Goal: Information Seeking & Learning: Learn about a topic

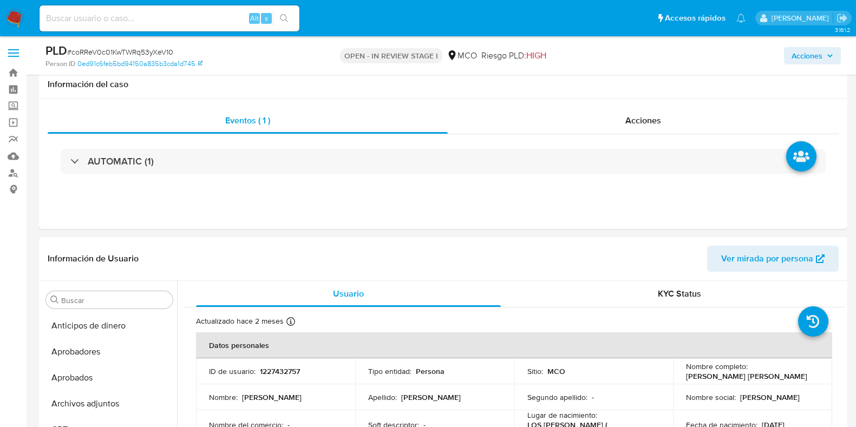
select select "10"
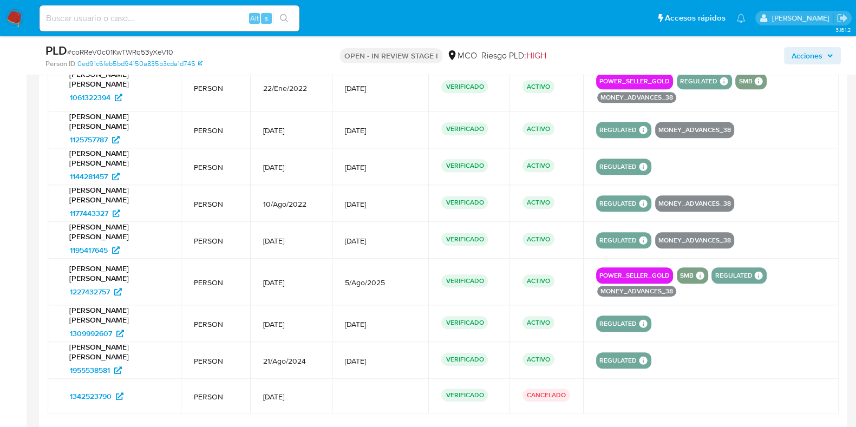
scroll to position [1254, 0]
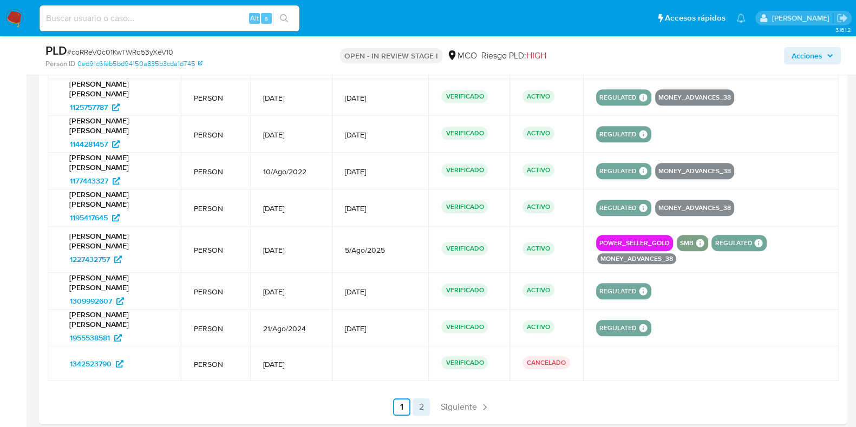
click at [424, 402] on link "2" at bounding box center [420, 406] width 17 height 17
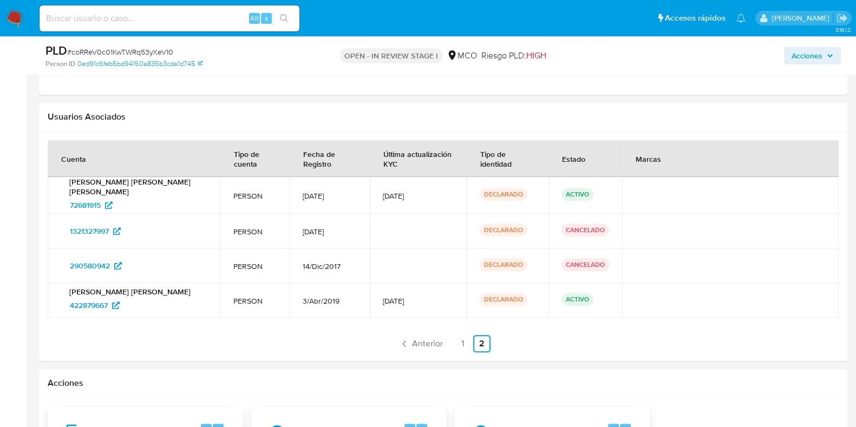
scroll to position [1051, 0]
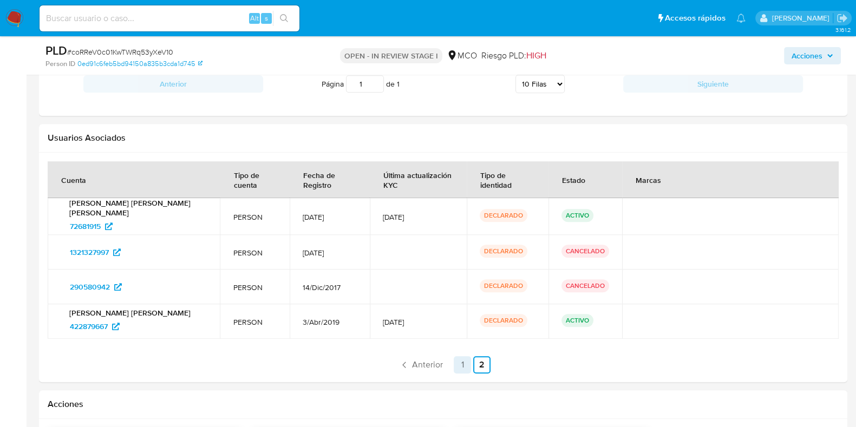
click at [459, 356] on link "1" at bounding box center [462, 364] width 17 height 17
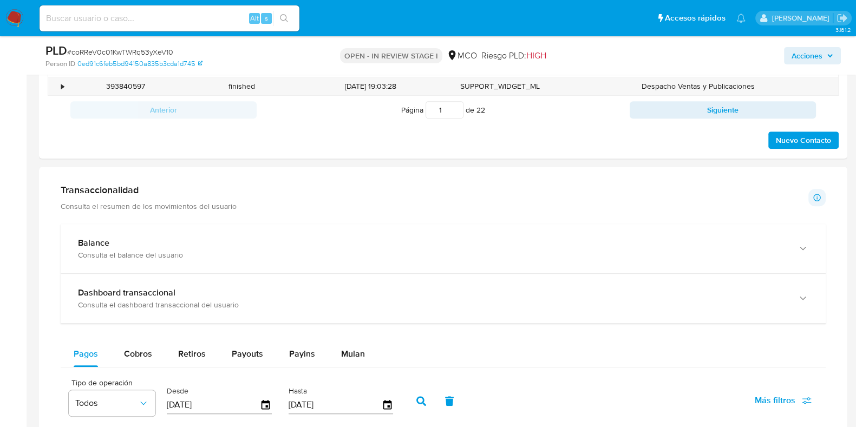
scroll to position [780, 0]
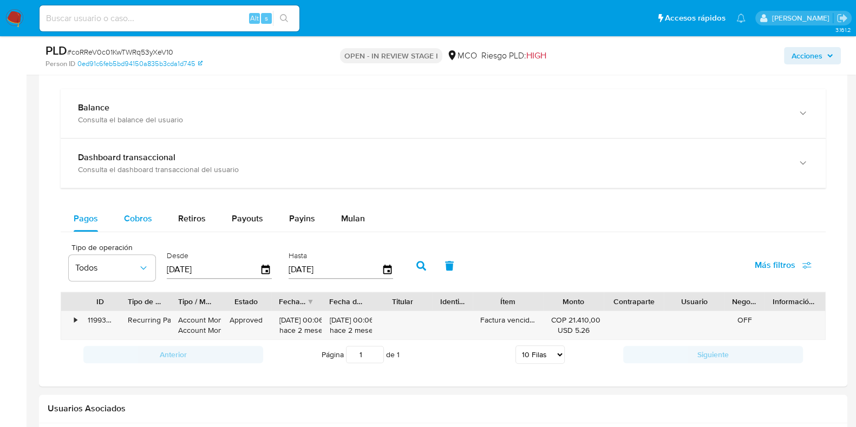
click at [148, 217] on span "Cobros" at bounding box center [138, 218] width 28 height 12
select select "10"
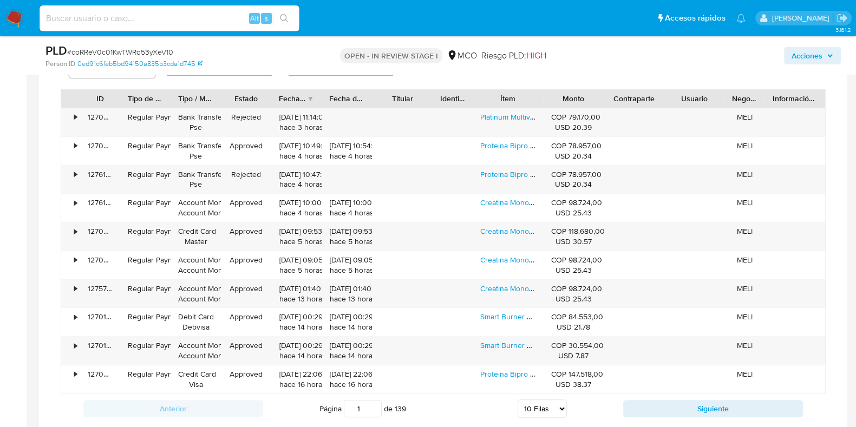
scroll to position [1119, 0]
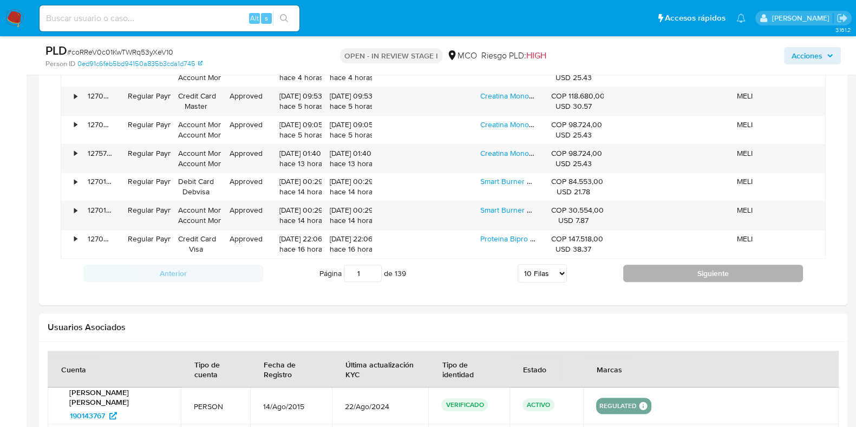
click at [698, 274] on button "Siguiente" at bounding box center [713, 273] width 180 height 17
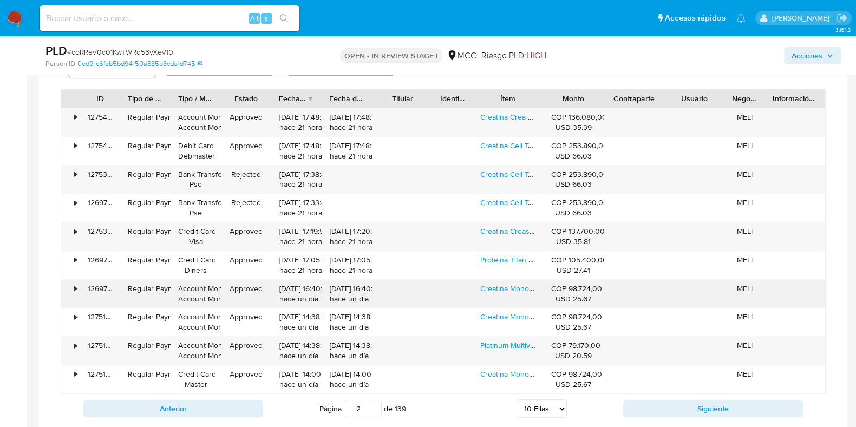
scroll to position [1051, 0]
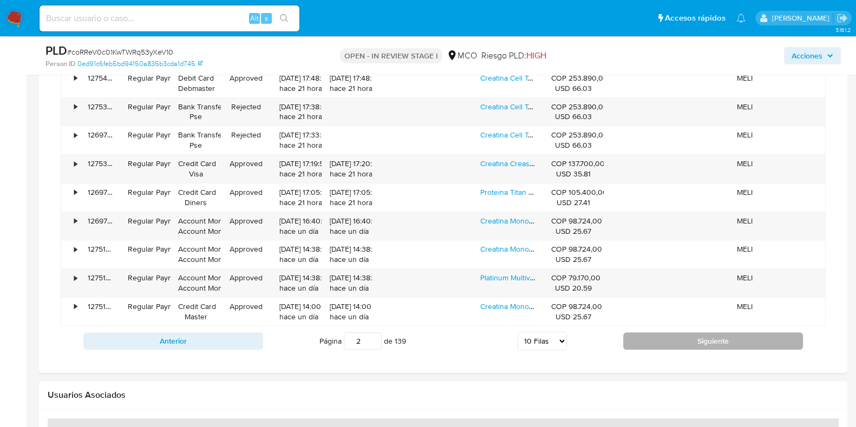
click at [728, 335] on button "Siguiente" at bounding box center [713, 340] width 180 height 17
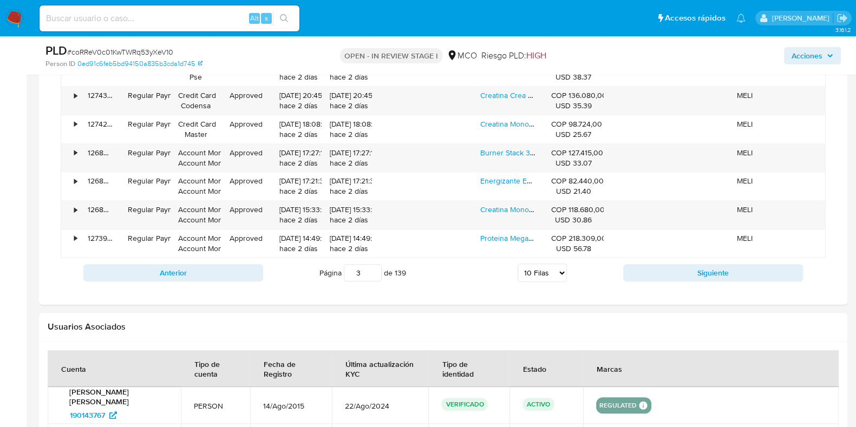
scroll to position [1119, 0]
click at [724, 269] on button "Siguiente" at bounding box center [713, 273] width 180 height 17
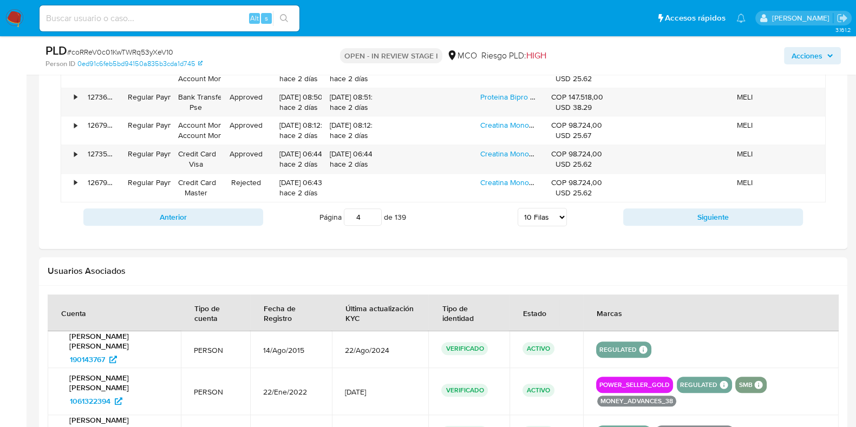
scroll to position [1254, 0]
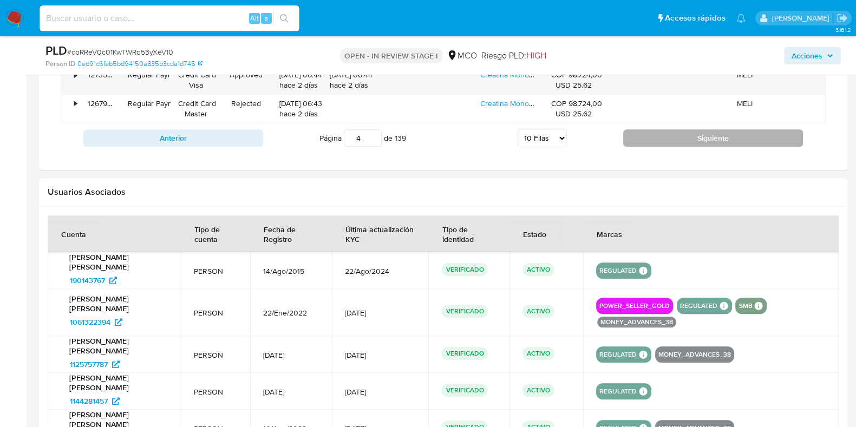
click at [713, 141] on button "Siguiente" at bounding box center [713, 137] width 180 height 17
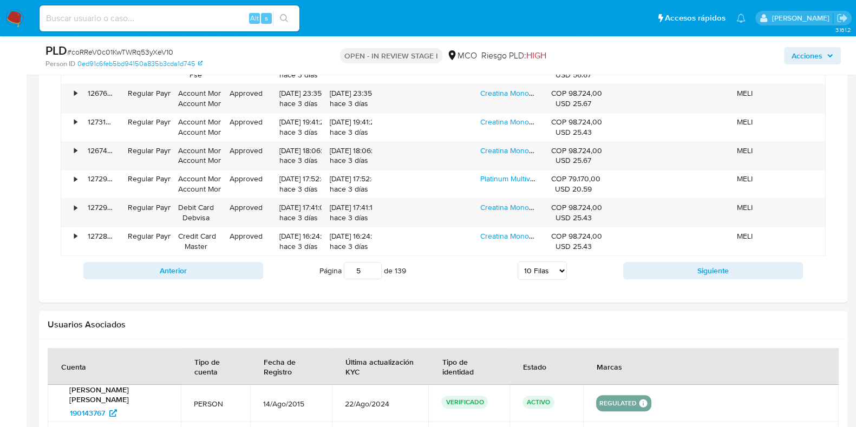
scroll to position [1119, 0]
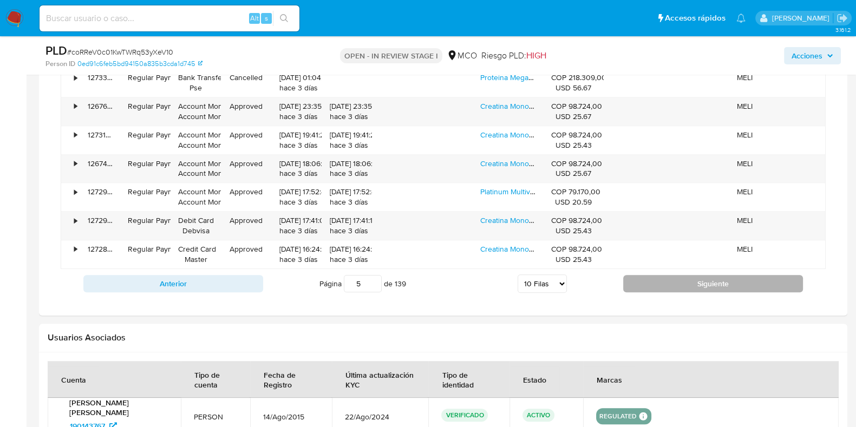
click at [742, 286] on button "Siguiente" at bounding box center [713, 283] width 180 height 17
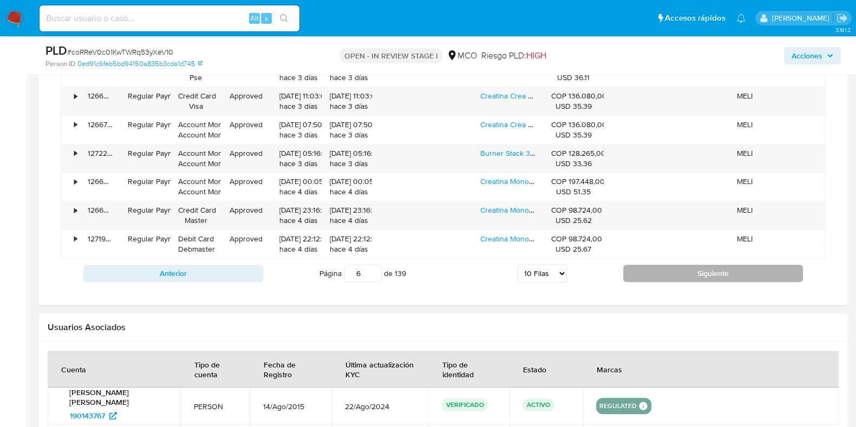
click at [740, 277] on button "Siguiente" at bounding box center [713, 273] width 180 height 17
click at [733, 276] on button "Siguiente" at bounding box center [713, 273] width 180 height 17
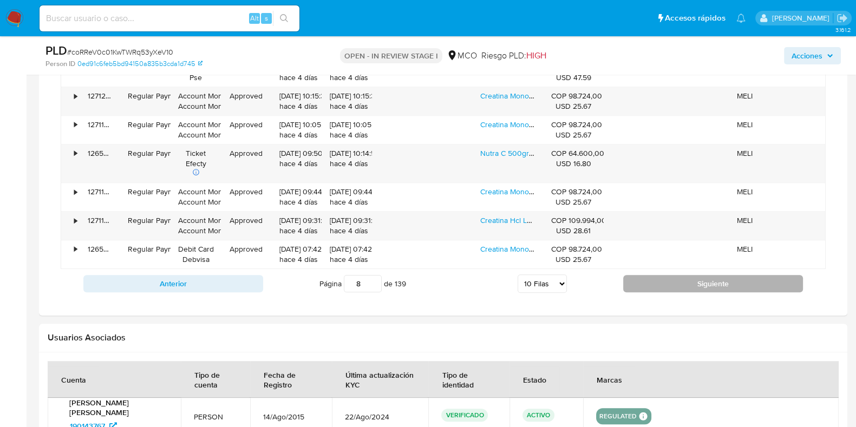
click at [733, 276] on button "Siguiente" at bounding box center [713, 283] width 180 height 17
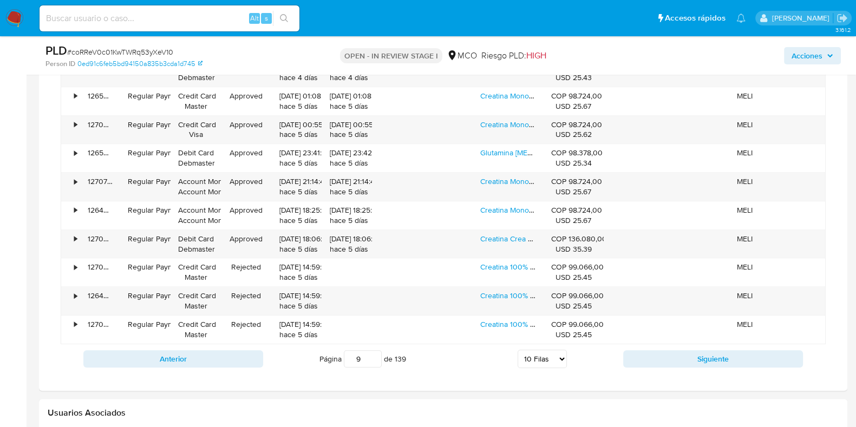
scroll to position [1051, 0]
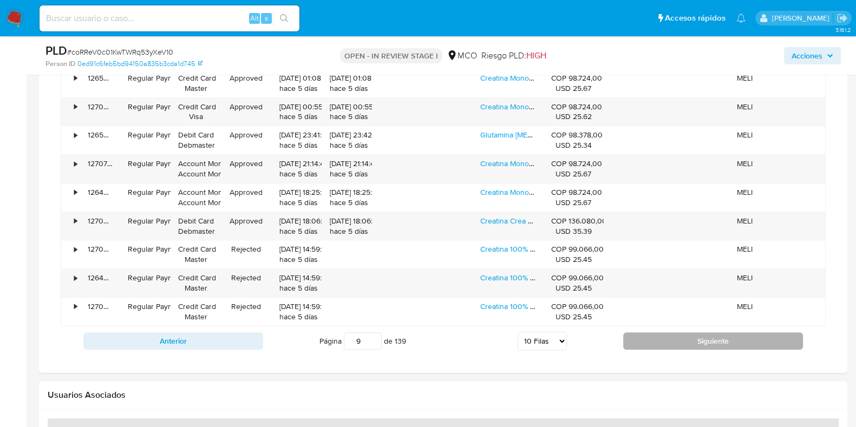
click at [766, 339] on button "Siguiente" at bounding box center [713, 340] width 180 height 17
click at [766, 337] on button "Siguiente" at bounding box center [713, 340] width 180 height 17
click at [767, 332] on button "Siguiente" at bounding box center [713, 340] width 180 height 17
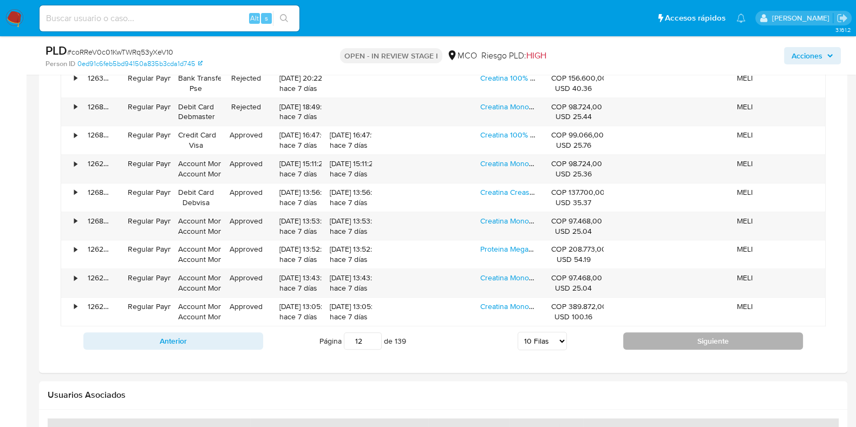
click at [767, 332] on button "Siguiente" at bounding box center [713, 340] width 180 height 17
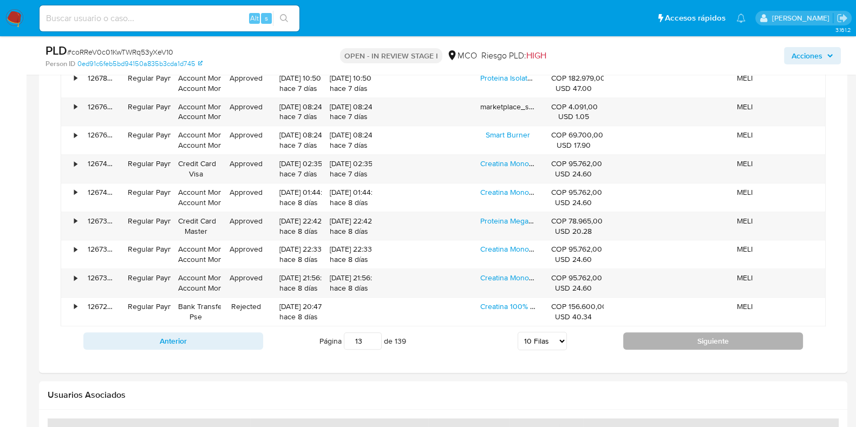
click at [766, 334] on button "Siguiente" at bounding box center [713, 340] width 180 height 17
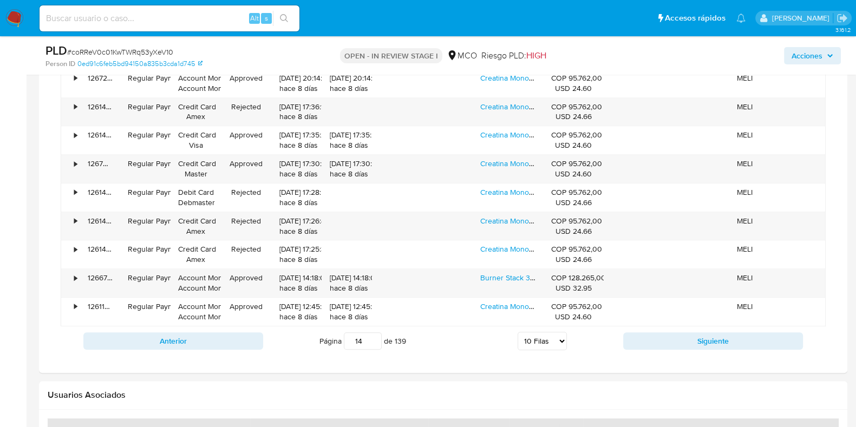
click at [768, 326] on div "Anterior Página 14 de 139 5 Filas 10 Filas 20 Filas 25 Filas 50 Filas 100 Filas…" at bounding box center [443, 340] width 765 height 29
click at [759, 333] on button "Siguiente" at bounding box center [713, 340] width 180 height 17
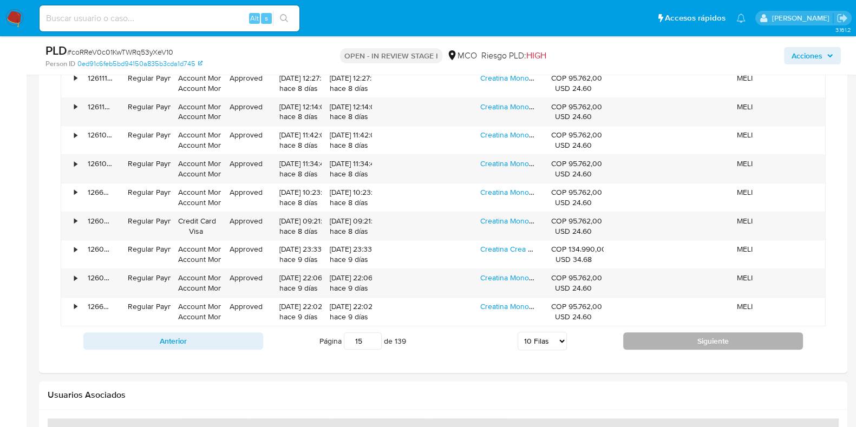
click at [759, 333] on button "Siguiente" at bounding box center [713, 340] width 180 height 17
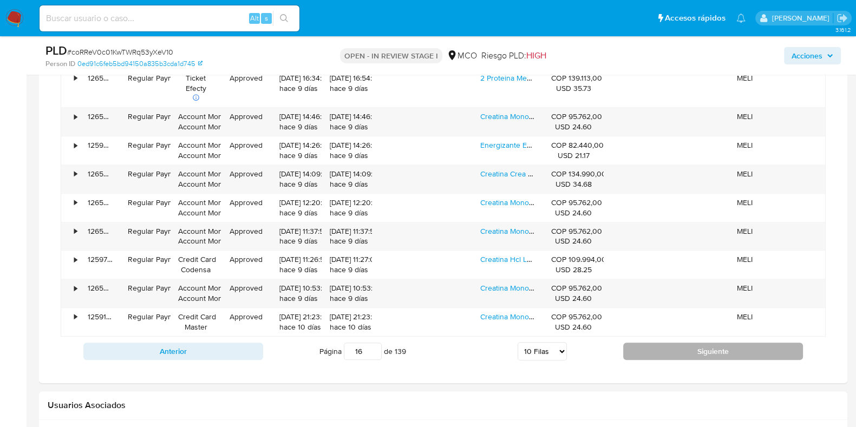
click at [732, 347] on button "Siguiente" at bounding box center [713, 351] width 180 height 17
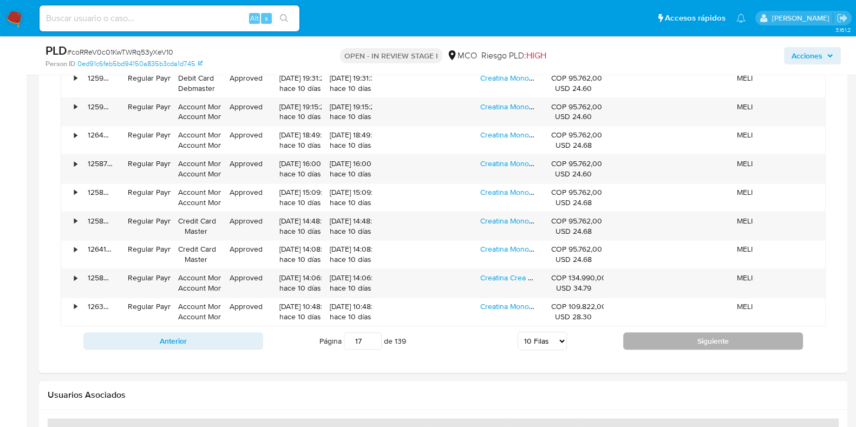
click at [739, 345] on button "Siguiente" at bounding box center [713, 340] width 180 height 17
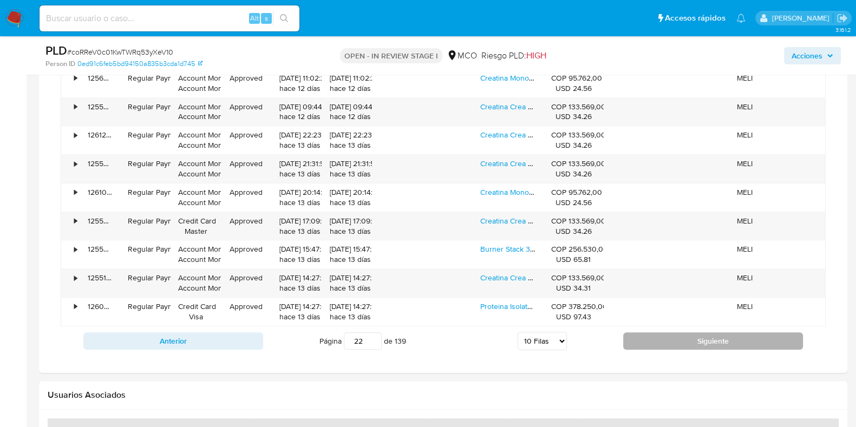
click at [739, 345] on button "Siguiente" at bounding box center [713, 340] width 180 height 17
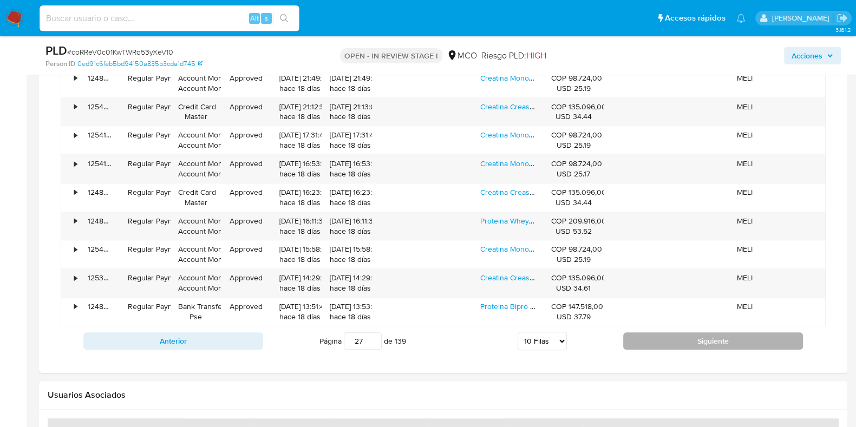
click at [699, 344] on button "Siguiente" at bounding box center [713, 340] width 180 height 17
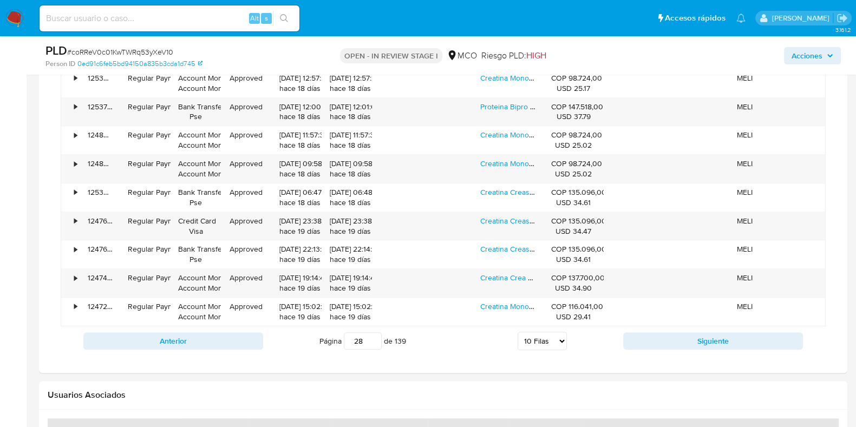
click at [698, 337] on button "Siguiente" at bounding box center [713, 340] width 180 height 17
type input "29"
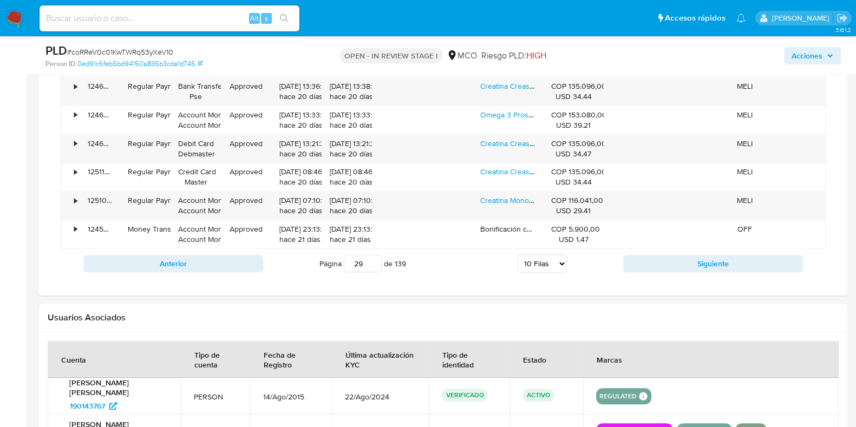
scroll to position [1186, 0]
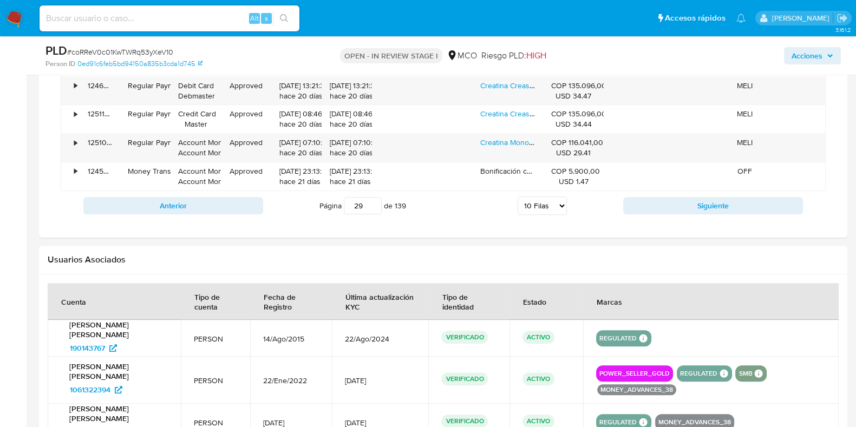
click at [530, 202] on select "5 Filas 10 Filas 20 Filas 25 Filas 50 Filas 100 Filas" at bounding box center [541, 205] width 49 height 18
select select "100"
click at [517, 196] on select "5 Filas 10 Filas 20 Filas 25 Filas 50 Filas 100 Filas" at bounding box center [541, 205] width 49 height 18
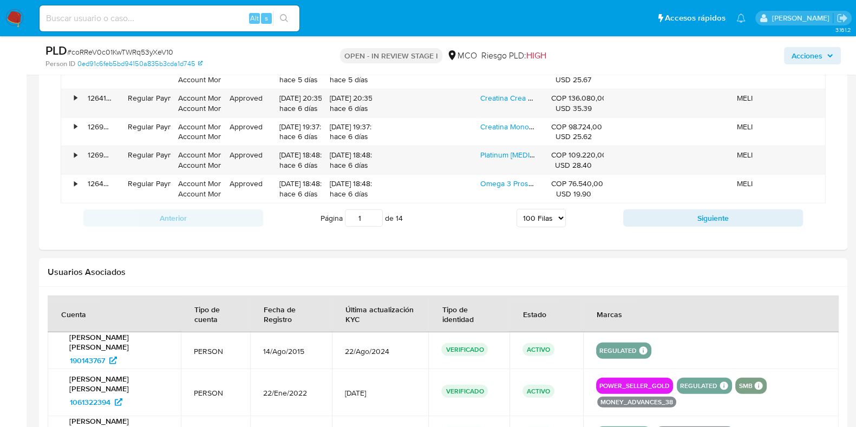
scroll to position [3706, 0]
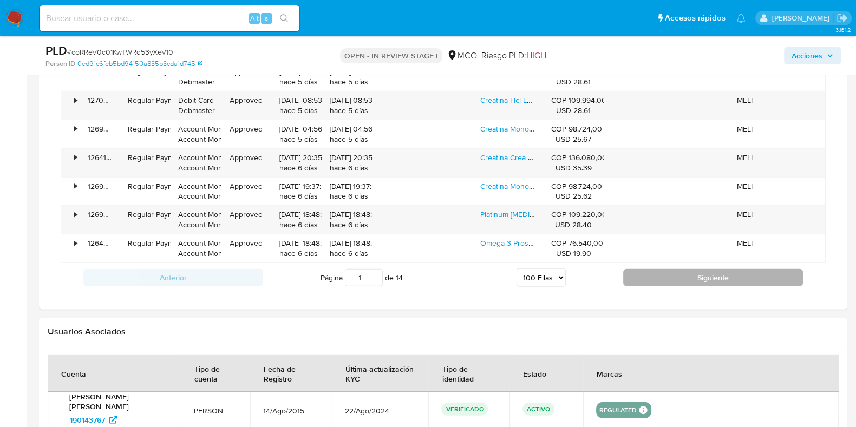
click at [679, 269] on button "Siguiente" at bounding box center [713, 277] width 180 height 17
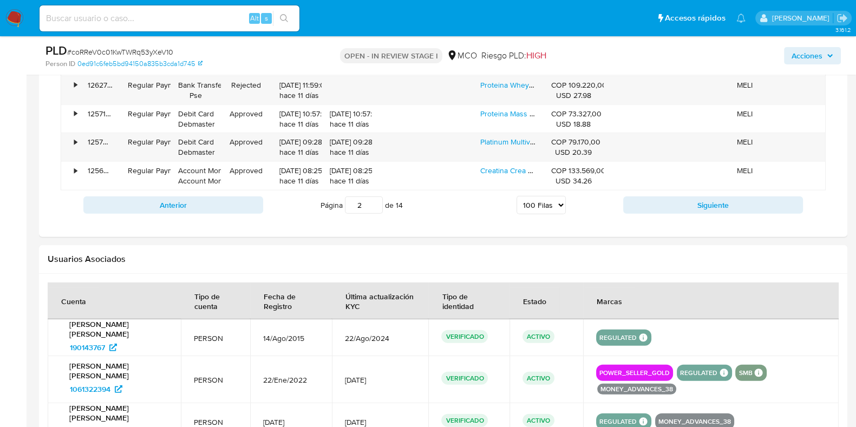
scroll to position [3838, 0]
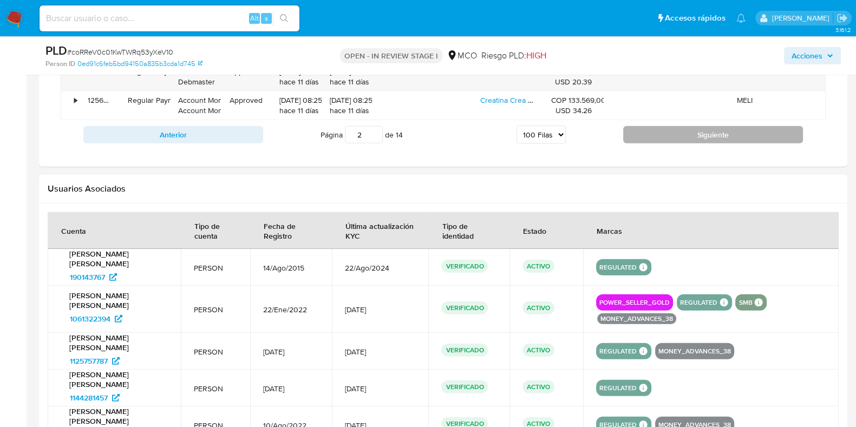
click at [738, 130] on button "Siguiente" at bounding box center [713, 134] width 180 height 17
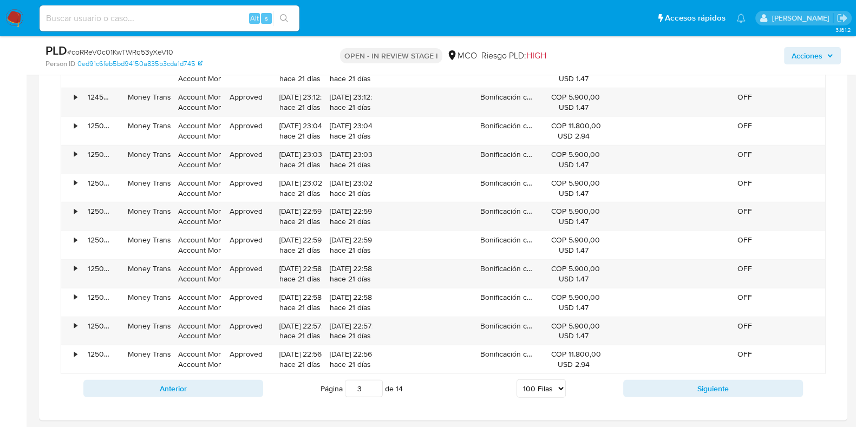
scroll to position [3590, 0]
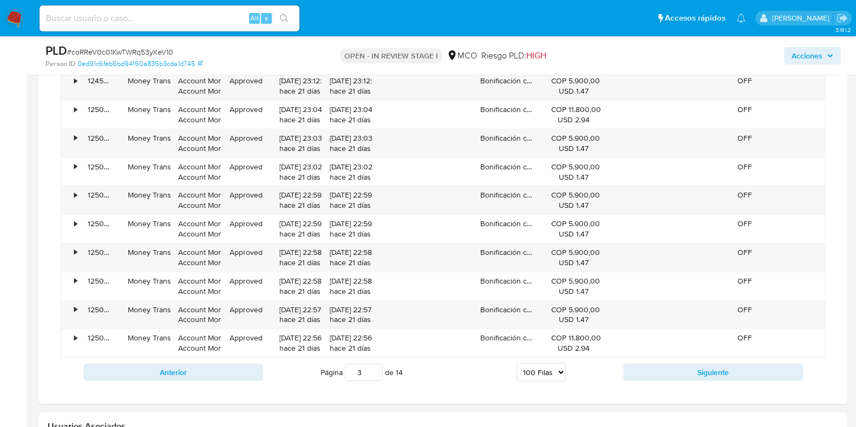
click at [734, 372] on div "Anterior Página 3 de 14 5 Filas 10 Filas 20 Filas 25 Filas 50 Filas 100 Filas S…" at bounding box center [443, 372] width 765 height 29
click at [740, 364] on button "Siguiente" at bounding box center [713, 372] width 180 height 17
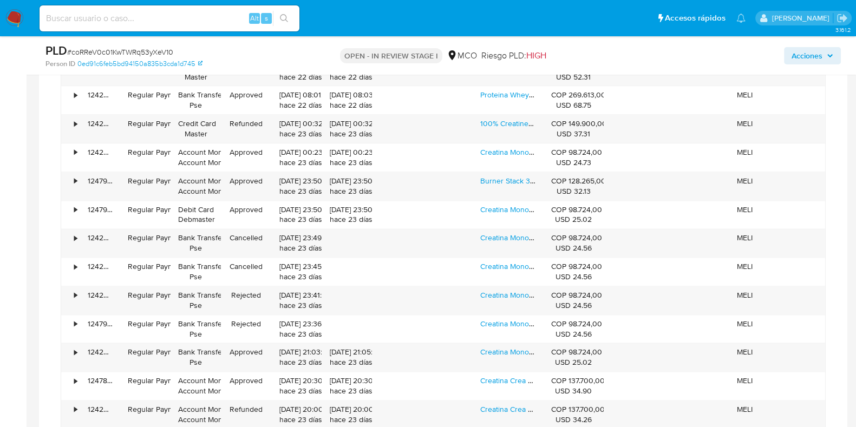
scroll to position [1819, 0]
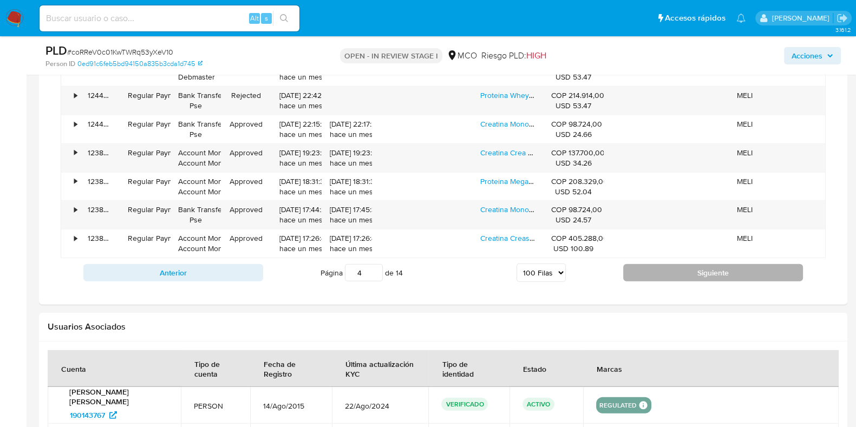
click at [745, 264] on button "Siguiente" at bounding box center [713, 272] width 180 height 17
type input "5"
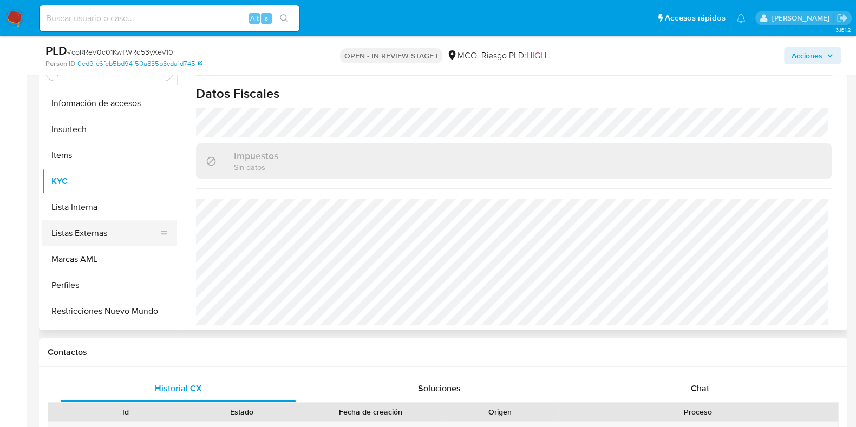
scroll to position [509, 0]
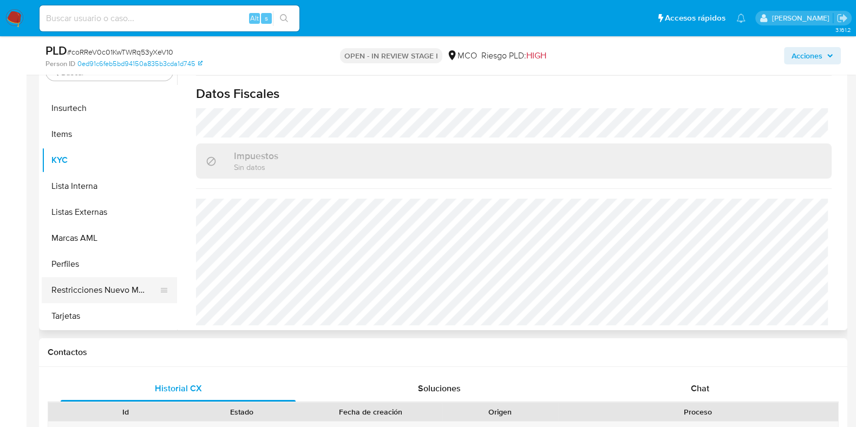
click at [81, 298] on button "Restricciones Nuevo Mundo" at bounding box center [105, 290] width 127 height 26
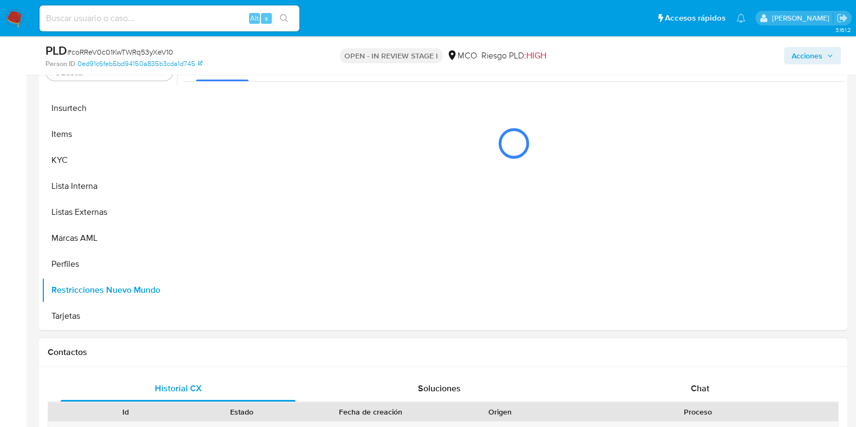
scroll to position [509, 0]
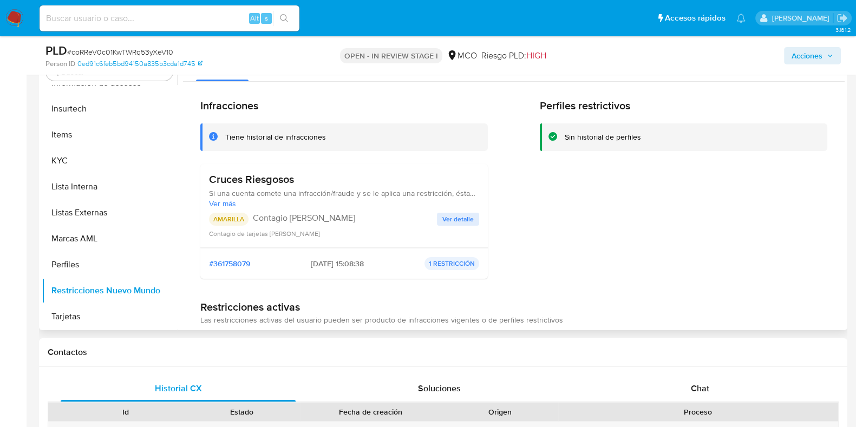
drag, startPoint x: 207, startPoint y: 219, endPoint x: 350, endPoint y: 219, distance: 142.9
click at [350, 219] on div "Cruces Riesgosos Si una cuenta comete una infracción/fraude y se le aplica una …" at bounding box center [343, 206] width 287 height 84
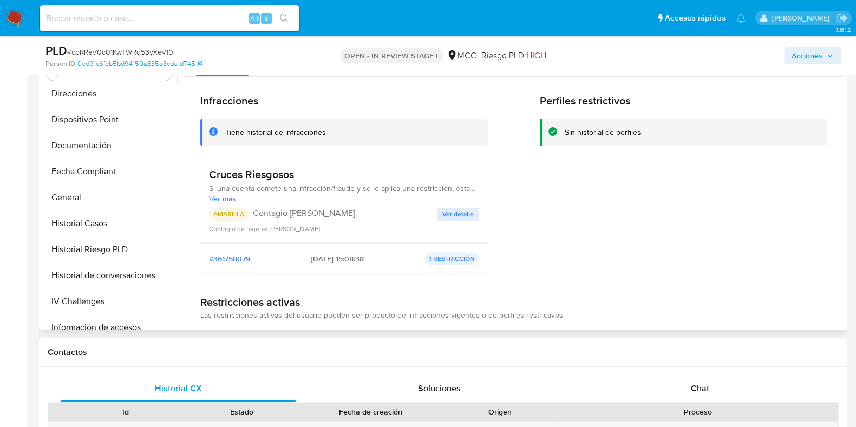
scroll to position [238, 0]
click at [95, 247] on button "Historial Casos" at bounding box center [105, 250] width 127 height 26
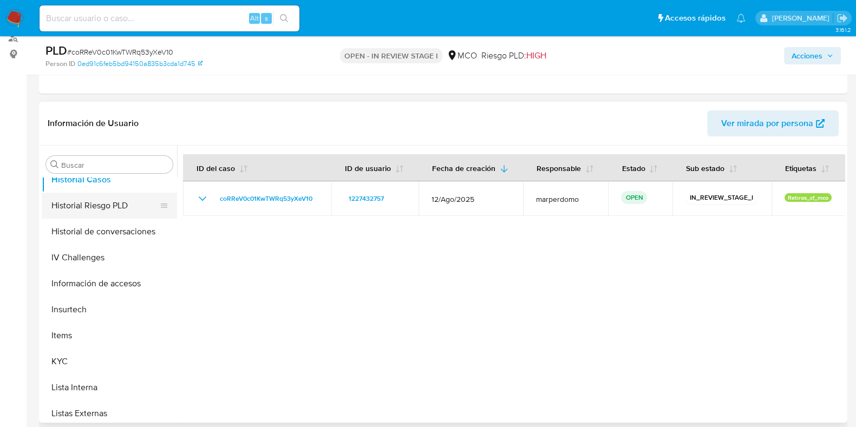
scroll to position [406, 0]
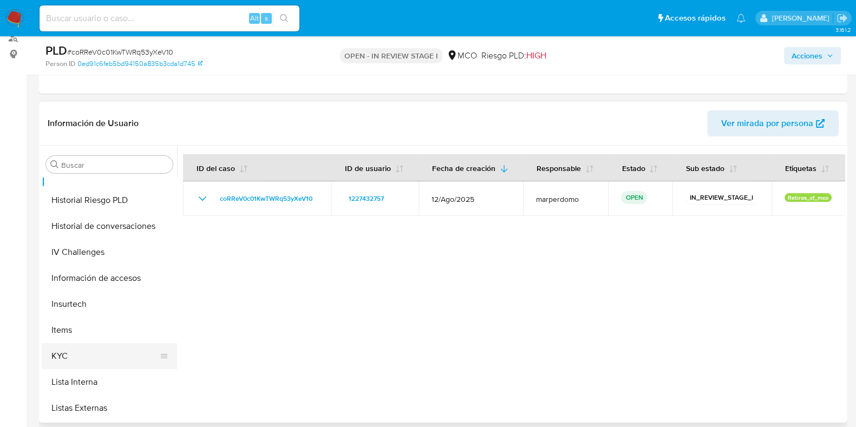
click at [70, 353] on button "KYC" at bounding box center [105, 356] width 127 height 26
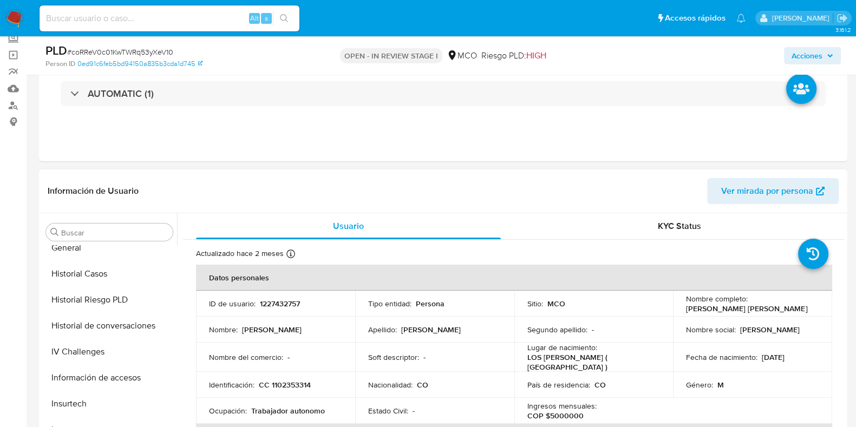
scroll to position [306, 0]
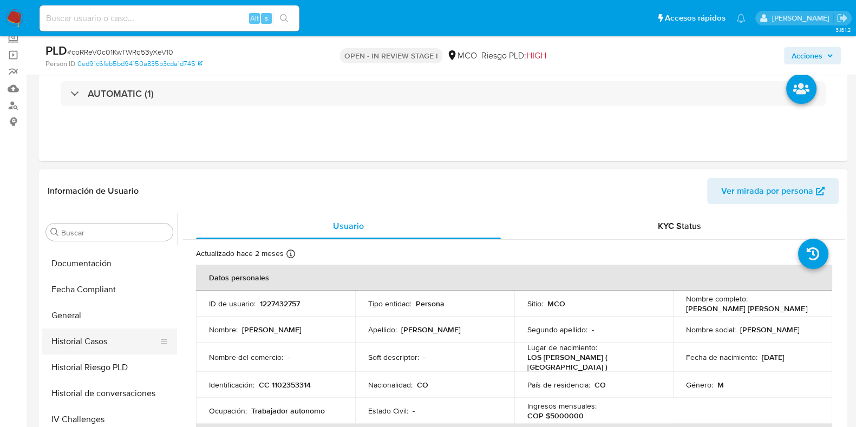
click at [105, 340] on button "Historial Casos" at bounding box center [105, 342] width 127 height 26
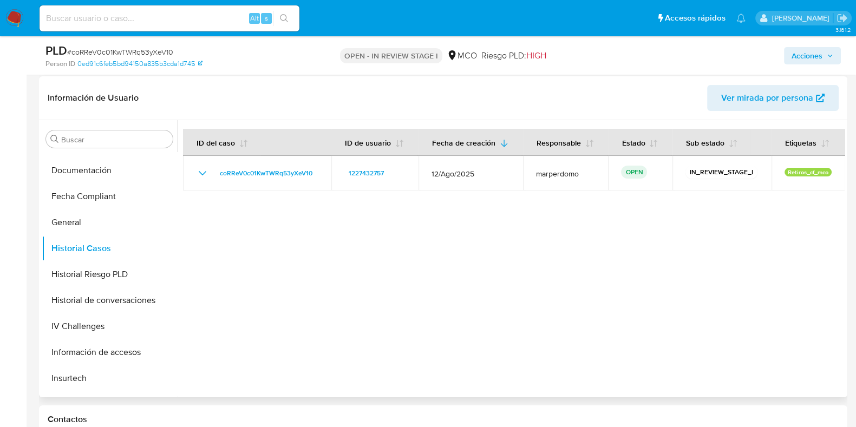
scroll to position [203, 0]
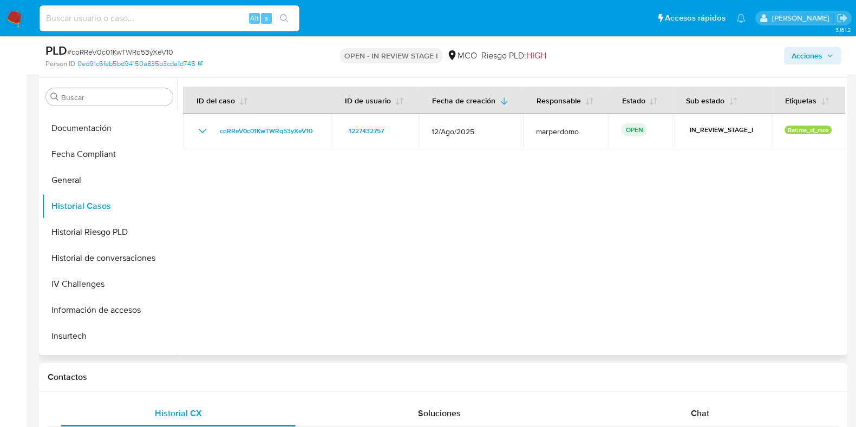
drag, startPoint x: 178, startPoint y: 231, endPoint x: 185, endPoint y: 291, distance: 61.1
click at [185, 291] on div at bounding box center [510, 216] width 667 height 277
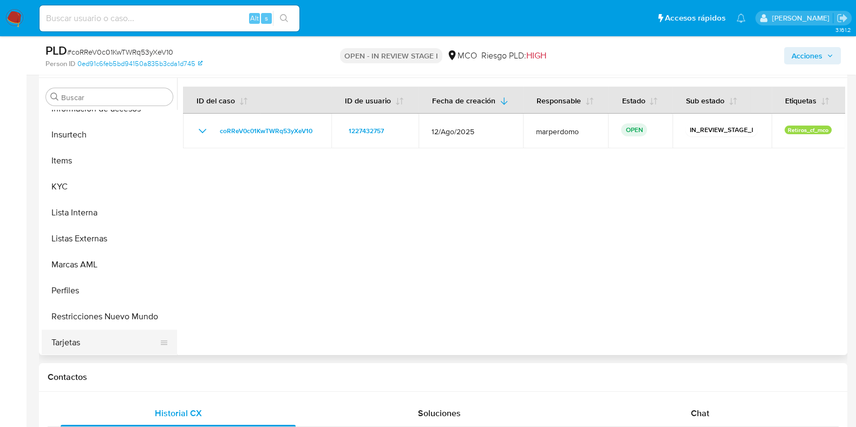
scroll to position [509, 0]
click at [99, 320] on button "Restricciones Nuevo Mundo" at bounding box center [105, 315] width 127 height 26
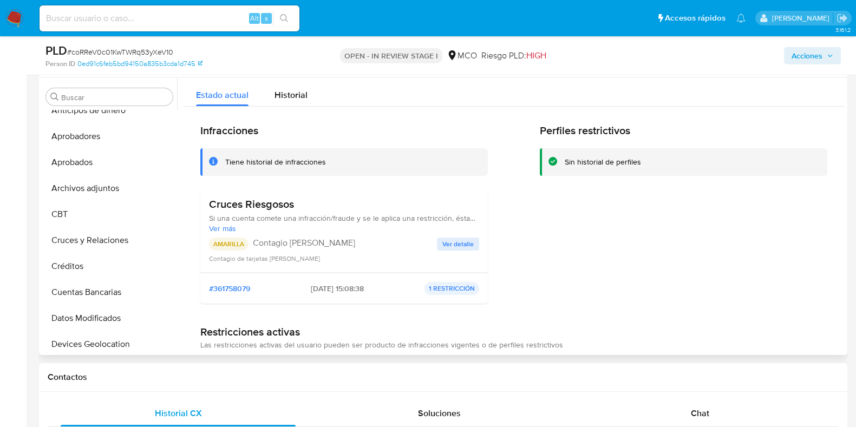
scroll to position [0, 0]
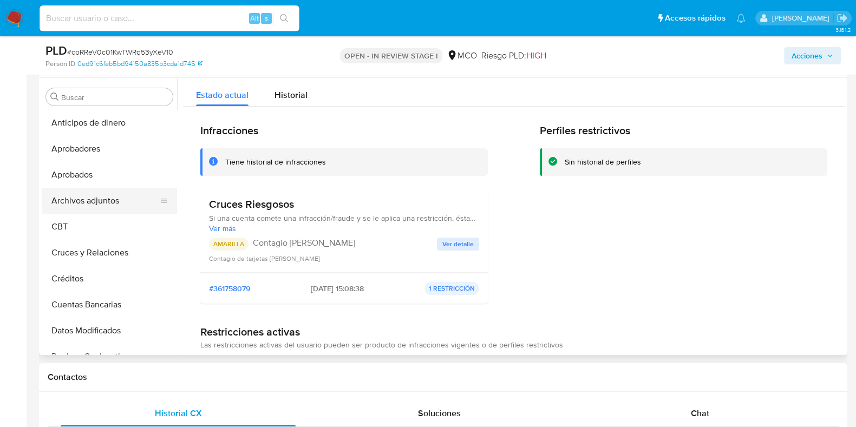
click at [91, 193] on button "Archivos adjuntos" at bounding box center [105, 201] width 127 height 26
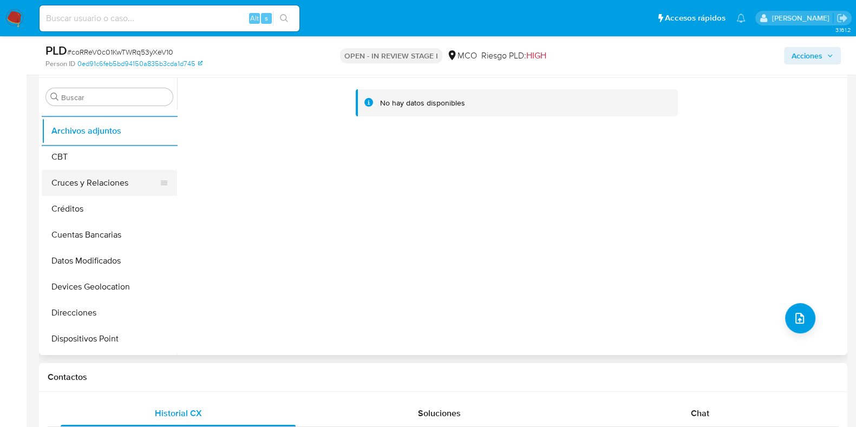
scroll to position [135, 0]
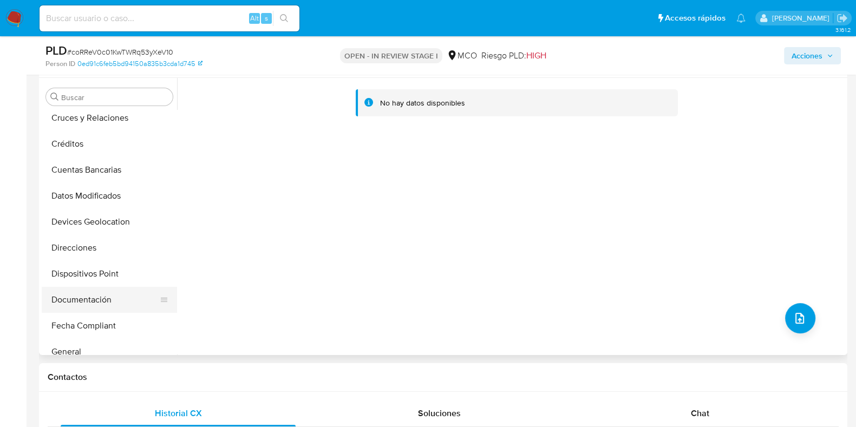
click at [91, 296] on button "Documentación" at bounding box center [105, 300] width 127 height 26
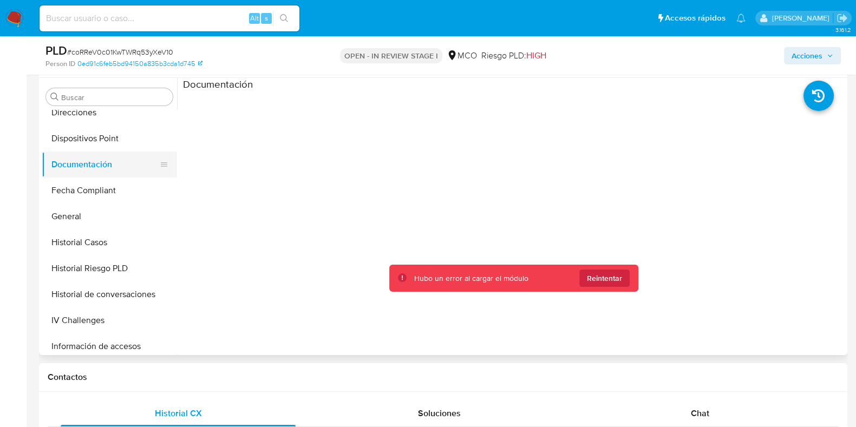
scroll to position [338, 0]
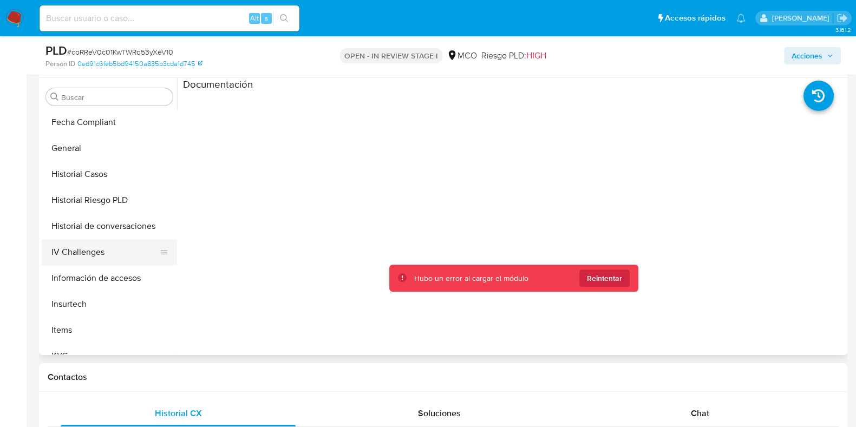
click at [74, 254] on button "IV Challenges" at bounding box center [105, 252] width 127 height 26
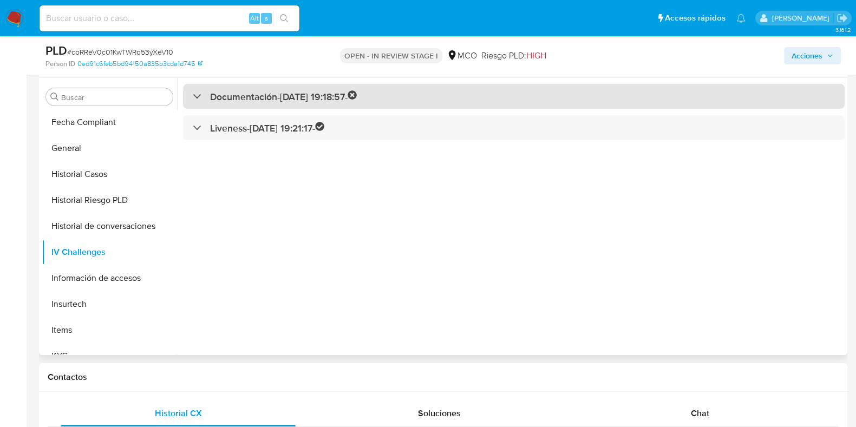
click at [241, 96] on h3 "Documentación - 28/10/2022 19:18:57 -" at bounding box center [283, 96] width 147 height 12
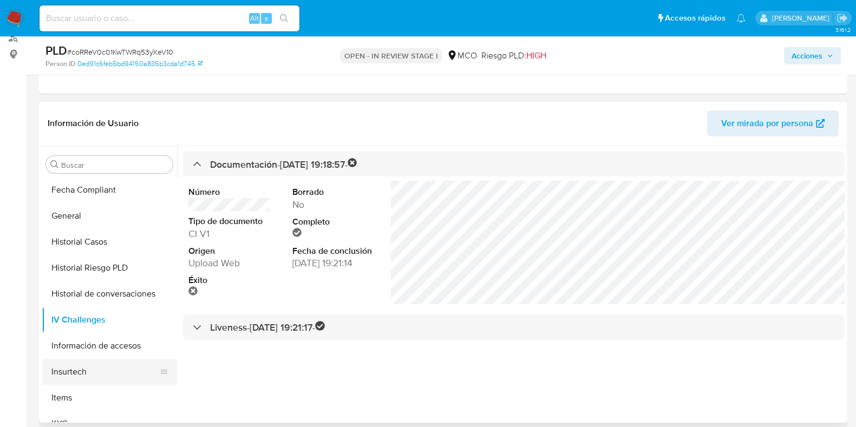
scroll to position [509, 0]
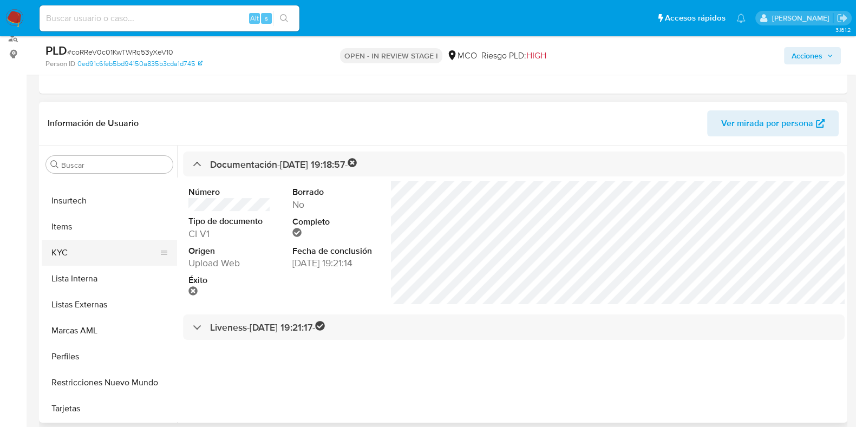
click at [67, 260] on button "KYC" at bounding box center [105, 253] width 127 height 26
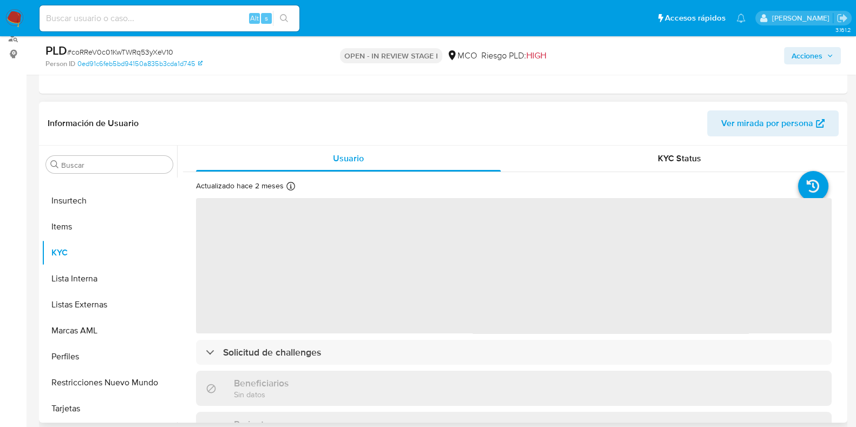
scroll to position [509, 0]
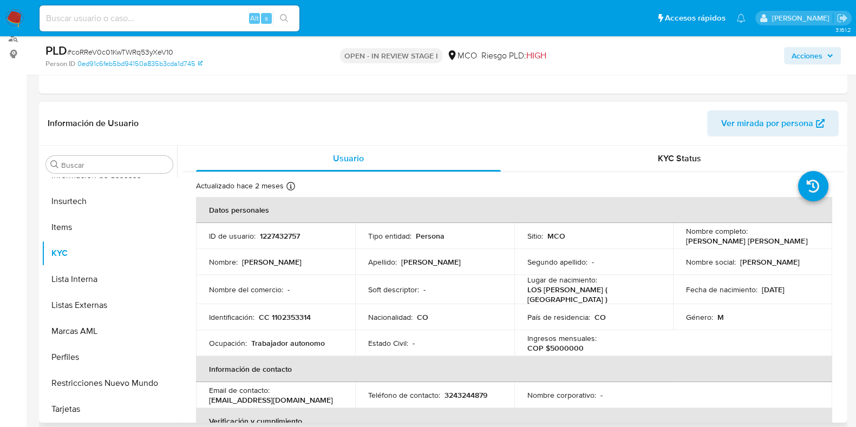
click at [273, 236] on p "1227432757" at bounding box center [280, 236] width 40 height 10
copy p "1227432757"
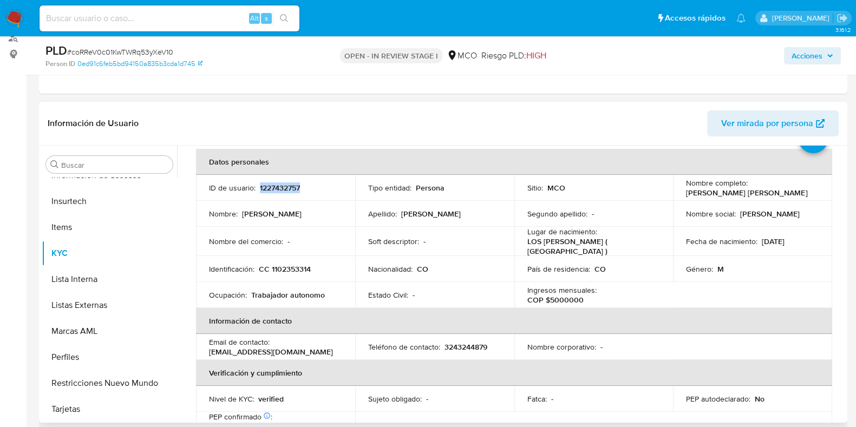
scroll to position [0, 0]
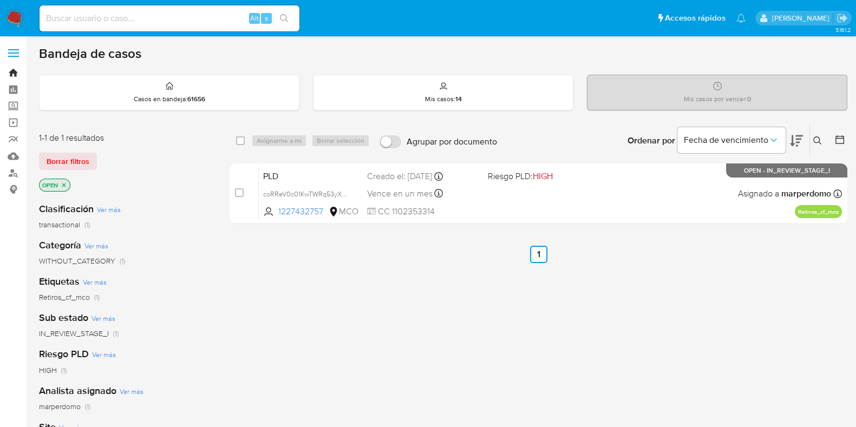
click at [17, 71] on link "Bandeja" at bounding box center [64, 72] width 129 height 17
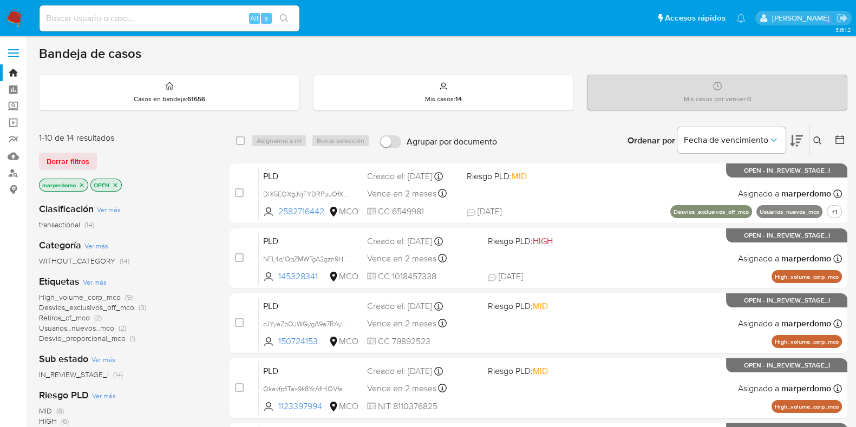
click at [816, 142] on icon at bounding box center [817, 140] width 9 height 9
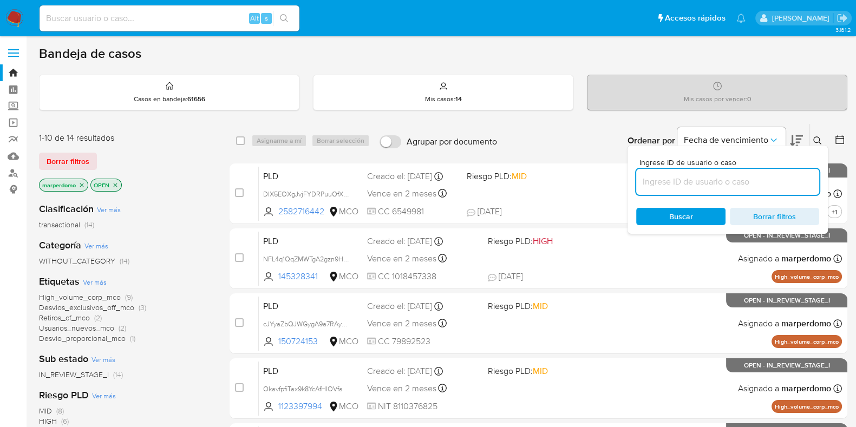
click at [710, 177] on input at bounding box center [727, 182] width 183 height 14
type input "s9mC5hDr9BZ7kdV0BQaRAd2D"
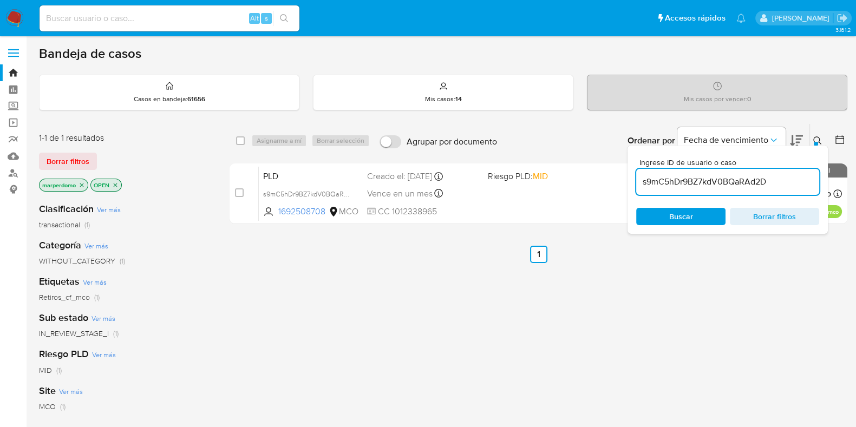
click at [813, 137] on icon at bounding box center [817, 140] width 9 height 9
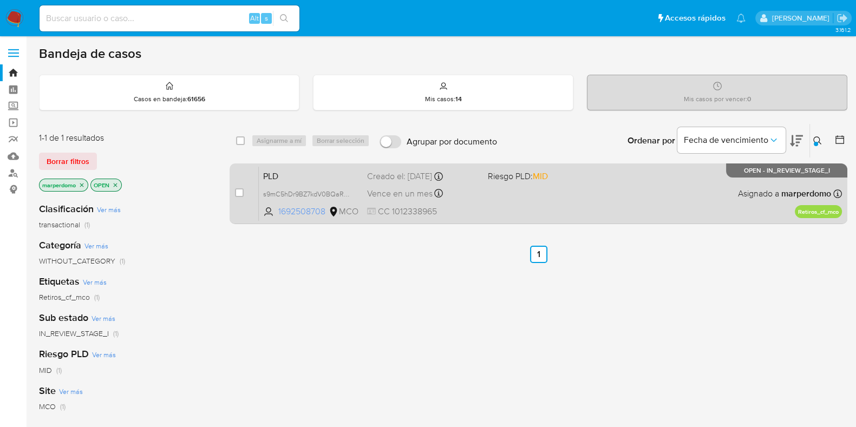
click at [311, 212] on span "1692508708" at bounding box center [302, 212] width 48 height 12
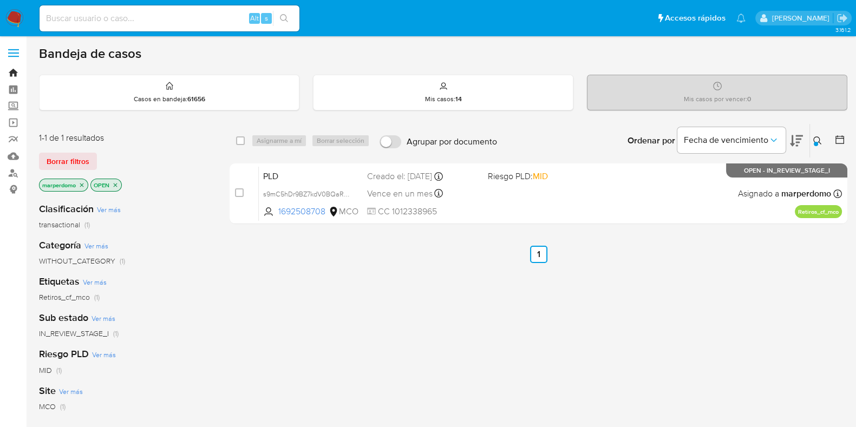
click at [11, 67] on link "Bandeja" at bounding box center [64, 72] width 129 height 17
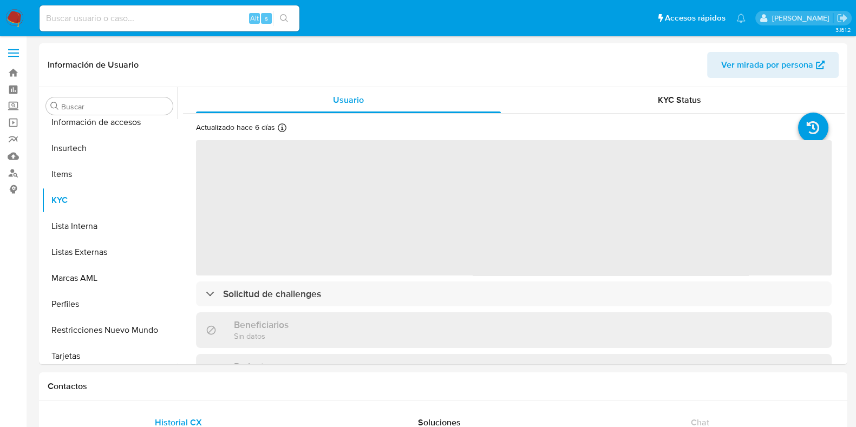
scroll to position [509, 0]
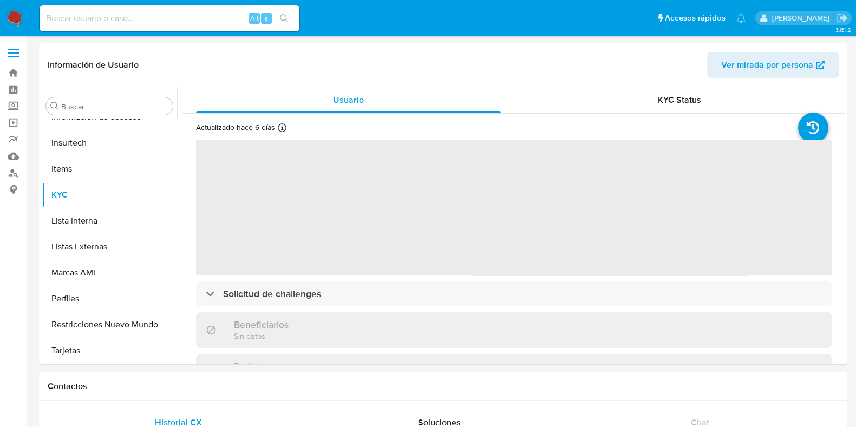
select select "10"
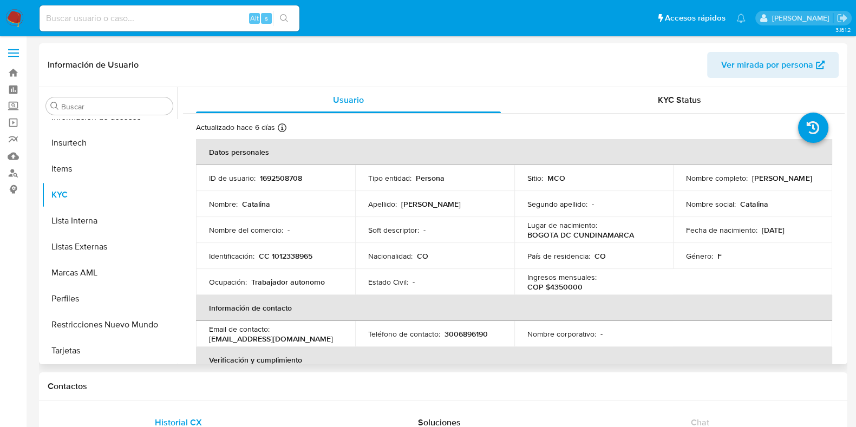
click at [279, 174] on p "1692508708" at bounding box center [281, 178] width 42 height 10
copy p "1692508708"
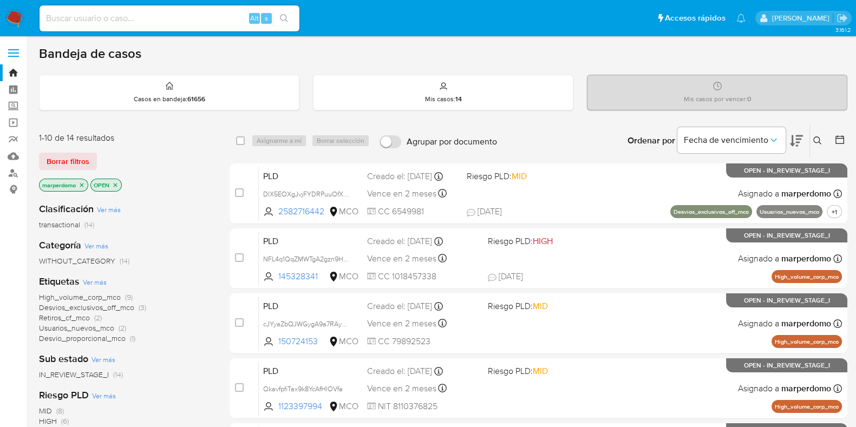
click at [814, 143] on icon at bounding box center [817, 140] width 9 height 9
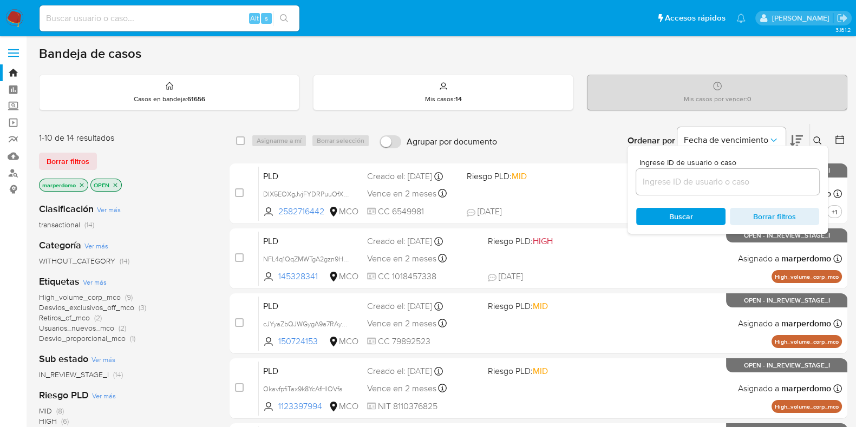
click at [701, 181] on input at bounding box center [727, 182] width 183 height 14
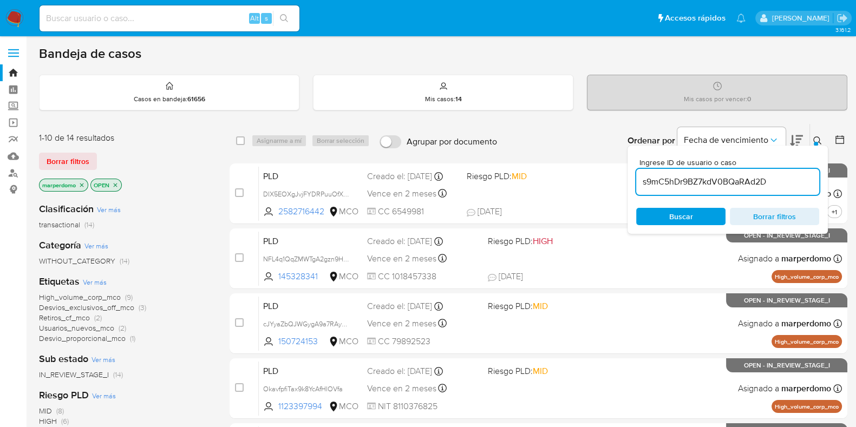
type input "s9mC5hDr9BZ7kdV0BQaRAd2D"
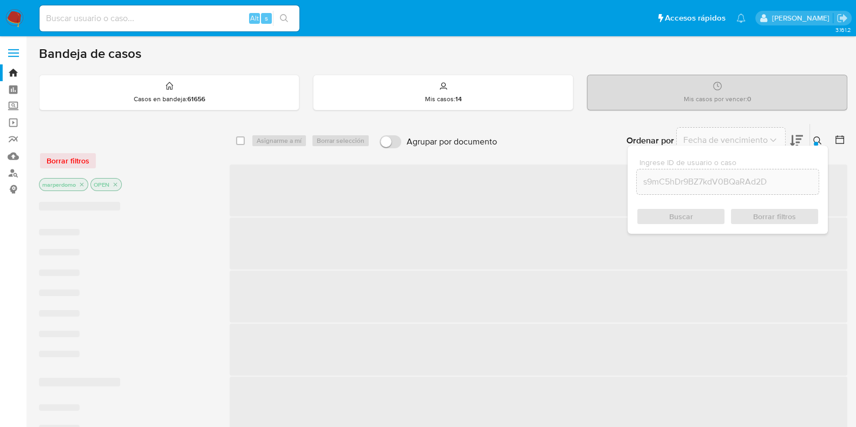
click at [687, 209] on div "Buscar Borrar filtros" at bounding box center [727, 216] width 183 height 17
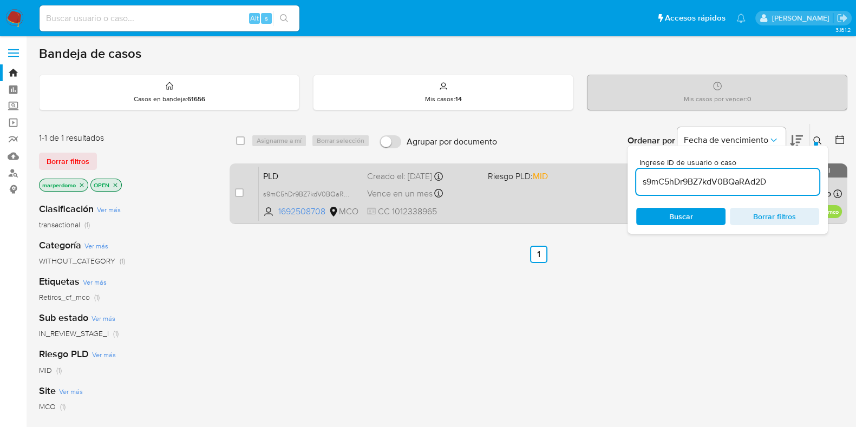
click at [450, 184] on div "PLD s9mC5hDr9BZ7kdV0BQaRAd2D 1692508708 MCO Riesgo PLD: MID Creado el: 12/08/20…" at bounding box center [550, 193] width 583 height 55
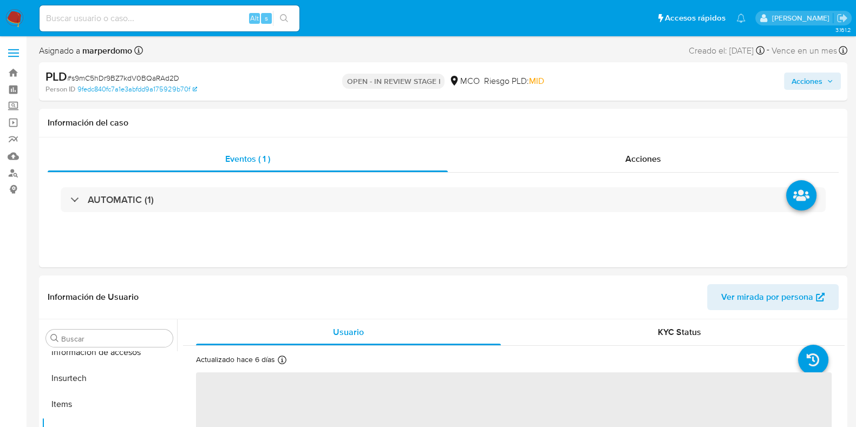
scroll to position [509, 0]
select select "10"
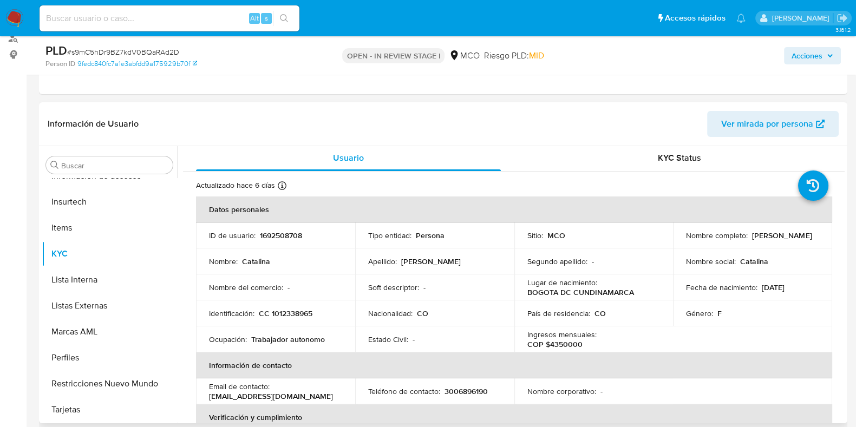
scroll to position [0, 0]
click at [278, 233] on p "1692508708" at bounding box center [281, 237] width 42 height 10
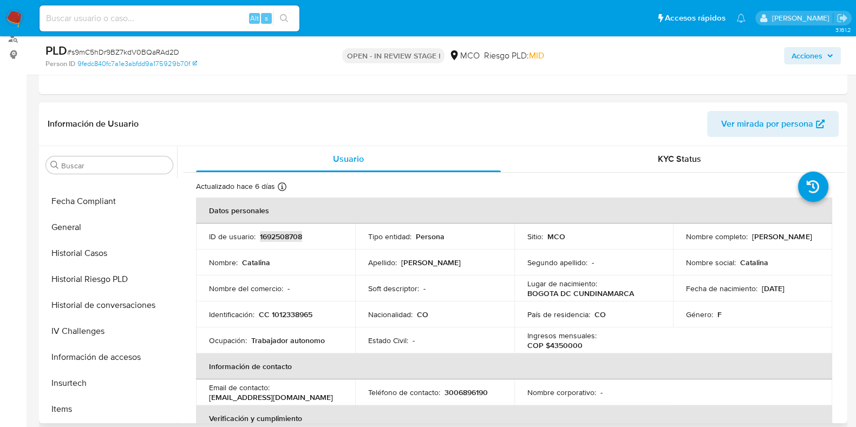
scroll to position [306, 0]
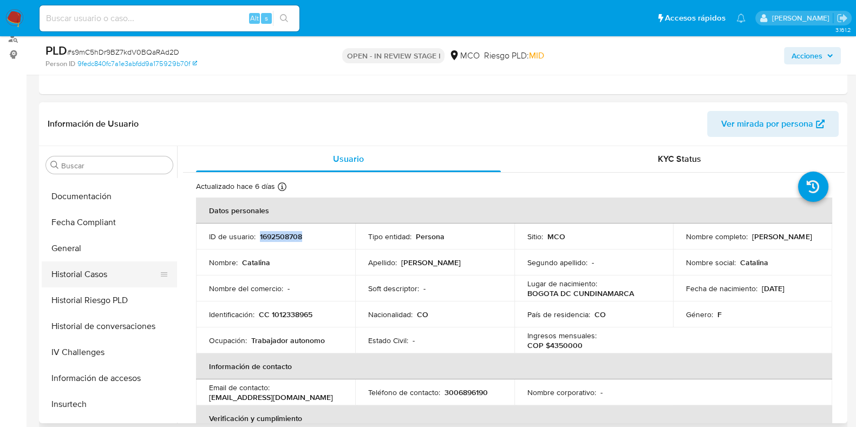
click at [108, 264] on button "Historial Casos" at bounding box center [105, 274] width 127 height 26
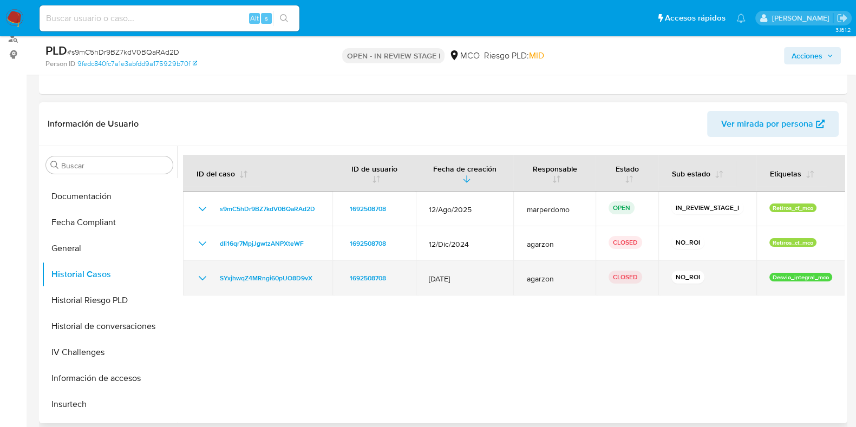
drag, startPoint x: 415, startPoint y: 236, endPoint x: 503, endPoint y: 276, distance: 97.4
click at [503, 276] on tbody "s9mC5hDr9BZ7kdV0BQaRAd2D 1692508708 12/Ago/2025 marperdomo OPEN IN_REVIEW_STAGE…" at bounding box center [514, 244] width 662 height 104
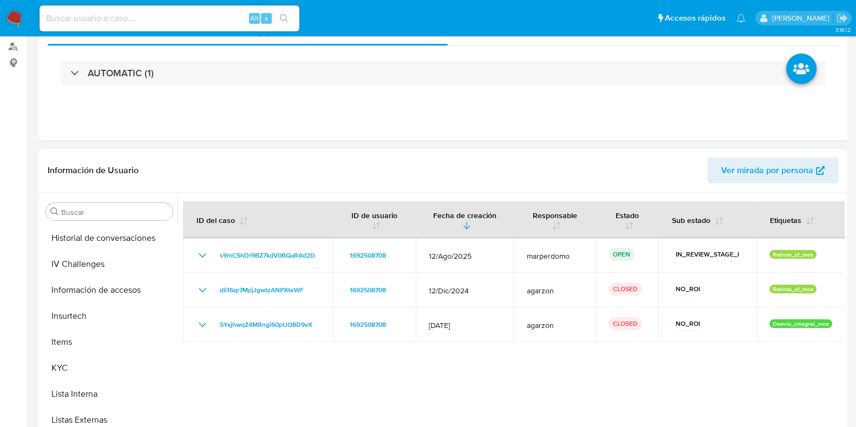
scroll to position [203, 0]
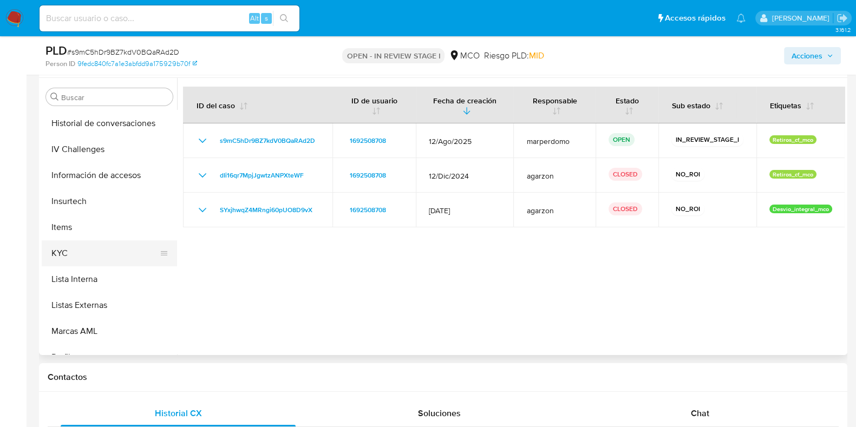
click at [76, 257] on button "KYC" at bounding box center [105, 253] width 127 height 26
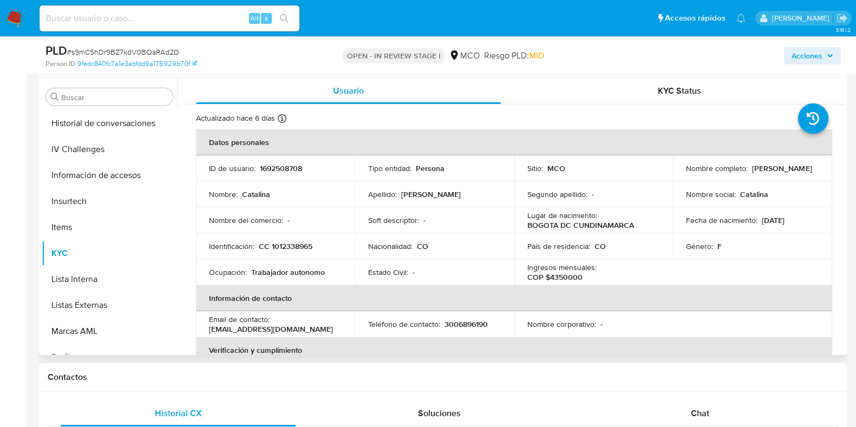
drag, startPoint x: 678, startPoint y: 170, endPoint x: 780, endPoint y: 169, distance: 102.8
click at [780, 169] on td "Nombre completo : Catalina Delgado Forero" at bounding box center [752, 168] width 159 height 26
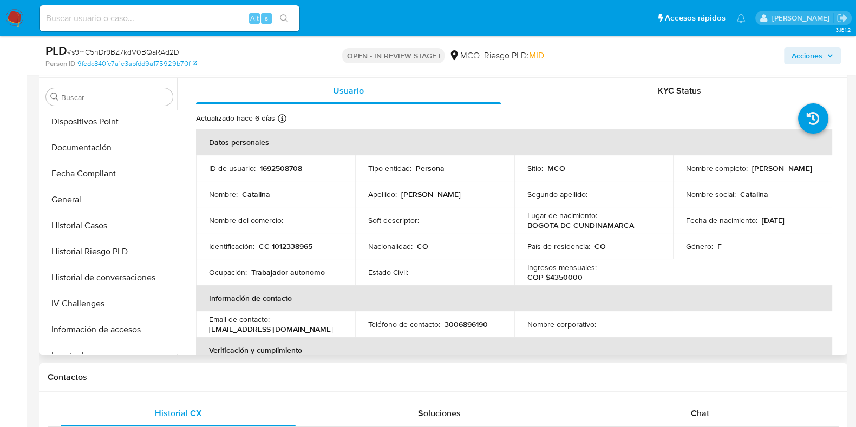
scroll to position [238, 0]
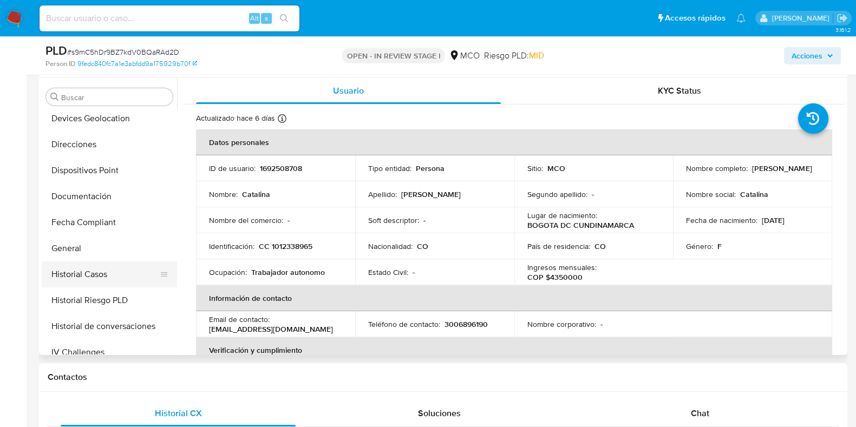
click at [110, 271] on button "Historial Casos" at bounding box center [105, 274] width 127 height 26
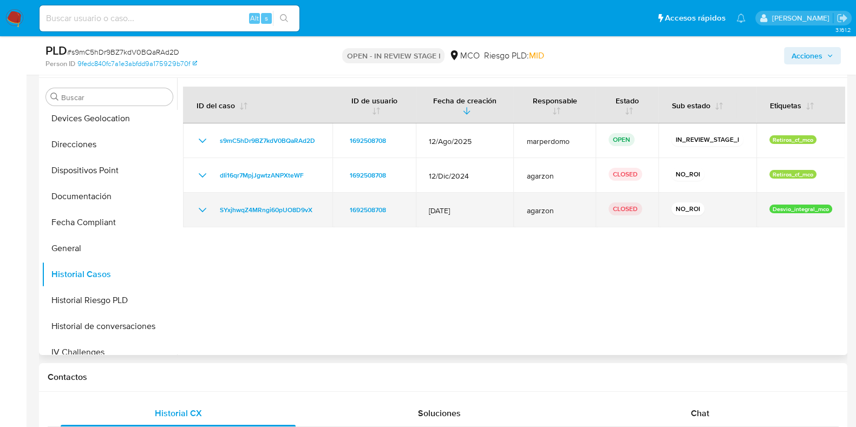
drag, startPoint x: 417, startPoint y: 172, endPoint x: 488, endPoint y: 211, distance: 81.4
click at [488, 211] on tbody "s9mC5hDr9BZ7kdV0BQaRAd2D 1692508708 12/Ago/2025 marperdomo OPEN IN_REVIEW_STAGE…" at bounding box center [514, 175] width 662 height 104
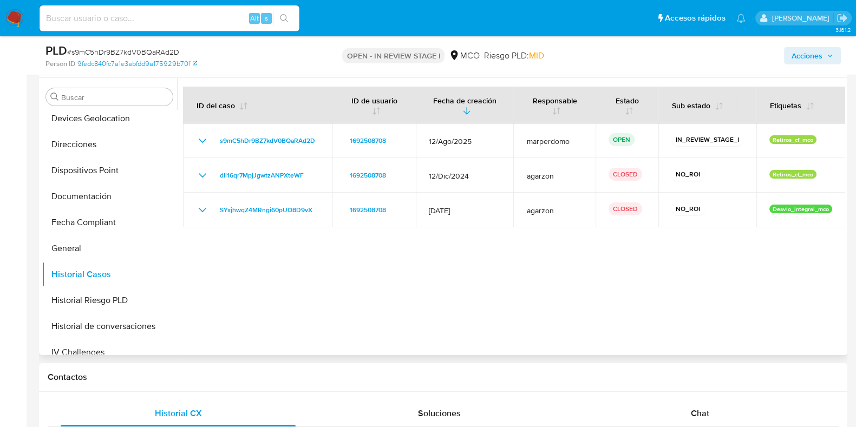
click at [500, 304] on div at bounding box center [510, 216] width 667 height 277
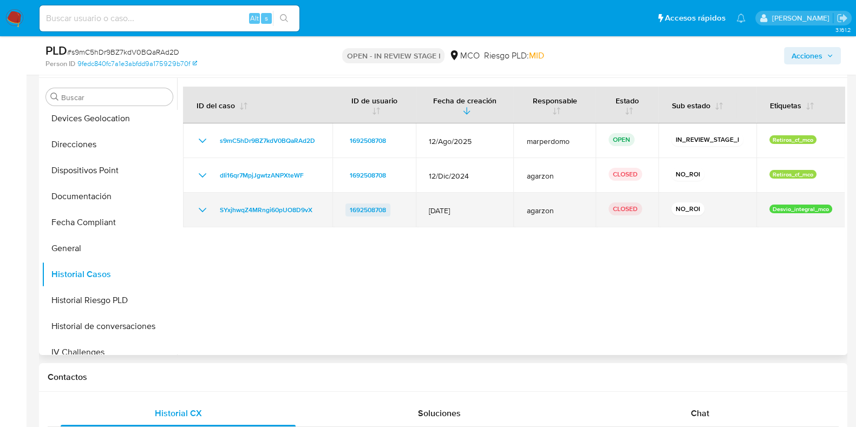
click at [371, 213] on span "1692508708" at bounding box center [368, 210] width 36 height 13
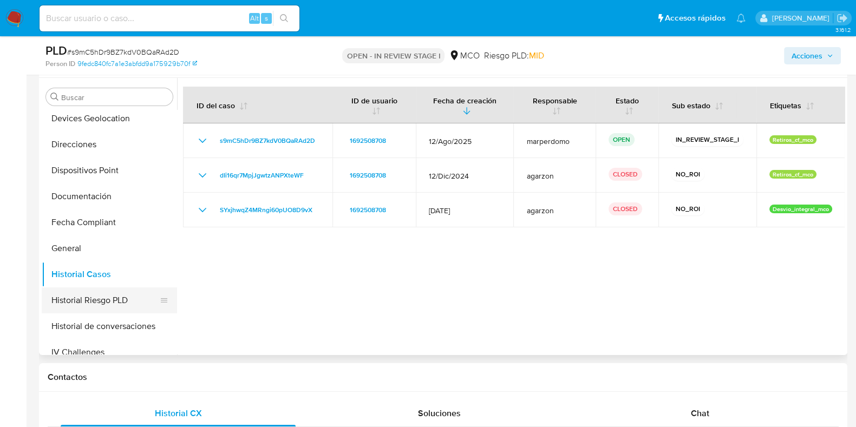
scroll to position [373, 0]
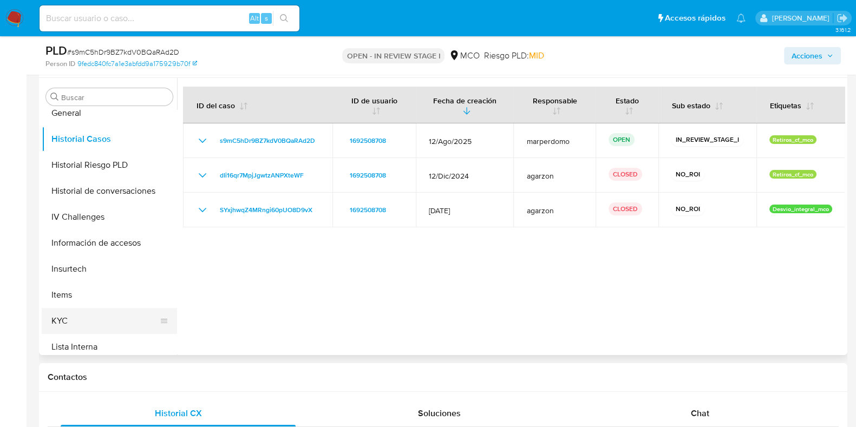
click at [63, 318] on button "KYC" at bounding box center [105, 321] width 127 height 26
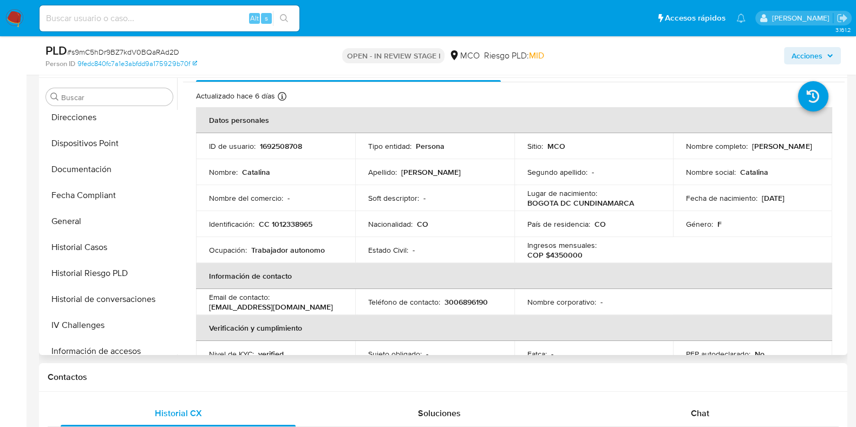
scroll to position [251, 0]
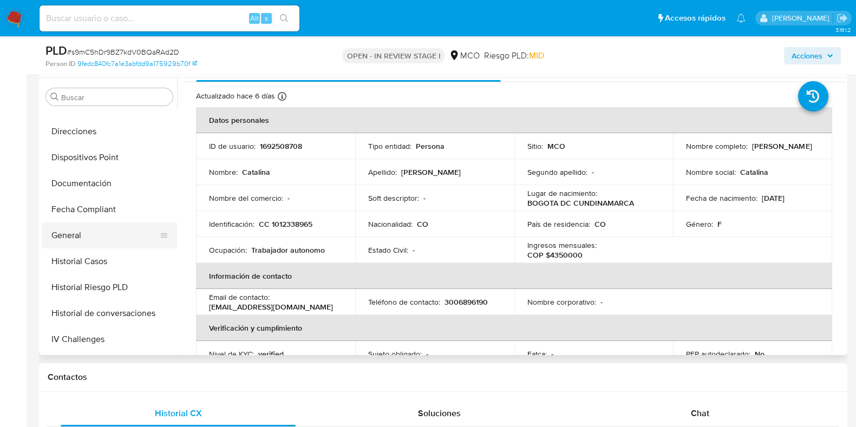
click at [95, 236] on button "General" at bounding box center [105, 235] width 127 height 26
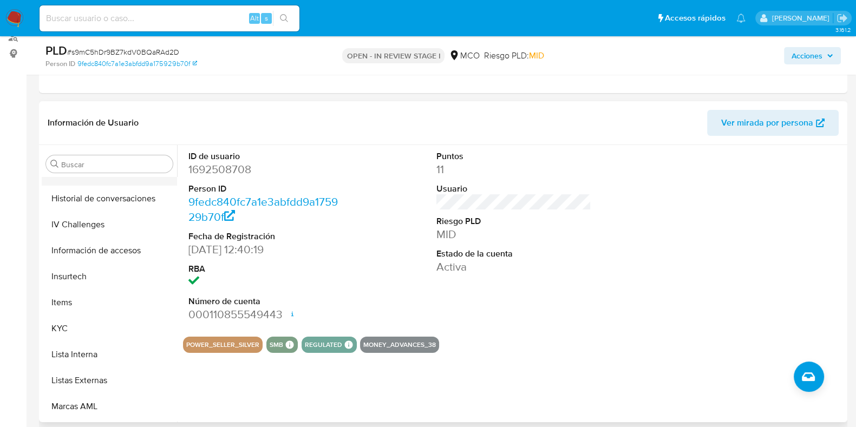
scroll to position [454, 0]
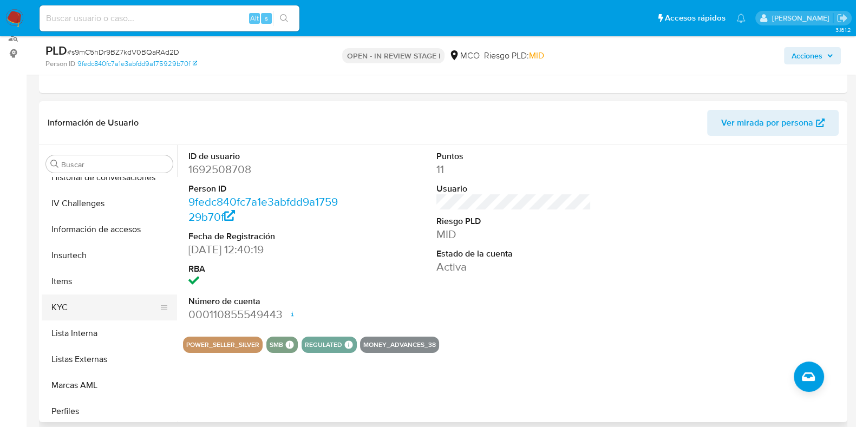
click at [75, 307] on button "KYC" at bounding box center [105, 307] width 127 height 26
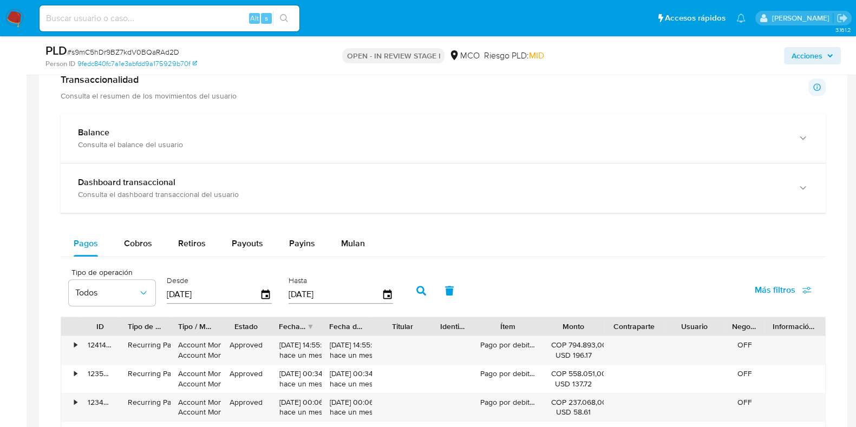
scroll to position [880, 0]
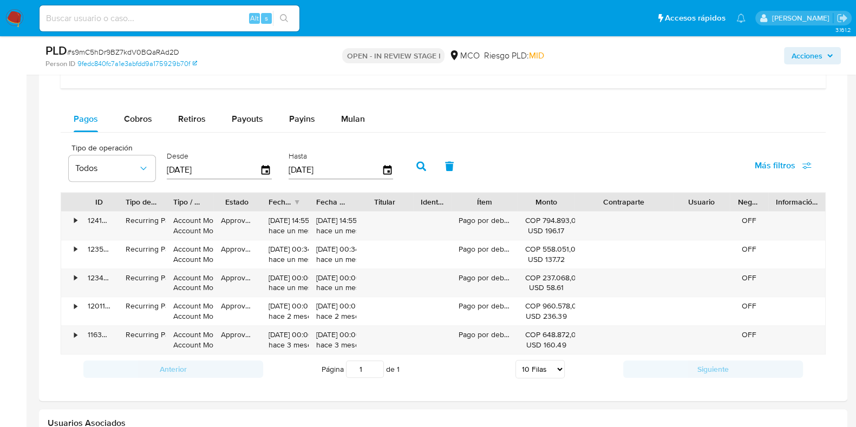
click at [706, 209] on div "ID Tipo de operación Tipo / Método Estado Fecha de creación Fecha de aprobación…" at bounding box center [443, 273] width 765 height 162
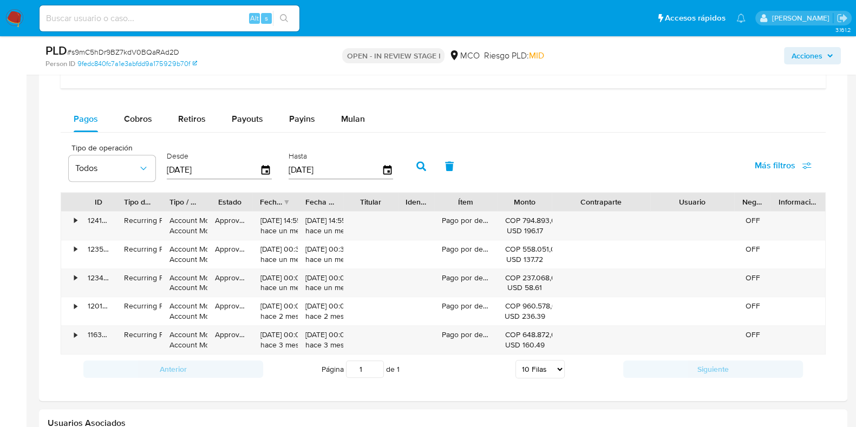
drag, startPoint x: 731, startPoint y: 199, endPoint x: 758, endPoint y: 200, distance: 27.1
click at [758, 200] on div "ID Tipo de operación Tipo / Método Estado Fecha de creación Fecha de aprobación…" at bounding box center [443, 202] width 764 height 18
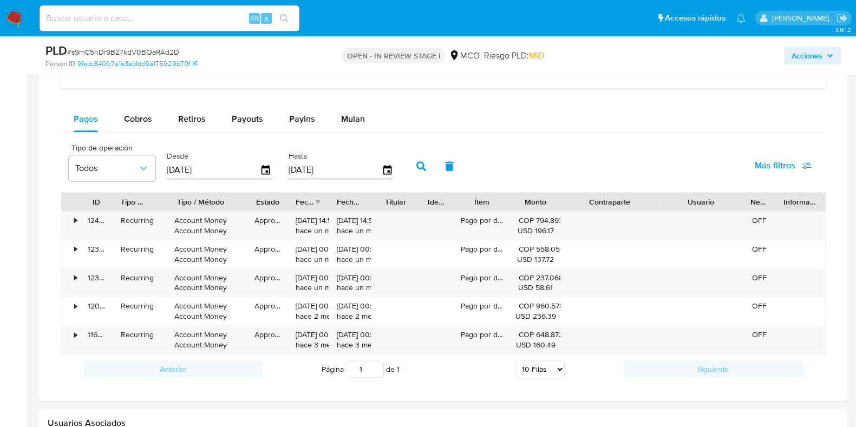
drag, startPoint x: 207, startPoint y: 202, endPoint x: 254, endPoint y: 198, distance: 47.3
click at [254, 198] on div at bounding box center [246, 202] width 19 height 18
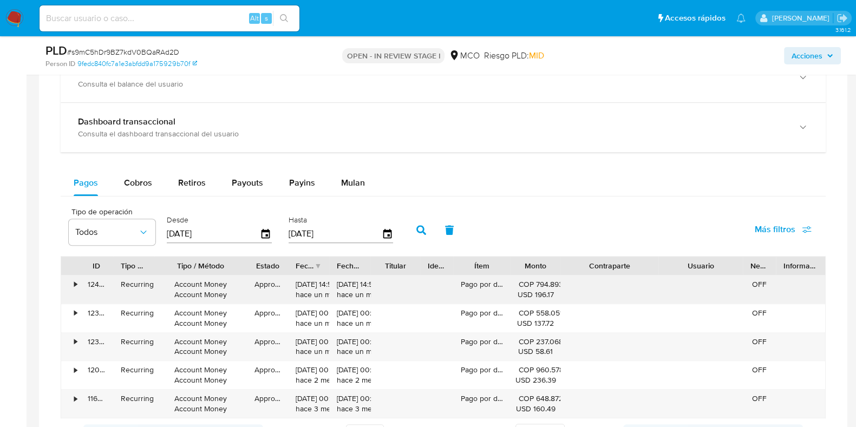
scroll to position [812, 0]
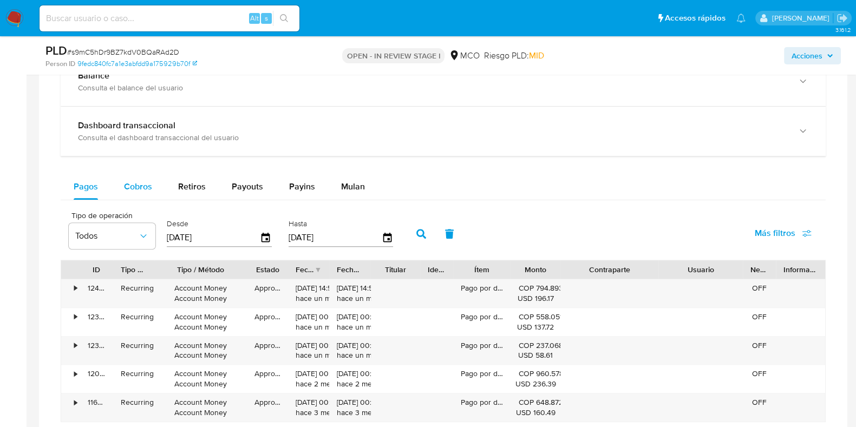
click at [135, 191] on span "Cobros" at bounding box center [138, 186] width 28 height 12
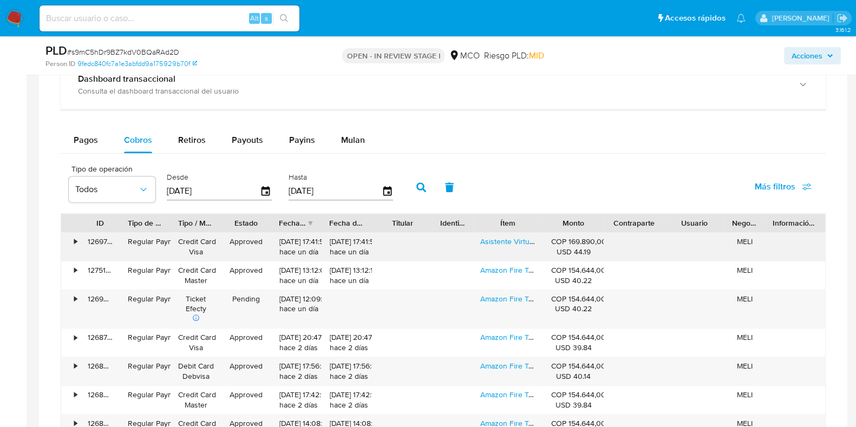
scroll to position [880, 0]
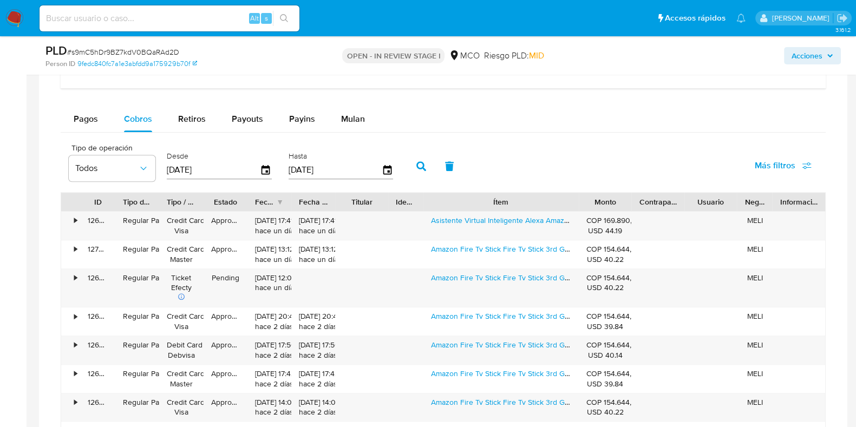
drag, startPoint x: 540, startPoint y: 199, endPoint x: 625, endPoint y: 201, distance: 85.0
click at [625, 201] on div "ID Tipo de operación Tipo / Método Estado Fecha de creación Fecha de aprobación…" at bounding box center [443, 202] width 764 height 18
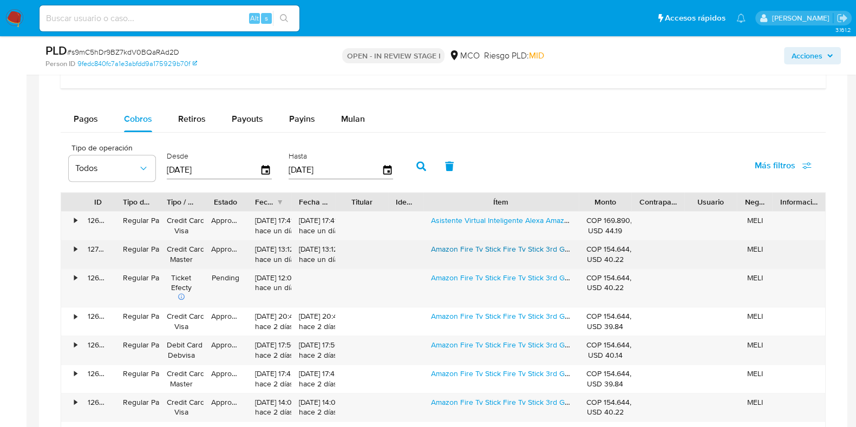
click at [482, 248] on link "Amazon Fire Tv Stick Fire Tv Stick 3rd Generacion 2023 De Voz 3ª Generación Ful…" at bounding box center [639, 249] width 417 height 11
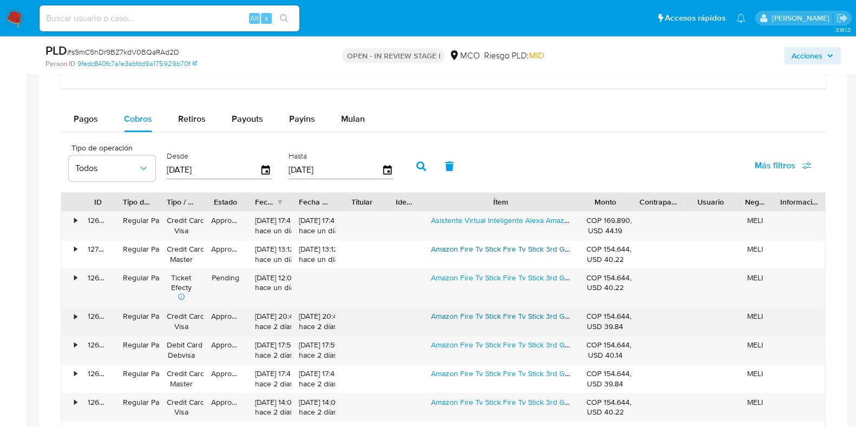
click at [476, 312] on link "Amazon Fire Tv Stick Fire Tv Stick 3rd Generacion 2023 De Voz 3ª Generación Ful…" at bounding box center [639, 316] width 417 height 11
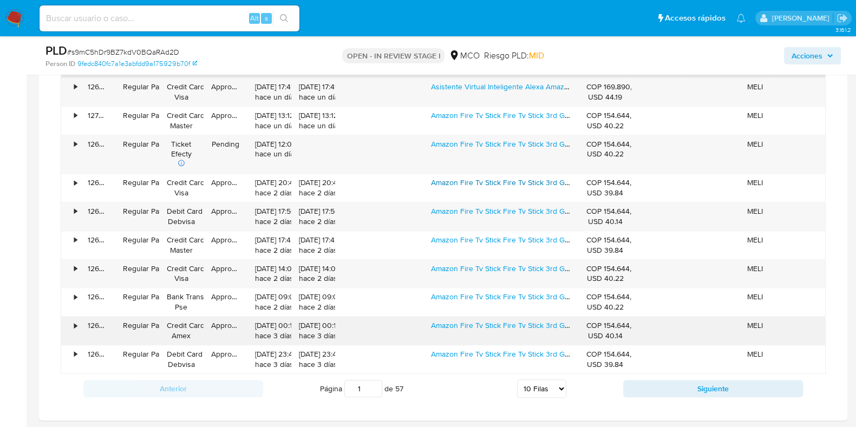
scroll to position [1015, 0]
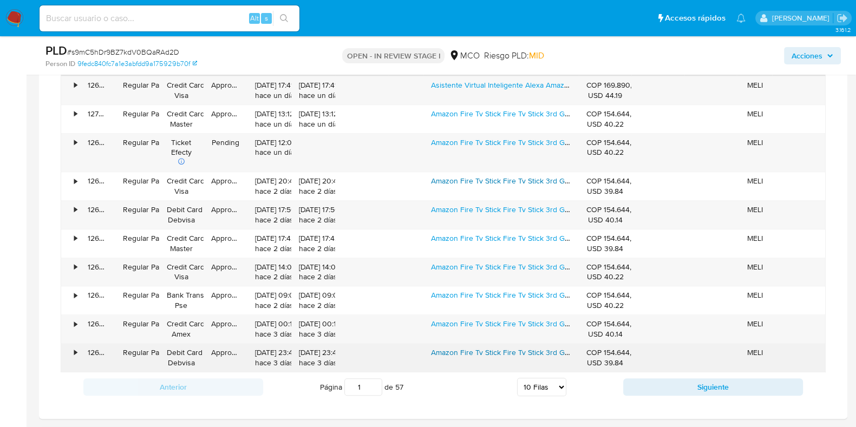
click at [469, 348] on link "Amazon Fire Tv Stick Fire Tv Stick 3rd Generacion 2023 De Voz 3ª Generación Ful…" at bounding box center [639, 352] width 417 height 11
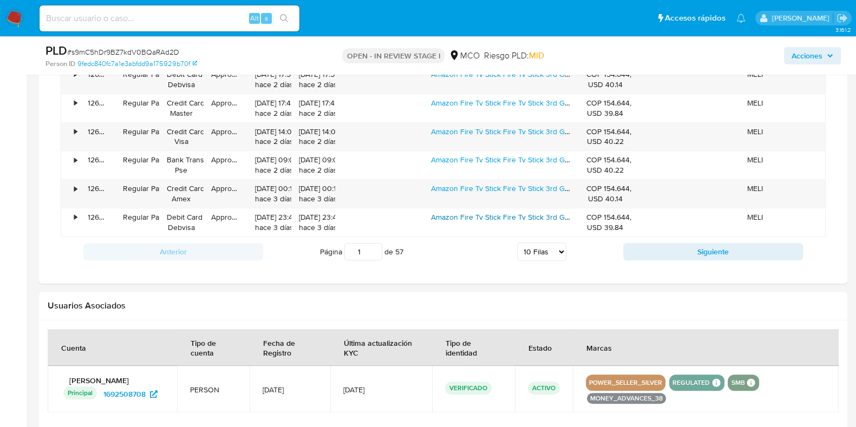
scroll to position [1083, 0]
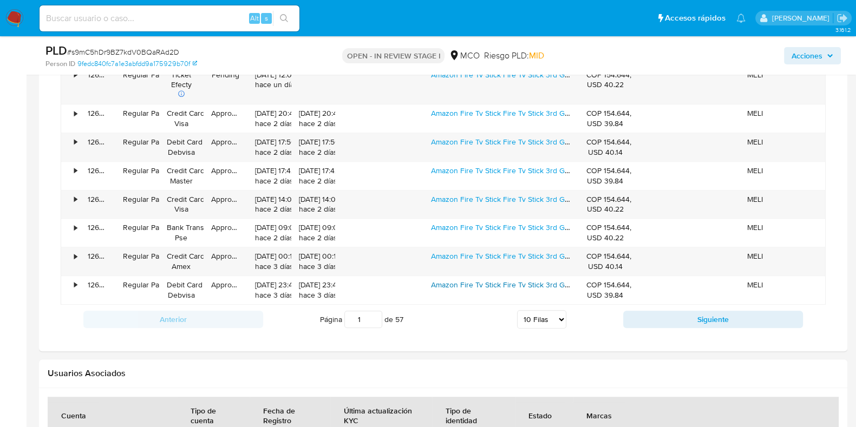
click at [553, 318] on select "5 Filas 10 Filas 20 Filas 25 Filas 50 Filas 100 Filas" at bounding box center [541, 319] width 49 height 18
select select "100"
click at [517, 310] on select "5 Filas 10 Filas 20 Filas 25 Filas 50 Filas 100 Filas" at bounding box center [541, 319] width 49 height 18
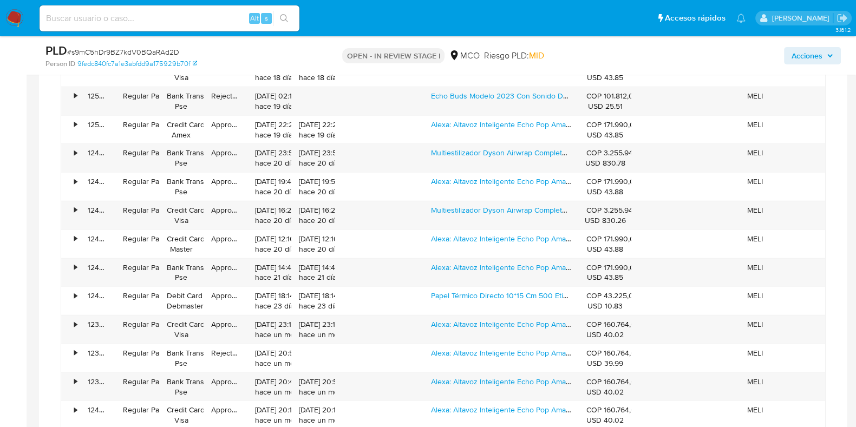
scroll to position [3654, 0]
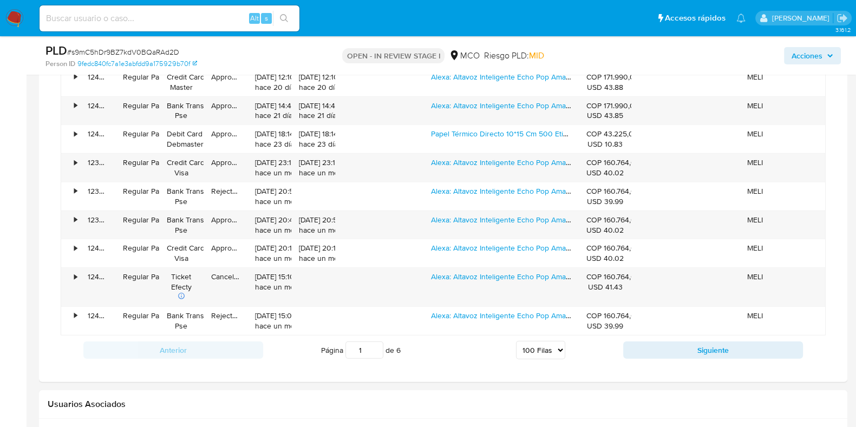
click at [724, 346] on button "Siguiente" at bounding box center [713, 350] width 180 height 17
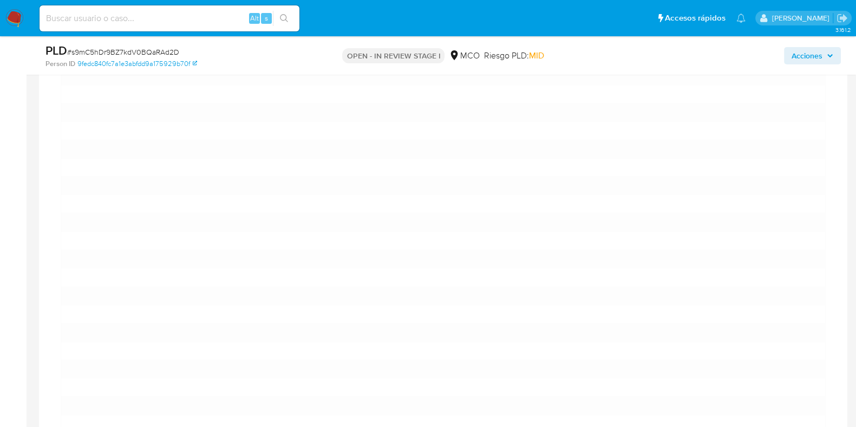
scroll to position [1412, 0]
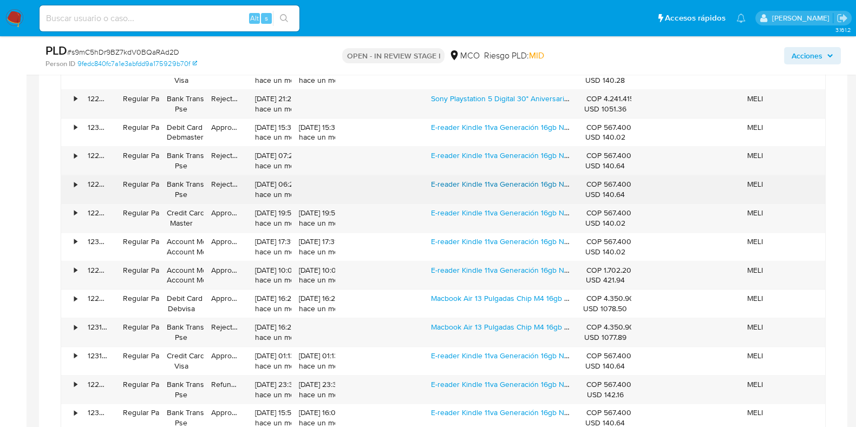
click at [482, 182] on link "E-reader Kindle 11va Generación 16gb Negro Con Pantalla De 6 300ppp" at bounding box center [551, 184] width 240 height 11
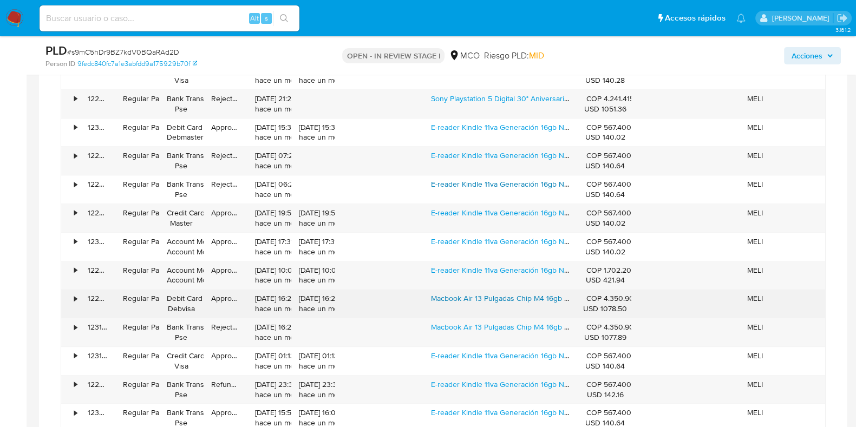
click at [478, 296] on link "Macbook Air 13 Pulgadas Chip M4 16gb 256gb 2025" at bounding box center [518, 298] width 175 height 11
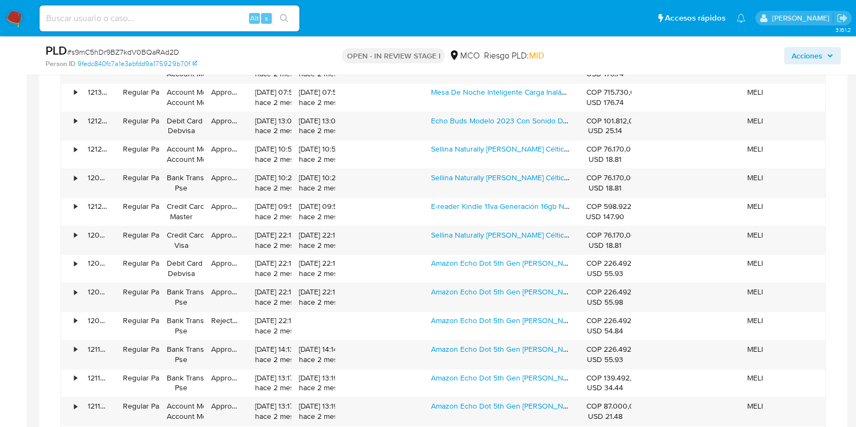
scroll to position [2089, 0]
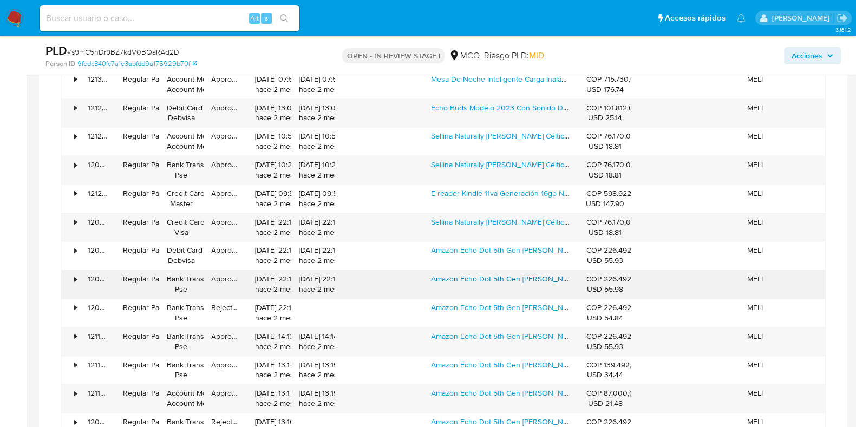
click at [488, 274] on link "Amazon Echo Dot 5th Gen Alexa Parlante Inteligente Negro" at bounding box center [535, 278] width 209 height 11
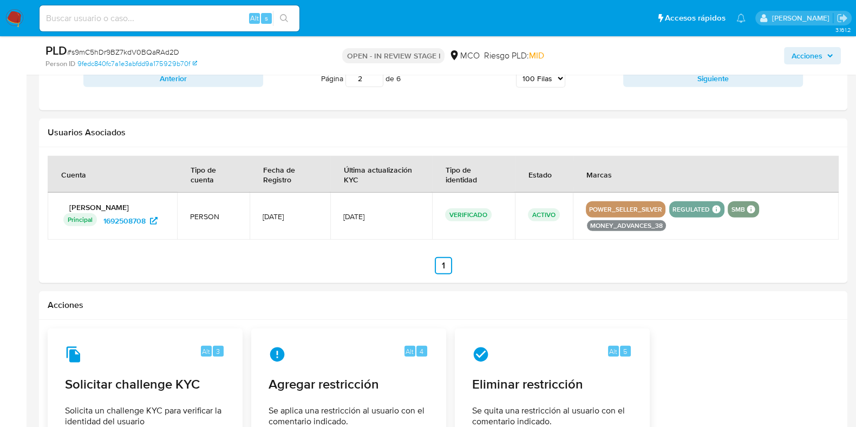
scroll to position [3712, 0]
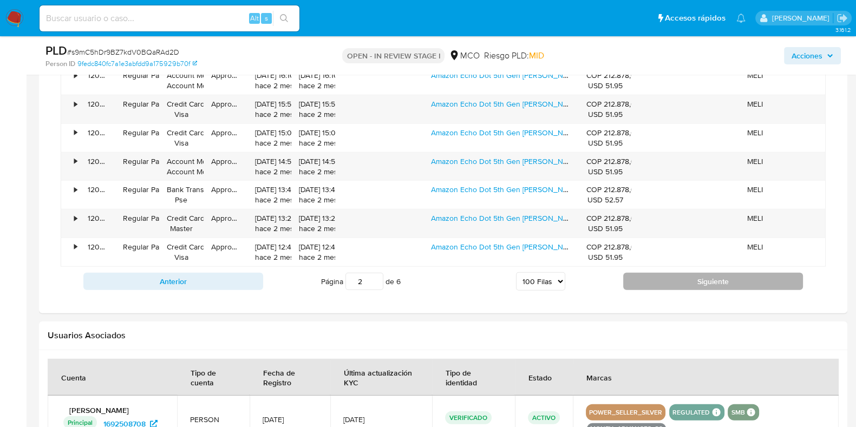
click at [687, 273] on button "Siguiente" at bounding box center [713, 281] width 180 height 17
type input "3"
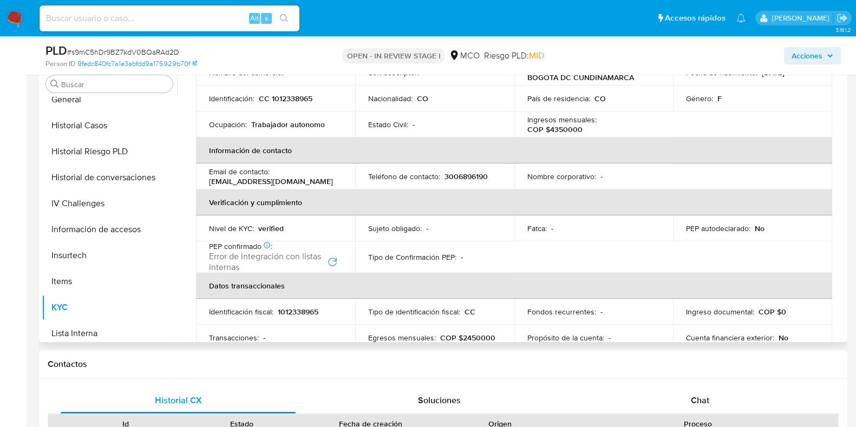
scroll to position [67, 0]
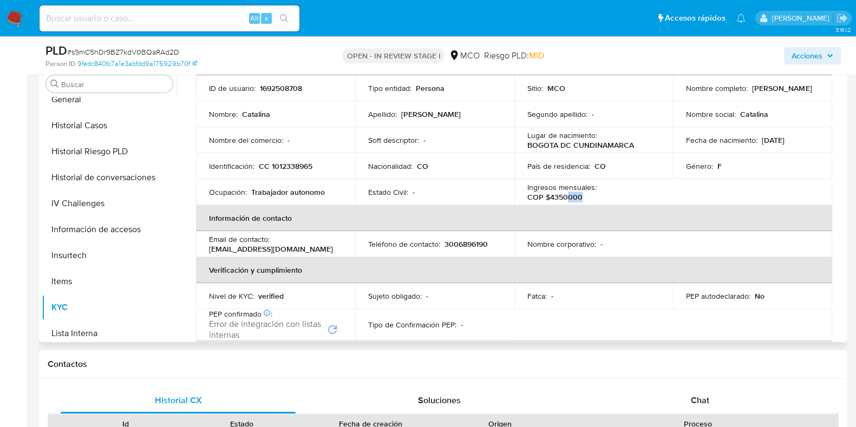
drag, startPoint x: 649, startPoint y: 191, endPoint x: 637, endPoint y: 189, distance: 12.5
click at [582, 192] on p "COP $4350000" at bounding box center [554, 197] width 55 height 10
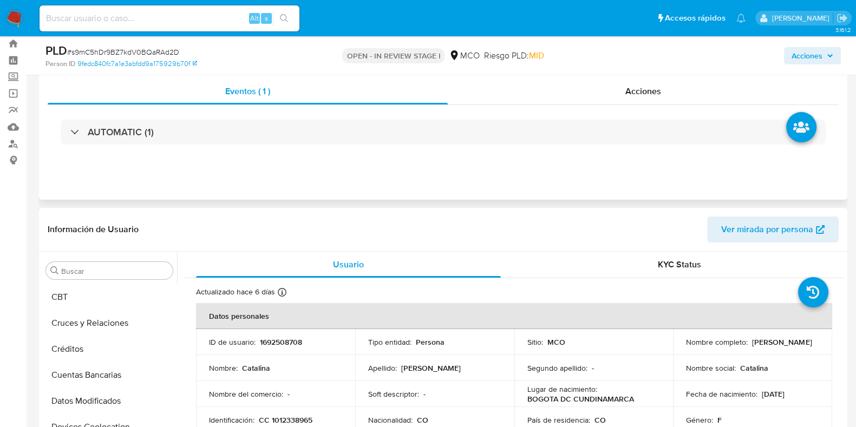
scroll to position [0, 0]
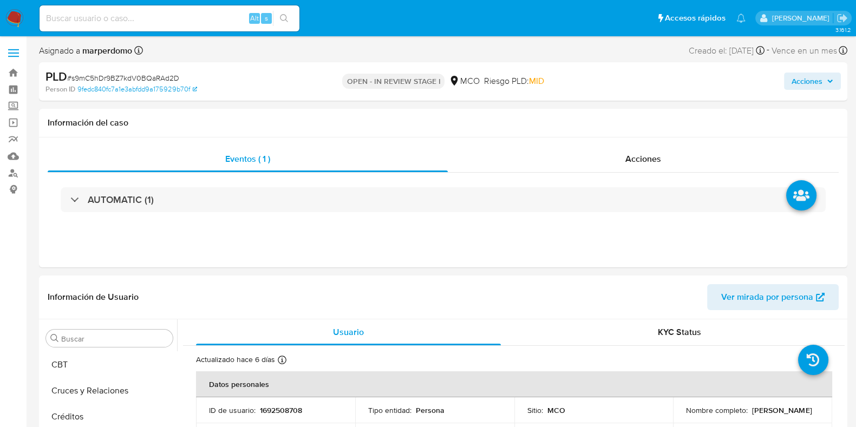
click at [814, 80] on span "Acciones" at bounding box center [806, 81] width 31 height 17
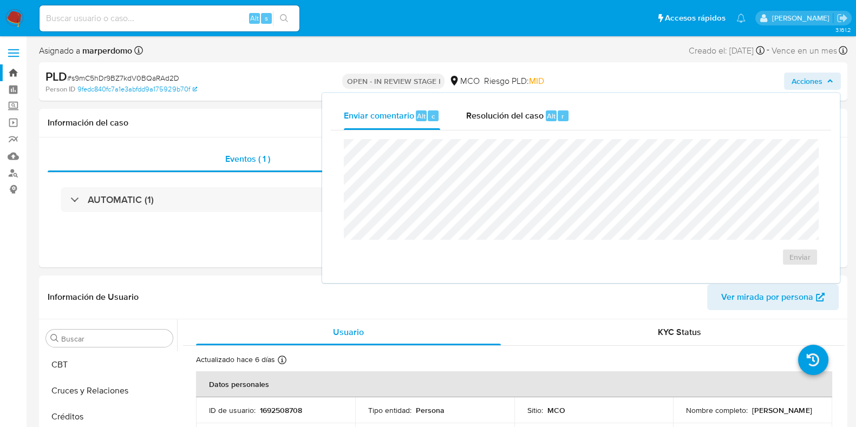
click at [14, 66] on link "Bandeja" at bounding box center [64, 72] width 129 height 17
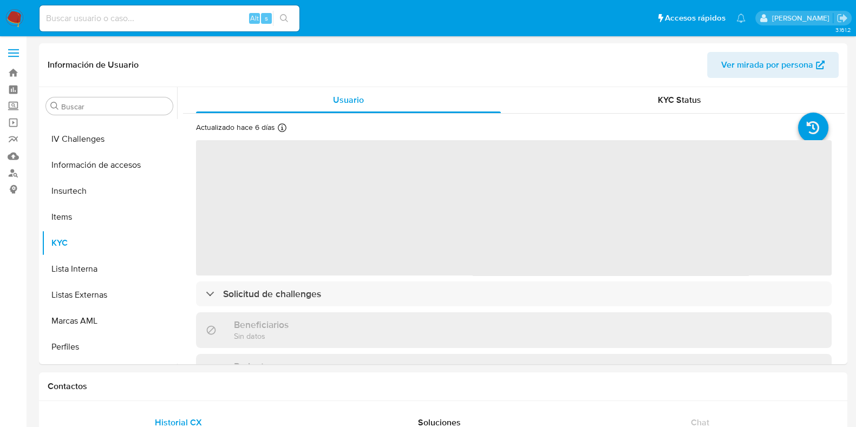
scroll to position [509, 0]
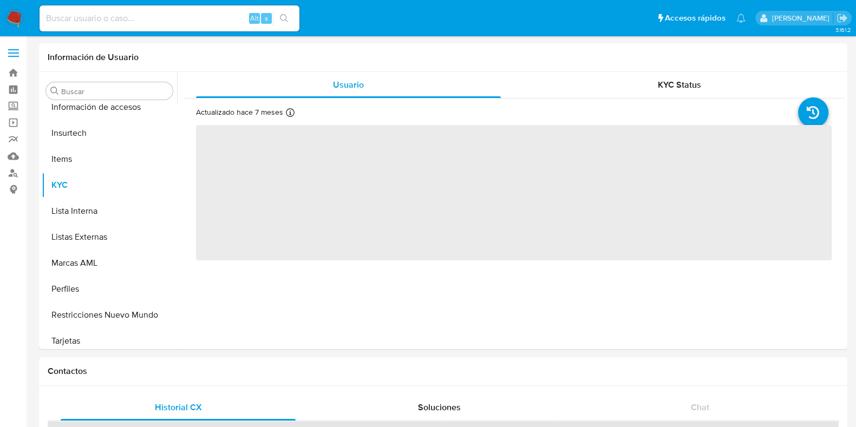
scroll to position [509, 0]
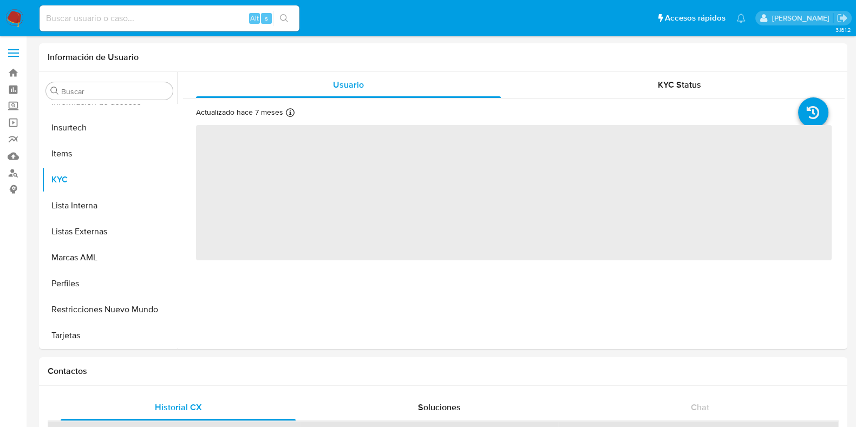
select select "10"
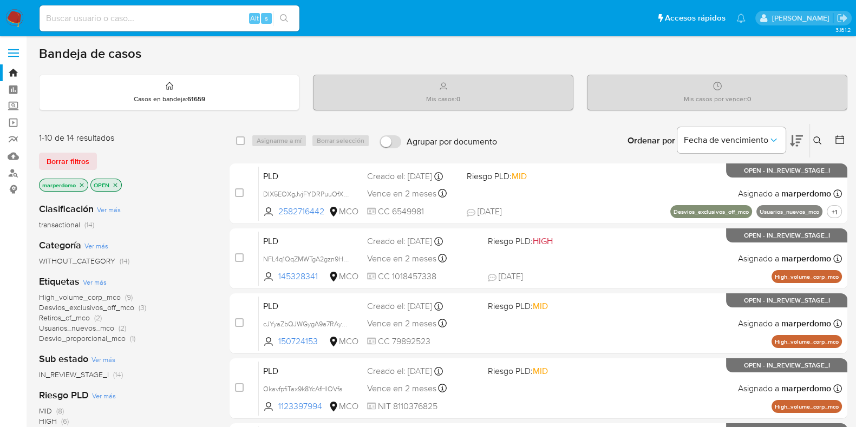
click at [817, 136] on icon at bounding box center [817, 140] width 8 height 8
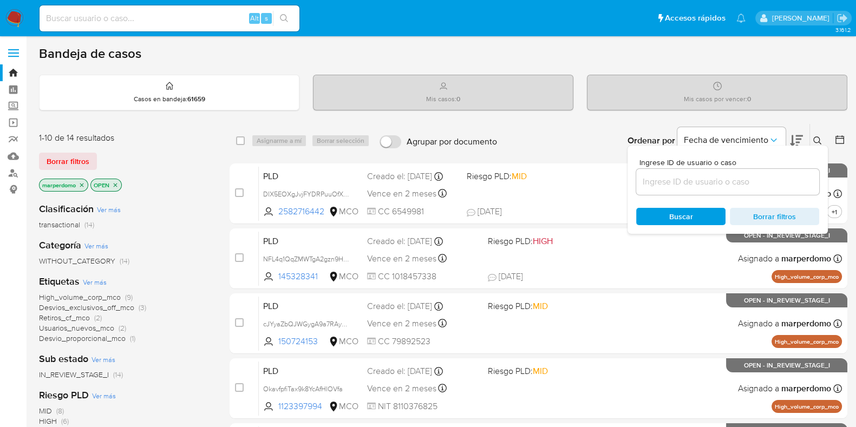
click at [725, 190] on div at bounding box center [727, 182] width 183 height 26
click at [725, 185] on input at bounding box center [727, 182] width 183 height 14
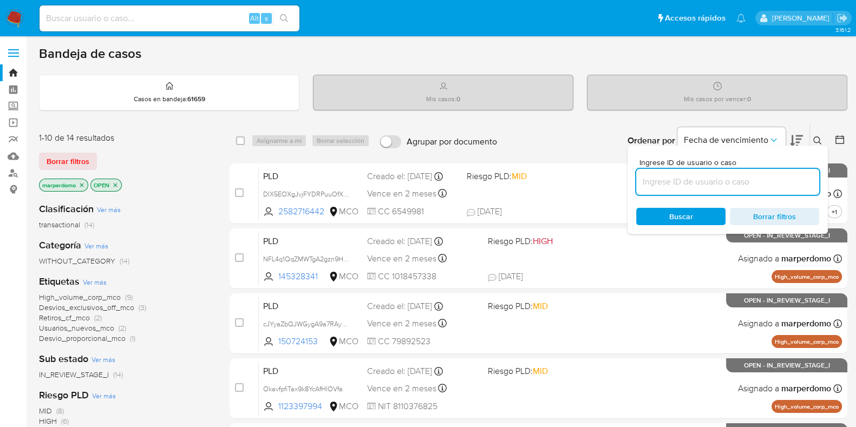
paste input "cGfZZ8LfSUDVs30SM66Nsgao"
type input "cGfZZ8LfSUDVs30SM66Nsgao"
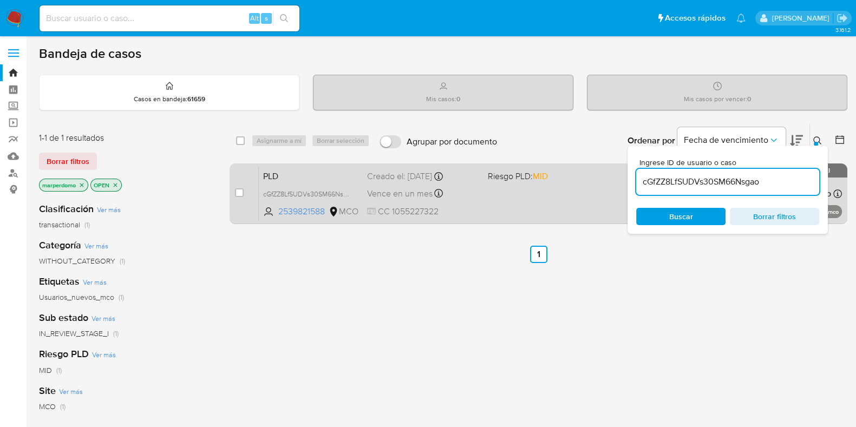
click at [350, 181] on span "PLD" at bounding box center [310, 175] width 95 height 14
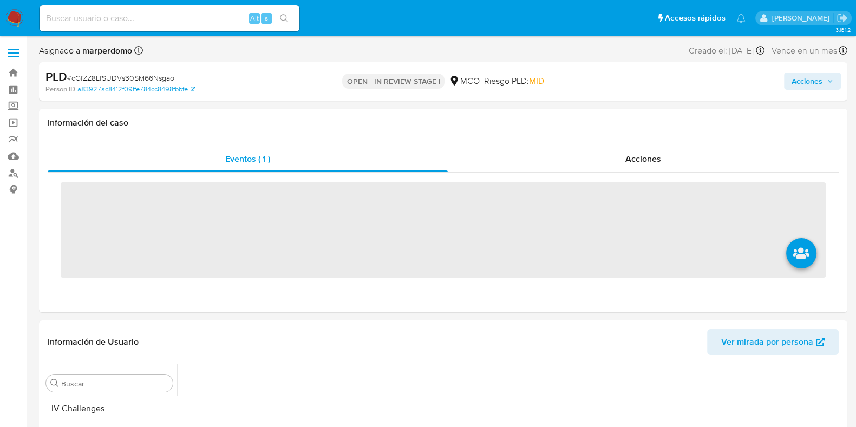
scroll to position [509, 0]
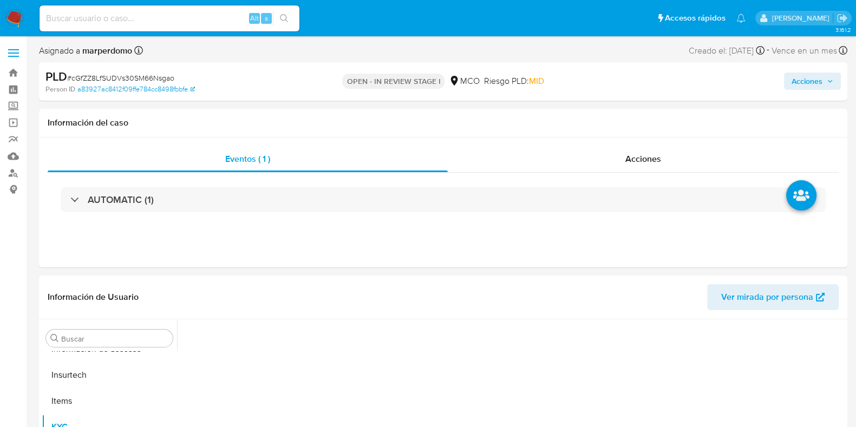
select select "10"
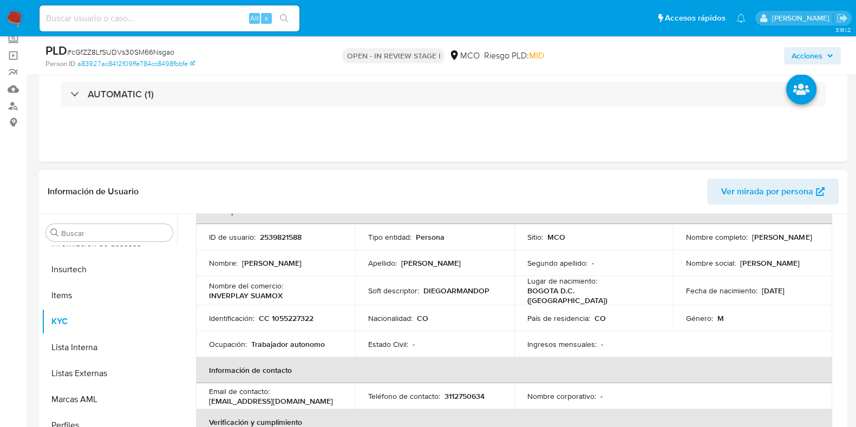
scroll to position [0, 0]
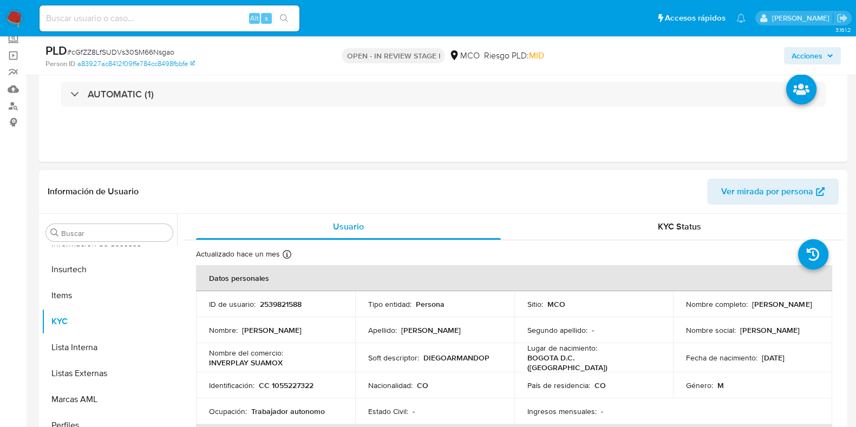
click at [283, 303] on p "2539821588" at bounding box center [281, 304] width 42 height 10
copy p "2539821588"
click at [284, 302] on p "2539821588" at bounding box center [281, 304] width 42 height 10
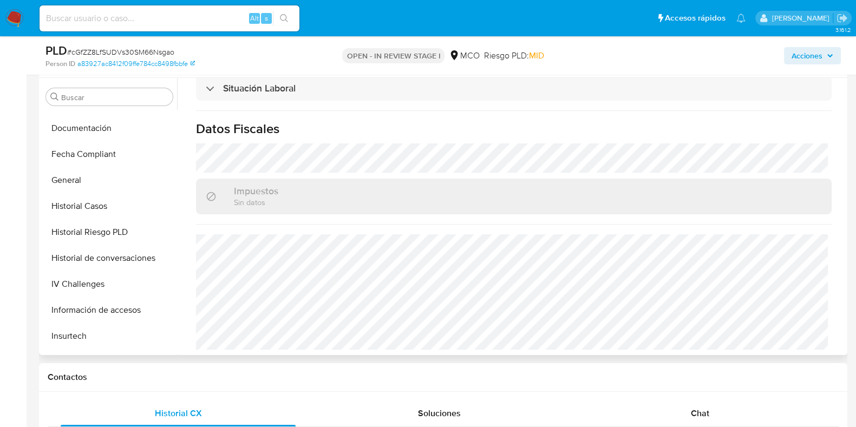
scroll to position [239, 0]
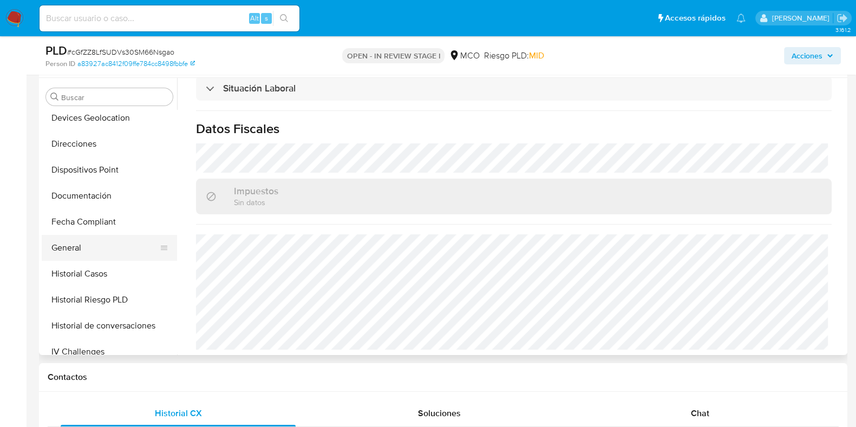
click at [79, 244] on button "General" at bounding box center [105, 248] width 127 height 26
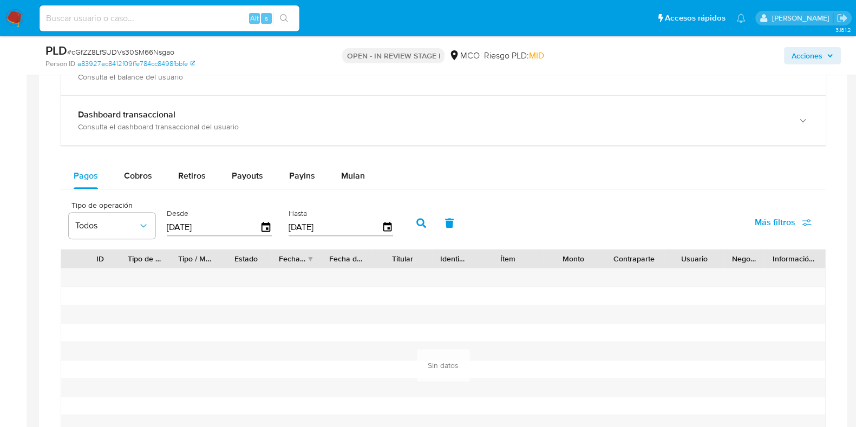
scroll to position [760, 0]
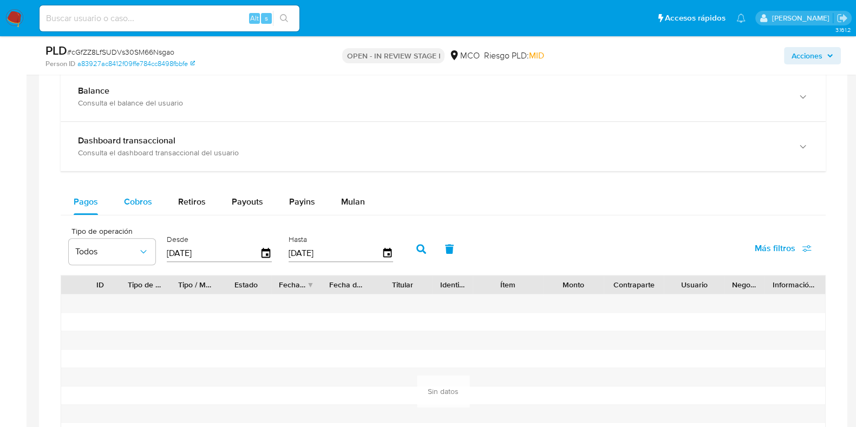
click at [127, 199] on span "Cobros" at bounding box center [138, 201] width 28 height 12
select select "10"
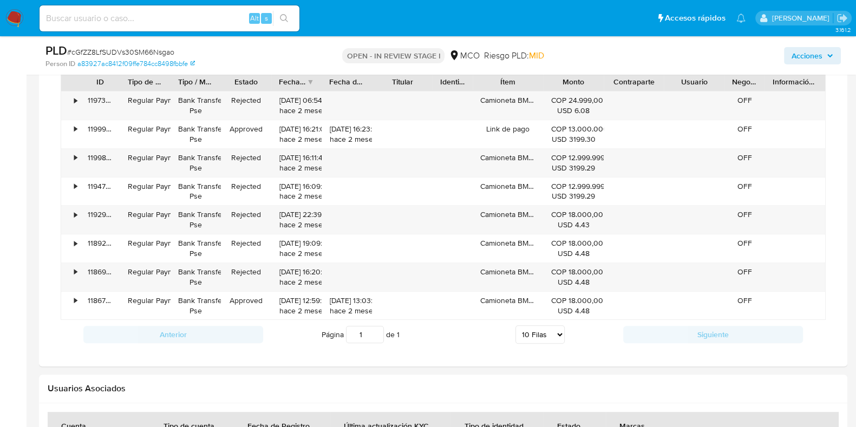
scroll to position [896, 0]
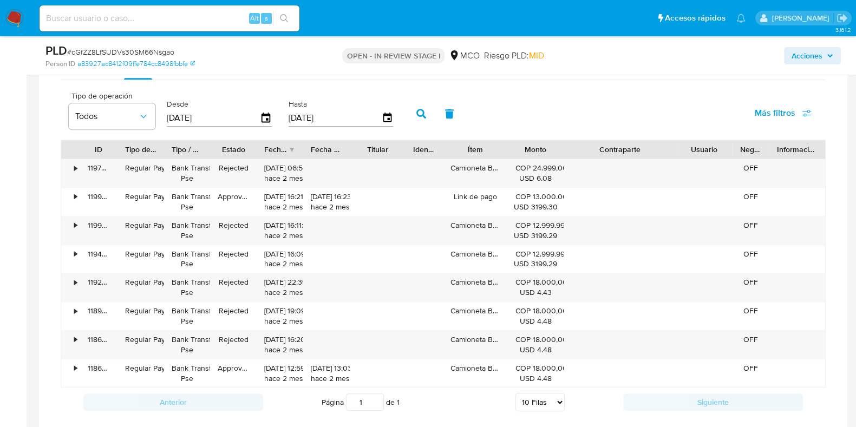
drag, startPoint x: 657, startPoint y: 145, endPoint x: 709, endPoint y: 150, distance: 52.8
click at [709, 150] on div "ID Tipo de operación Tipo / Método Estado Fecha de creación Fecha de aprobación…" at bounding box center [443, 149] width 764 height 18
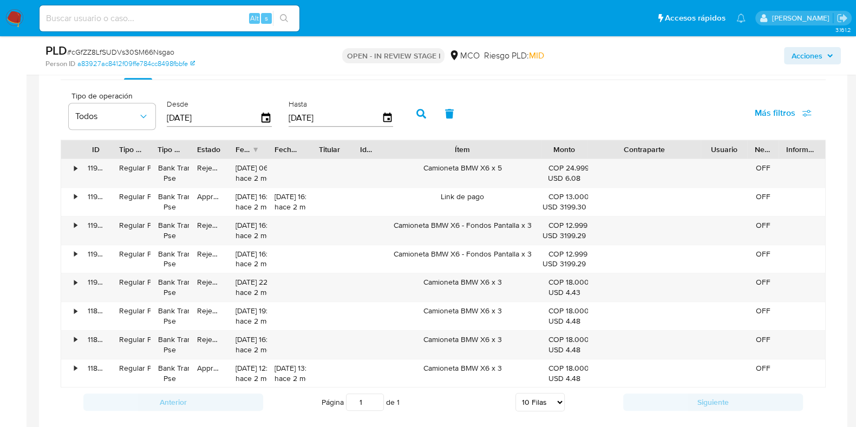
drag, startPoint x: 502, startPoint y: 147, endPoint x: 594, endPoint y: 147, distance: 92.0
click at [594, 147] on div "ID Tipo de operación Tipo / Método Estado Fecha de creación Fecha de aprobación…" at bounding box center [443, 149] width 764 height 18
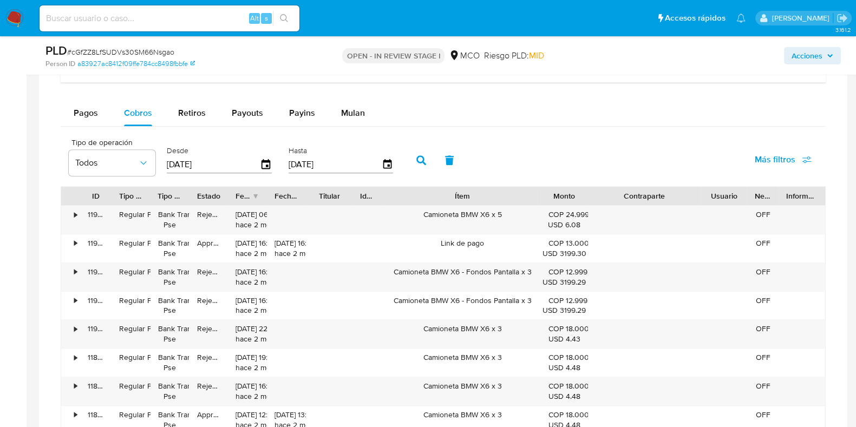
scroll to position [828, 0]
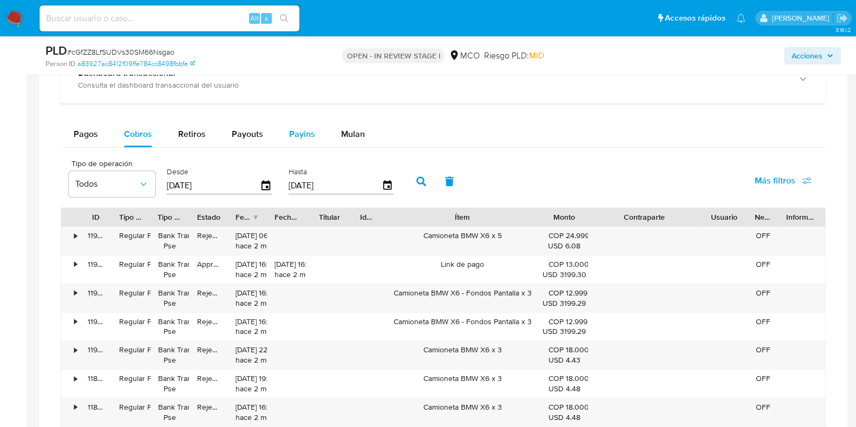
click at [300, 128] on span "Payins" at bounding box center [302, 134] width 26 height 12
select select "10"
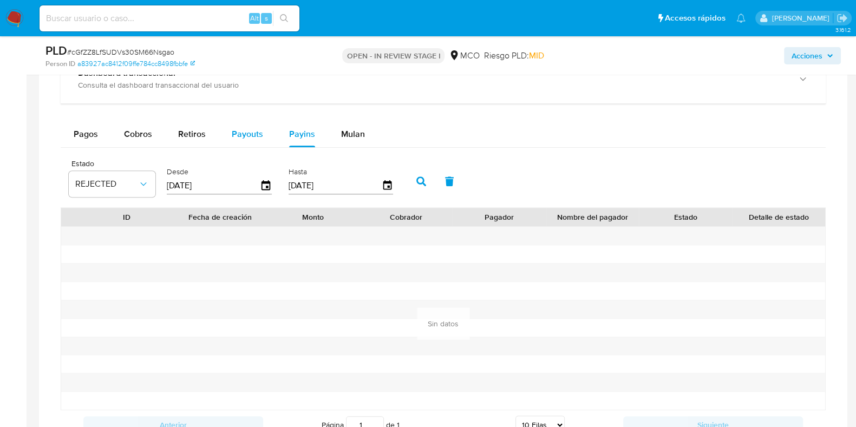
click at [255, 136] on span "Payouts" at bounding box center [247, 134] width 31 height 12
select select "10"
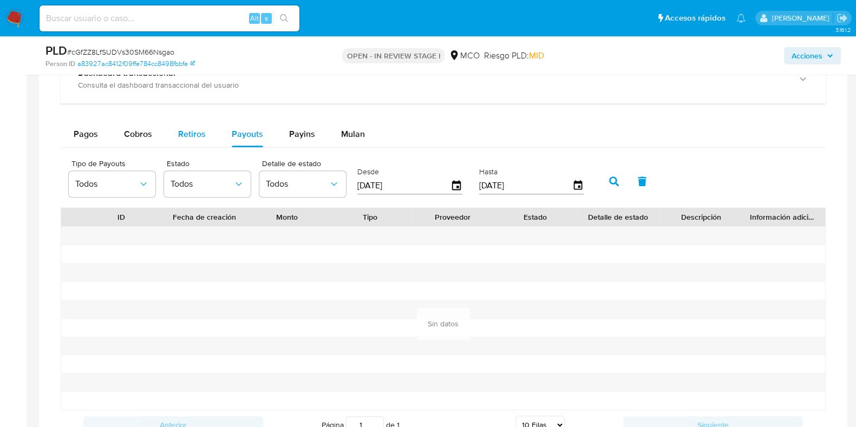
click at [197, 136] on span "Retiros" at bounding box center [192, 134] width 28 height 12
select select "10"
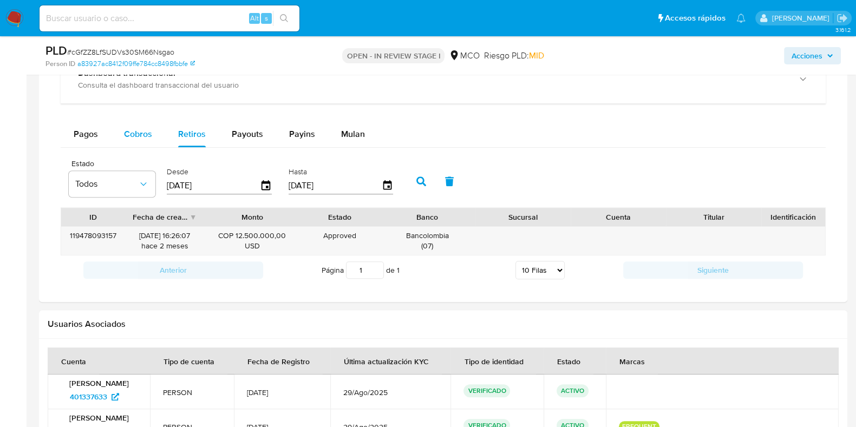
click at [127, 130] on span "Cobros" at bounding box center [138, 134] width 28 height 12
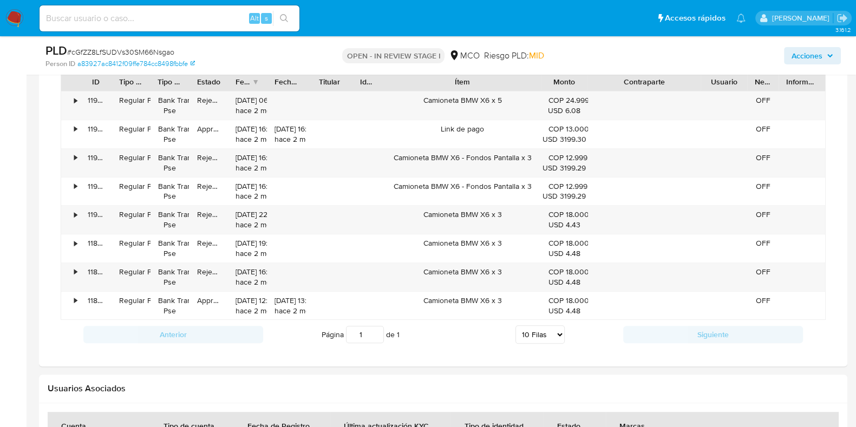
scroll to position [896, 0]
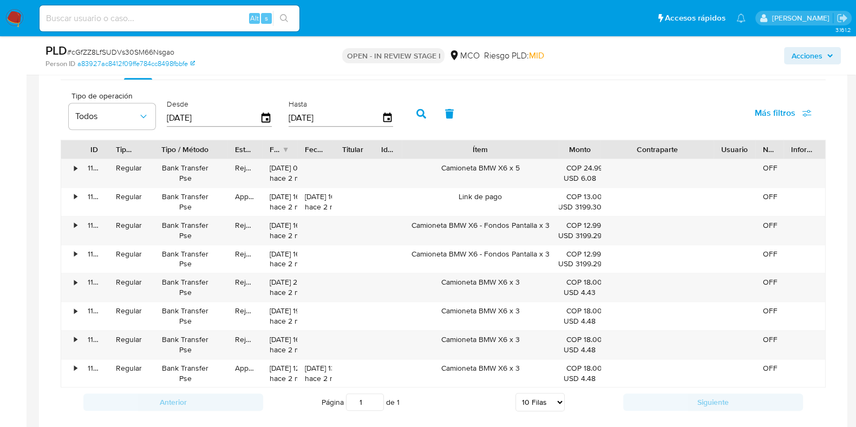
drag, startPoint x: 187, startPoint y: 145, endPoint x: 233, endPoint y: 149, distance: 45.7
click at [233, 149] on div at bounding box center [227, 149] width 19 height 18
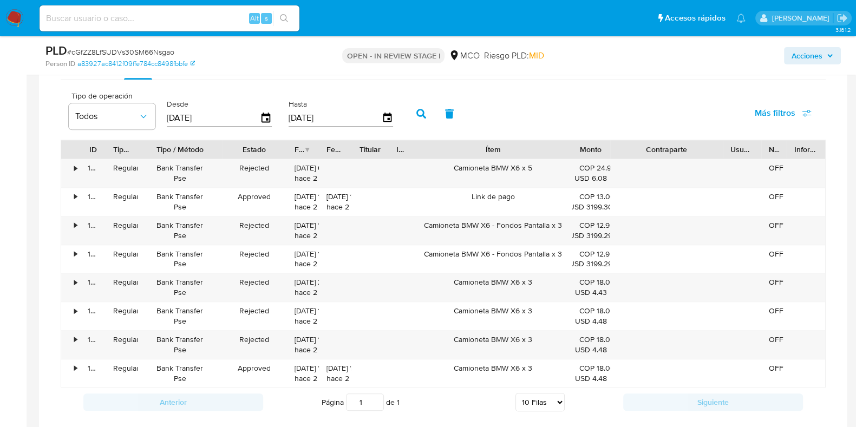
drag, startPoint x: 262, startPoint y: 150, endPoint x: 292, endPoint y: 148, distance: 29.8
click at [292, 148] on div at bounding box center [286, 149] width 19 height 18
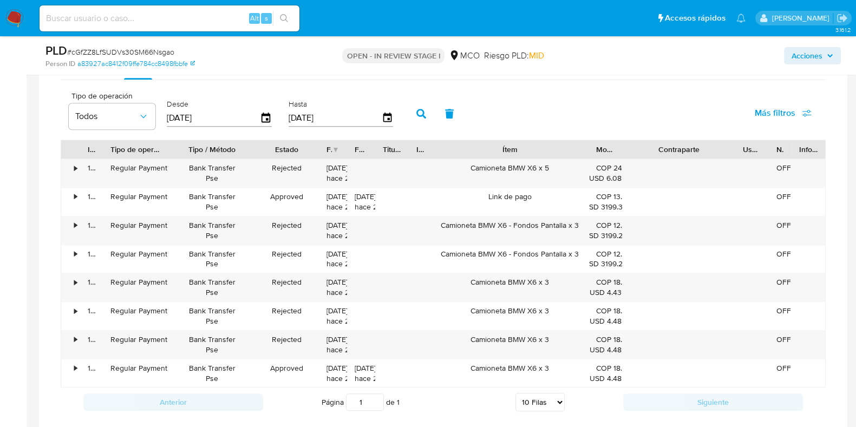
drag, startPoint x: 145, startPoint y: 150, endPoint x: 180, endPoint y: 150, distance: 34.6
click at [180, 150] on div "ID Tipo de operación Tipo / Método Estado Fecha de creación Fecha de aprobación…" at bounding box center [443, 149] width 764 height 18
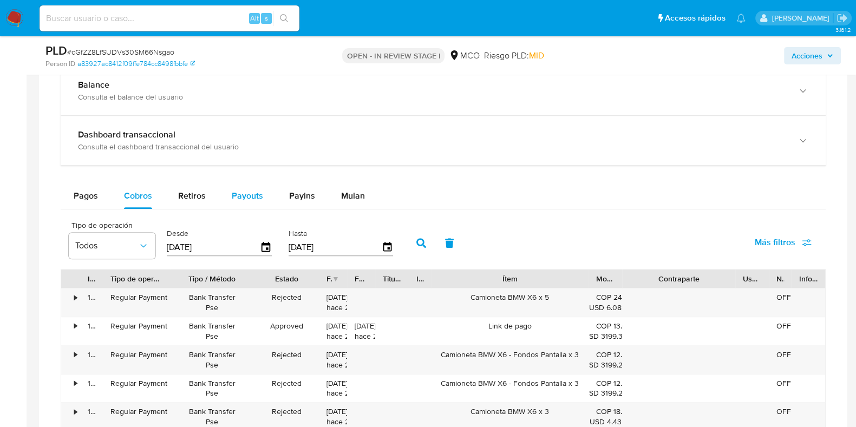
scroll to position [760, 0]
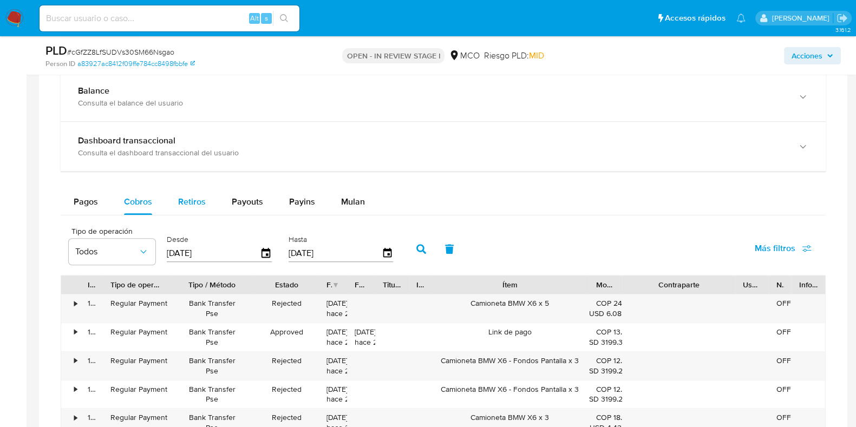
click at [196, 203] on span "Retiros" at bounding box center [192, 201] width 28 height 12
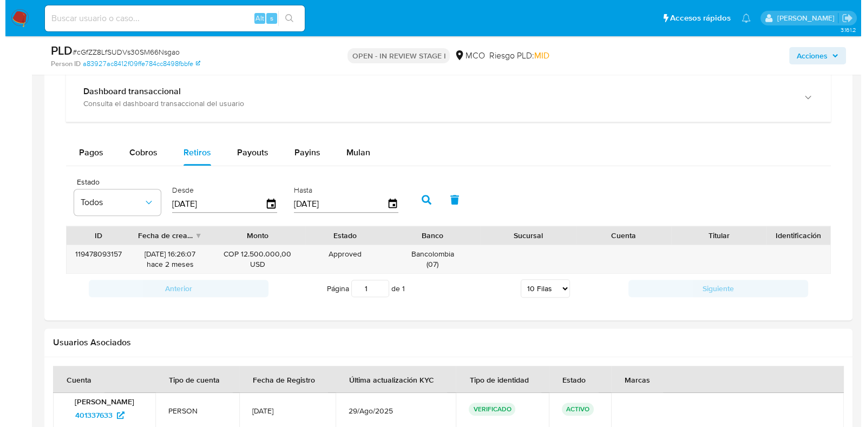
scroll to position [828, 0]
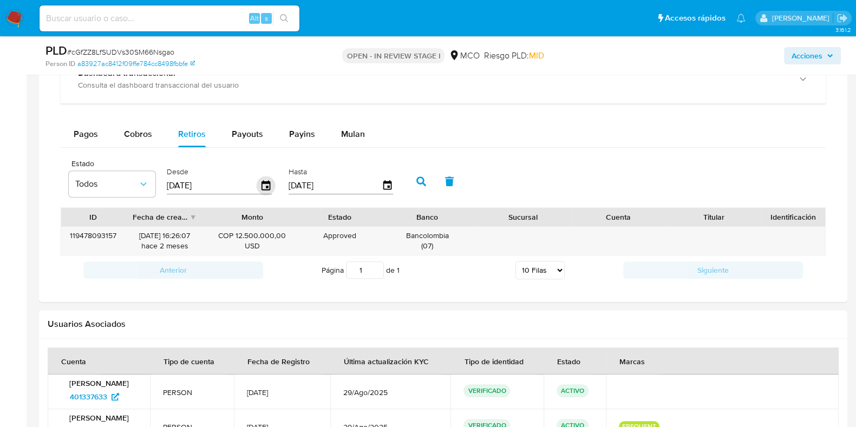
click at [264, 185] on icon "button" at bounding box center [266, 185] width 19 height 19
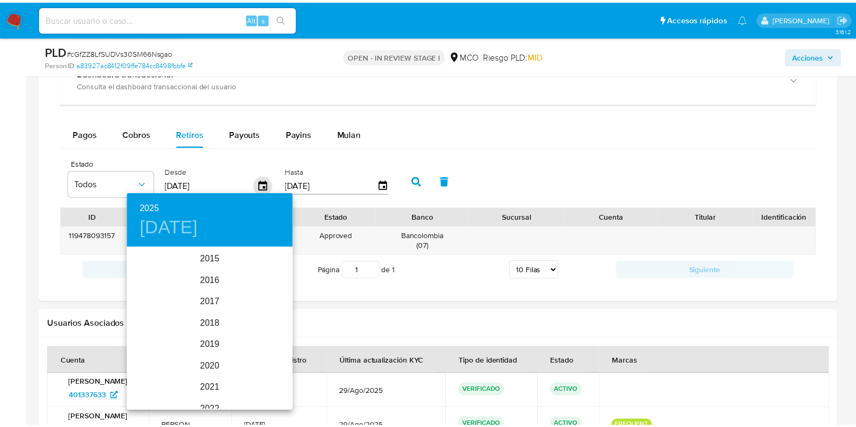
scroll to position [152, 0]
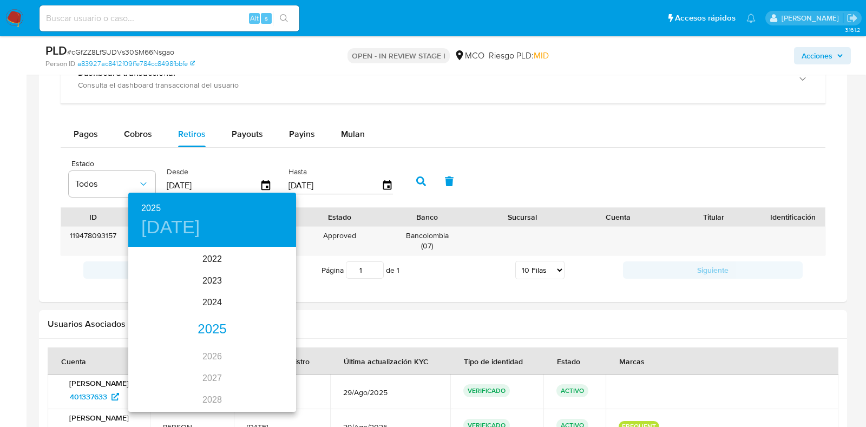
click at [211, 330] on div "2025" at bounding box center [212, 330] width 168 height 22
click at [214, 307] on div "may." at bounding box center [212, 309] width 56 height 41
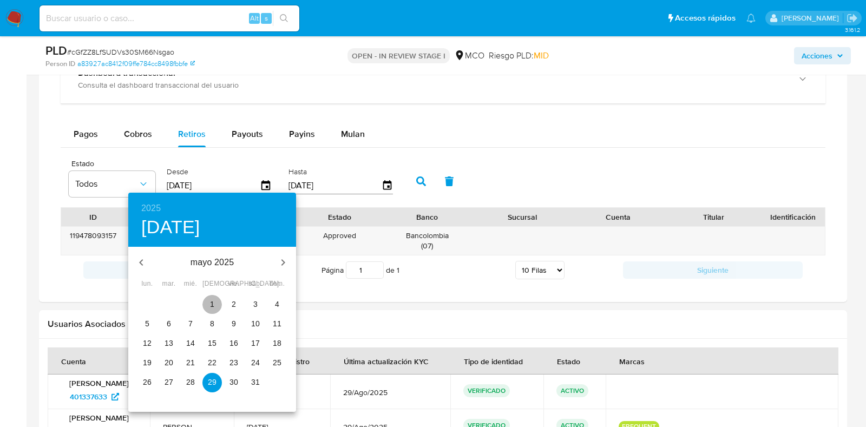
click at [214, 307] on p "1" at bounding box center [212, 304] width 4 height 11
type input "[DATE]"
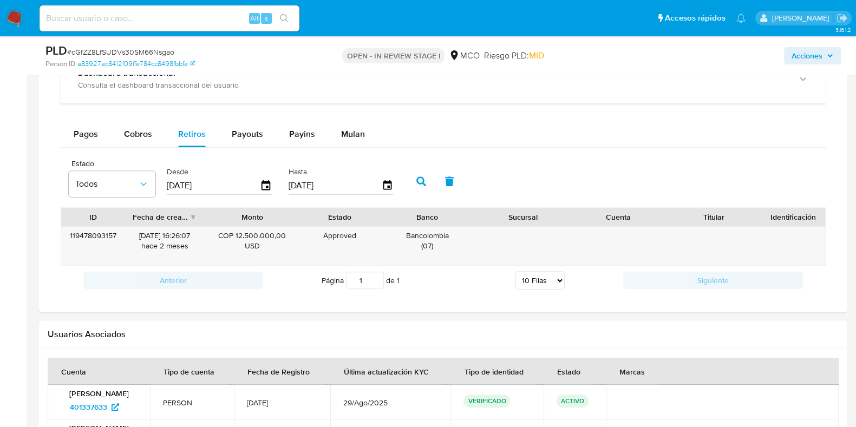
click at [419, 177] on icon "button" at bounding box center [421, 181] width 10 height 10
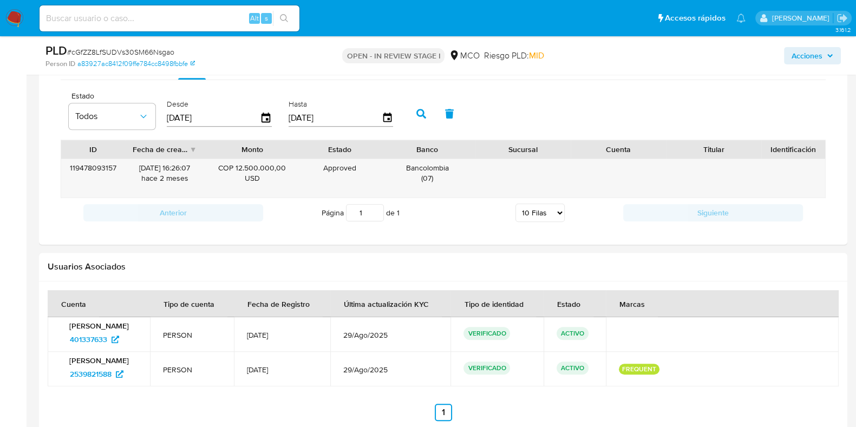
scroll to position [828, 0]
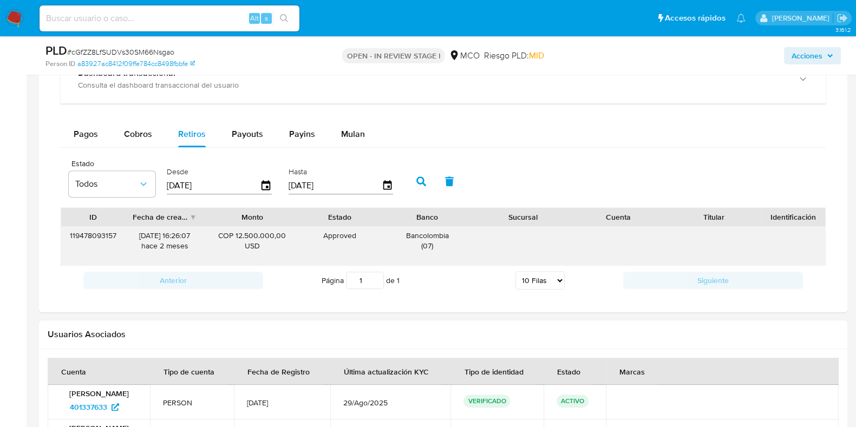
drag, startPoint x: 232, startPoint y: 237, endPoint x: 300, endPoint y: 238, distance: 68.2
click at [298, 237] on div "COP 12.500.000,00 USD" at bounding box center [252, 246] width 95 height 38
drag, startPoint x: 134, startPoint y: 235, endPoint x: 176, endPoint y: 235, distance: 42.2
click at [176, 235] on div "[DATE] 16:26:07 [DATE]" at bounding box center [165, 241] width 64 height 21
click at [149, 129] on span "Cobros" at bounding box center [138, 134] width 28 height 12
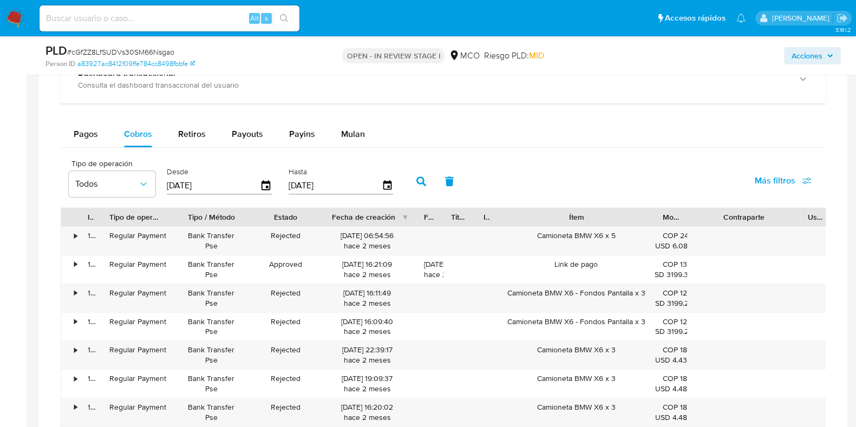
drag, startPoint x: 343, startPoint y: 212, endPoint x: 413, endPoint y: 216, distance: 70.5
click at [413, 216] on div at bounding box center [415, 217] width 19 height 18
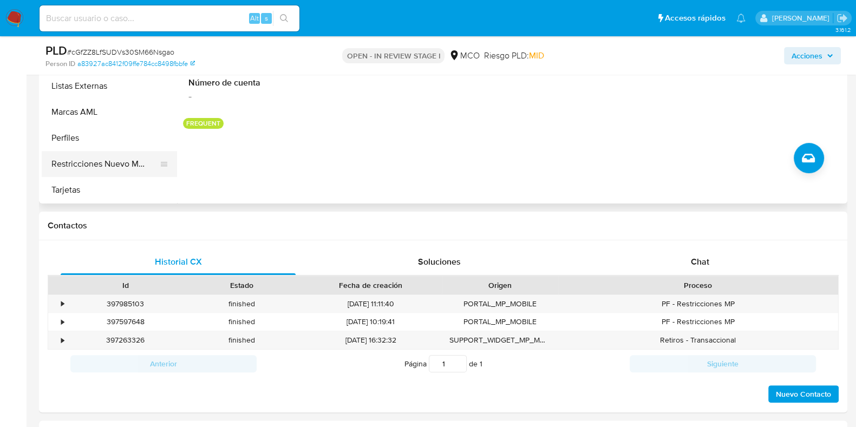
scroll to position [509, 0]
click at [118, 165] on button "Restricciones Nuevo Mundo" at bounding box center [105, 163] width 127 height 26
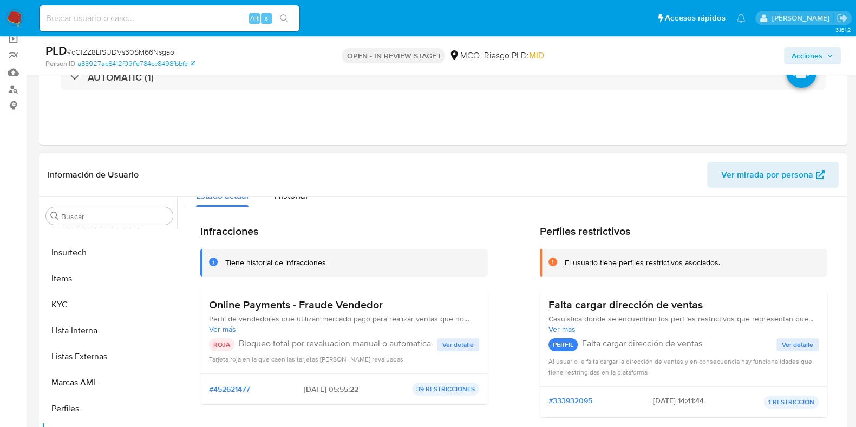
scroll to position [67, 0]
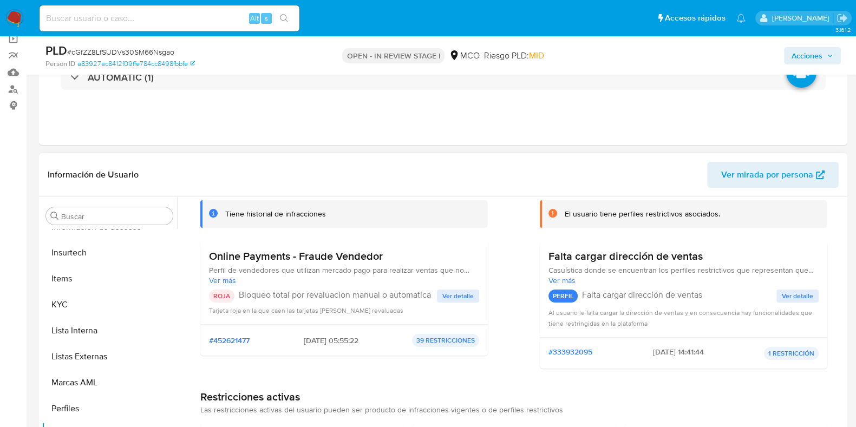
click at [276, 295] on p "Bloqueo total por revaluacion manual o automatica" at bounding box center [338, 295] width 198 height 11
click at [325, 301] on div "ROJA Bloqueo total por revaluacion manual o automatica" at bounding box center [323, 296] width 228 height 13
drag, startPoint x: 241, startPoint y: 293, endPoint x: 438, endPoint y: 293, distance: 197.5
click at [438, 293] on div "ROJA Bloqueo total por revaluacion manual o automatica Ver detalle Tarjeta roja…" at bounding box center [344, 303] width 270 height 26
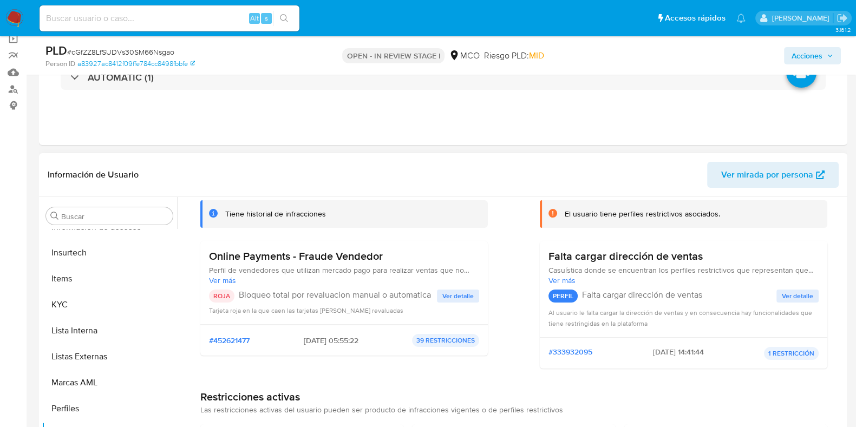
click at [452, 297] on span "Ver detalle" at bounding box center [457, 296] width 31 height 11
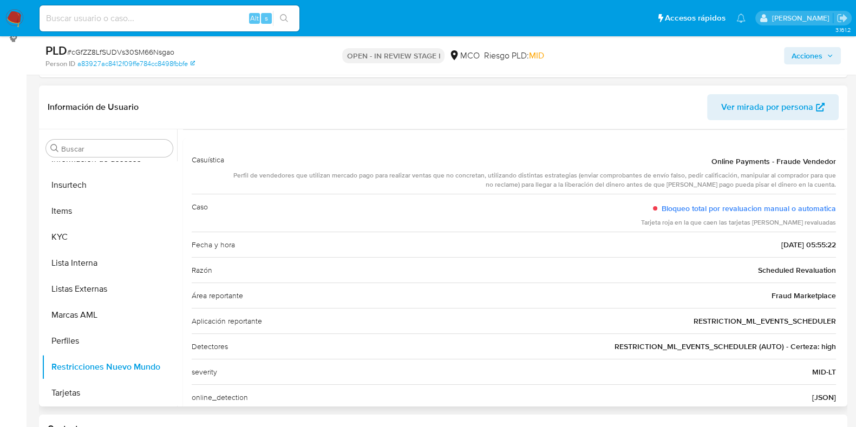
scroll to position [28, 0]
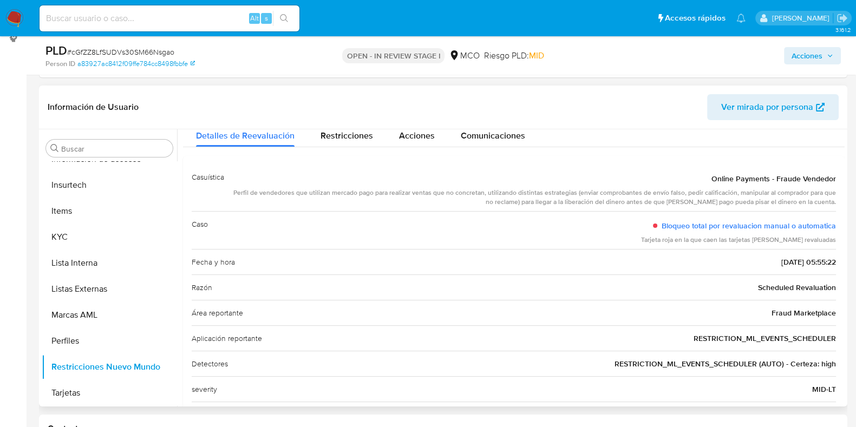
drag, startPoint x: 711, startPoint y: 176, endPoint x: 836, endPoint y: 178, distance: 125.6
click at [836, 178] on div "Casuística Online Payments - Fraude Vendedor Perfil de vendedores que utilizan …" at bounding box center [513, 308] width 661 height 305
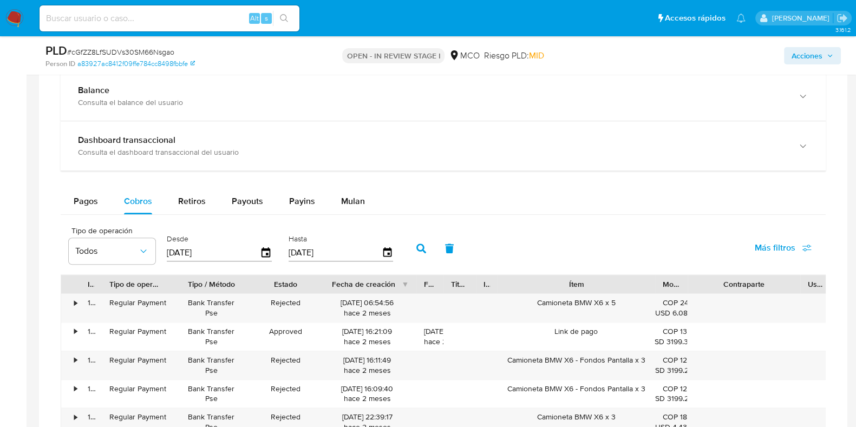
scroll to position [760, 0]
click at [201, 204] on span "Retiros" at bounding box center [192, 201] width 28 height 12
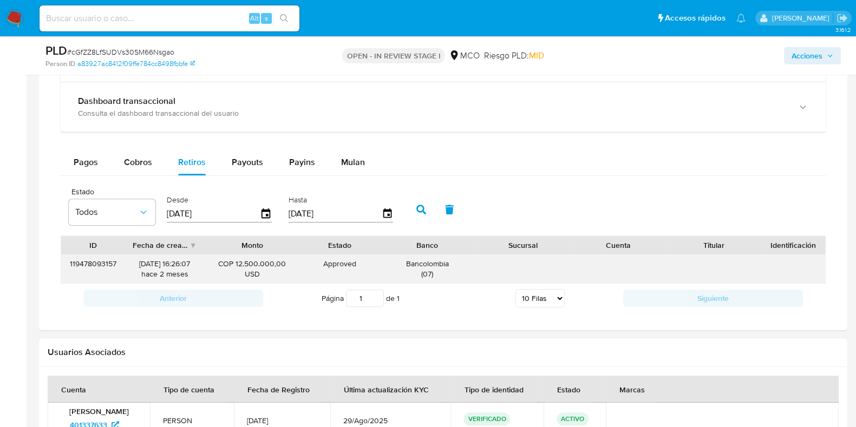
scroll to position [828, 0]
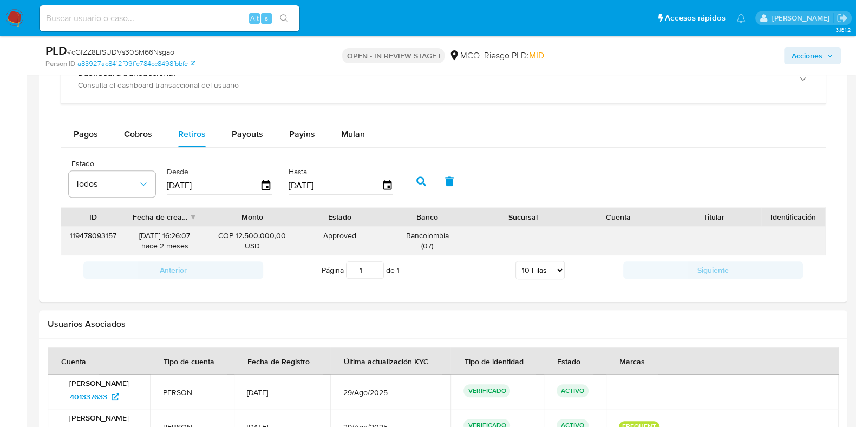
drag, startPoint x: 133, startPoint y: 235, endPoint x: 173, endPoint y: 232, distance: 40.2
click at [173, 232] on div "[DATE] 16:26:07 [DATE]" at bounding box center [165, 241] width 64 height 21
click at [170, 237] on div "[DATE] 16:26:07 [DATE]" at bounding box center [165, 241] width 64 height 21
click at [136, 133] on span "Cobros" at bounding box center [138, 134] width 28 height 12
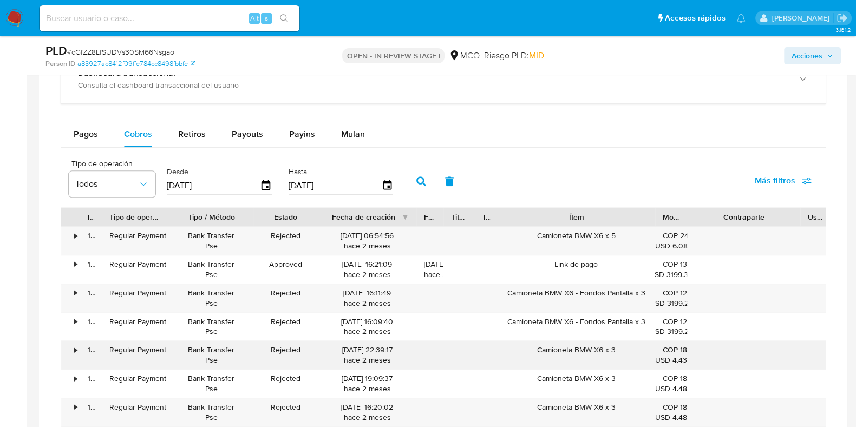
scroll to position [896, 0]
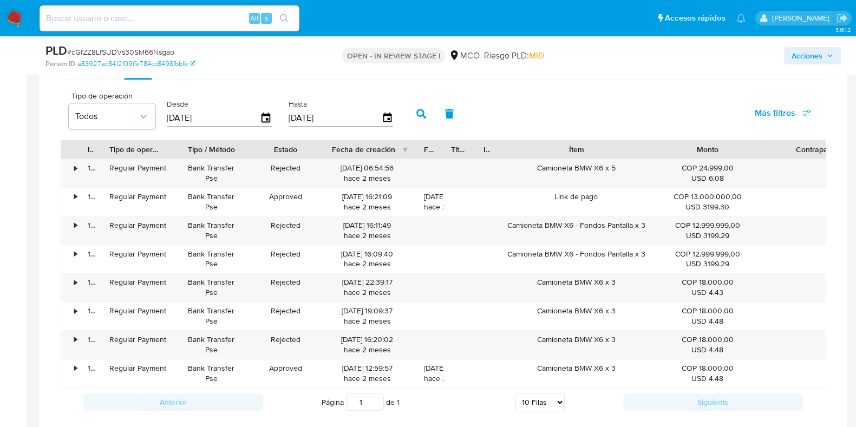
drag, startPoint x: 687, startPoint y: 147, endPoint x: 759, endPoint y: 148, distance: 72.5
click at [759, 148] on div at bounding box center [759, 149] width 19 height 18
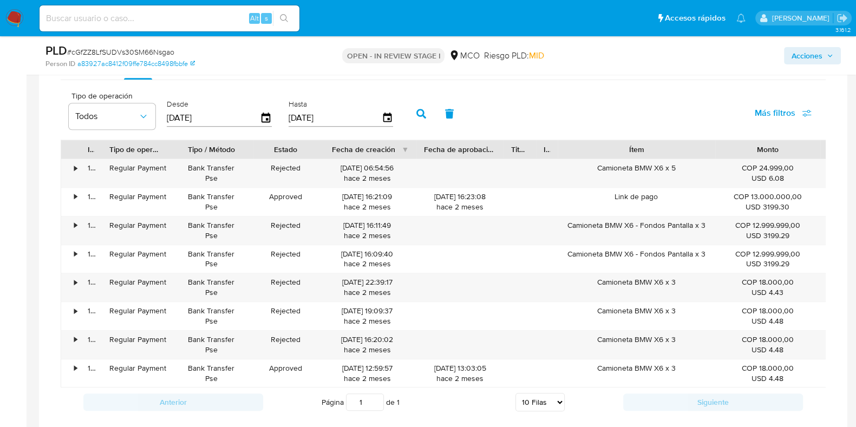
drag, startPoint x: 443, startPoint y: 148, endPoint x: 503, endPoint y: 153, distance: 60.2
click at [503, 153] on div at bounding box center [503, 149] width 19 height 18
click at [291, 339] on div "Rejected" at bounding box center [285, 345] width 64 height 28
click at [352, 338] on div "[DATE] 16:20:02 [DATE]" at bounding box center [366, 344] width 83 height 21
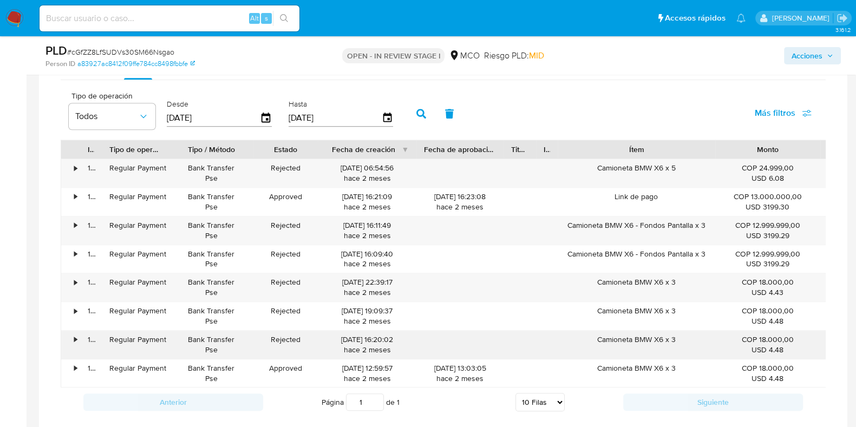
drag, startPoint x: 618, startPoint y: 334, endPoint x: 635, endPoint y: 331, distance: 17.0
click at [692, 334] on div "Camioneta BMW X6 x 3" at bounding box center [635, 345] width 157 height 28
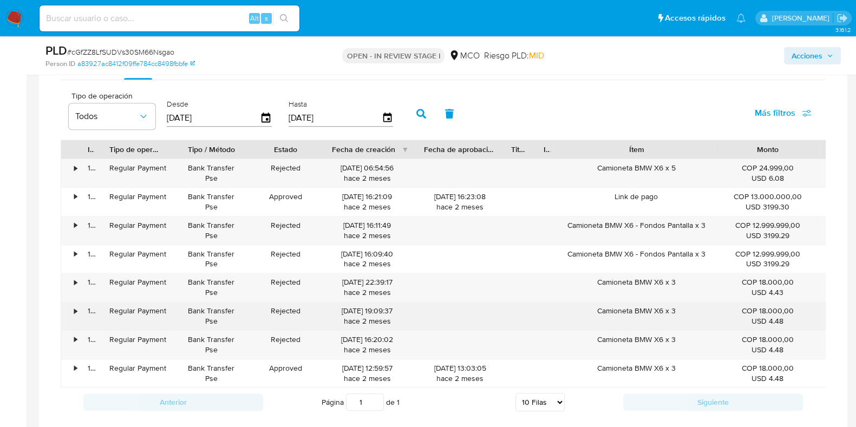
click at [620, 311] on div "Camioneta BMW X6 x 3" at bounding box center [635, 316] width 157 height 28
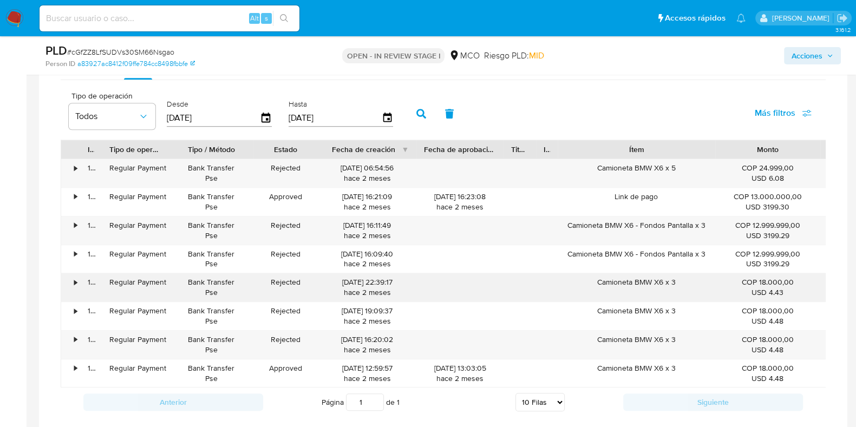
click at [621, 277] on div "Camioneta BMW X6 x 3" at bounding box center [635, 287] width 157 height 28
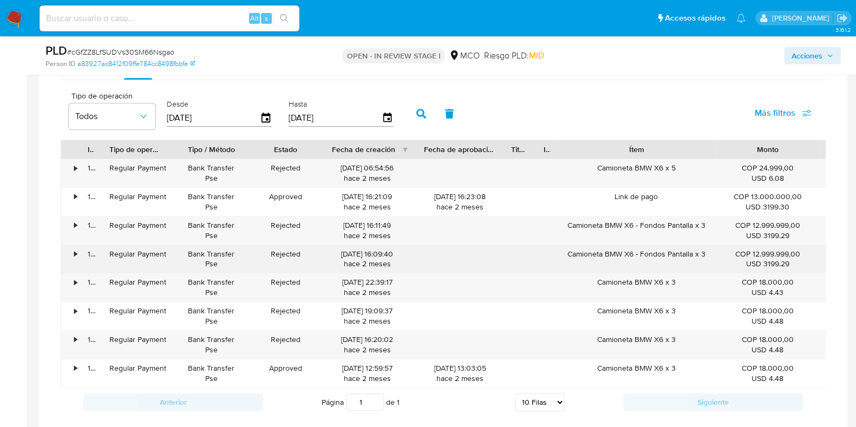
click at [626, 250] on div "Camioneta BMW X6 - Fondos Pantalla x 3" at bounding box center [635, 259] width 157 height 28
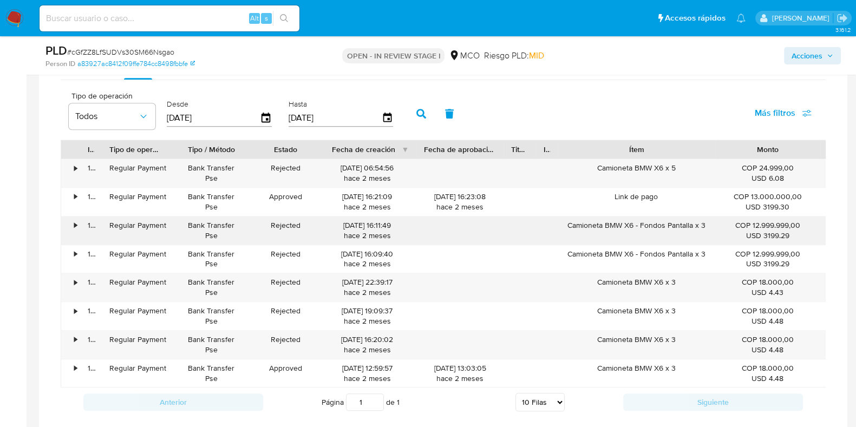
click at [616, 224] on div "Camioneta BMW X6 - Fondos Pantalla x 3" at bounding box center [635, 230] width 157 height 28
click at [627, 167] on div "Camioneta BMW X6 x 5" at bounding box center [635, 173] width 157 height 28
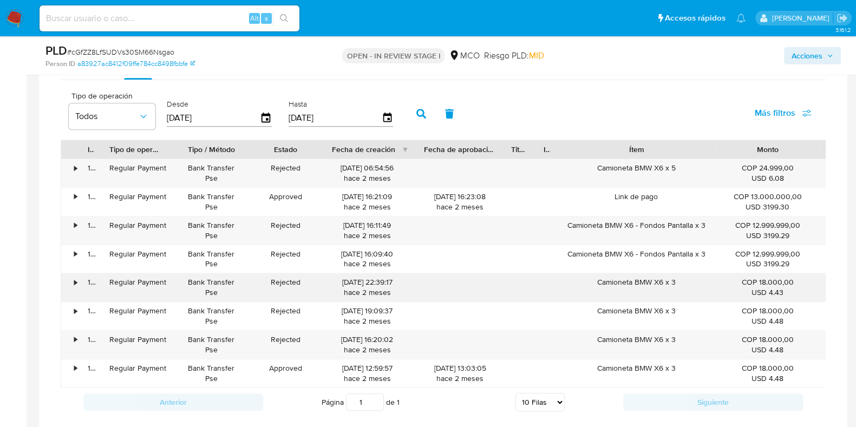
drag, startPoint x: 597, startPoint y: 278, endPoint x: 674, endPoint y: 280, distance: 77.4
click at [674, 280] on div "Camioneta BMW X6 x 3" at bounding box center [635, 287] width 157 height 28
drag, startPoint x: 570, startPoint y: 222, endPoint x: 712, endPoint y: 226, distance: 141.9
click at [712, 226] on div "Camioneta BMW X6 - Fondos Pantalla x 3" at bounding box center [635, 230] width 157 height 28
click at [506, 99] on div "Tipo de operación Todos Desde [DATE] Hasta [DATE] Más filtros" at bounding box center [443, 113] width 765 height 54
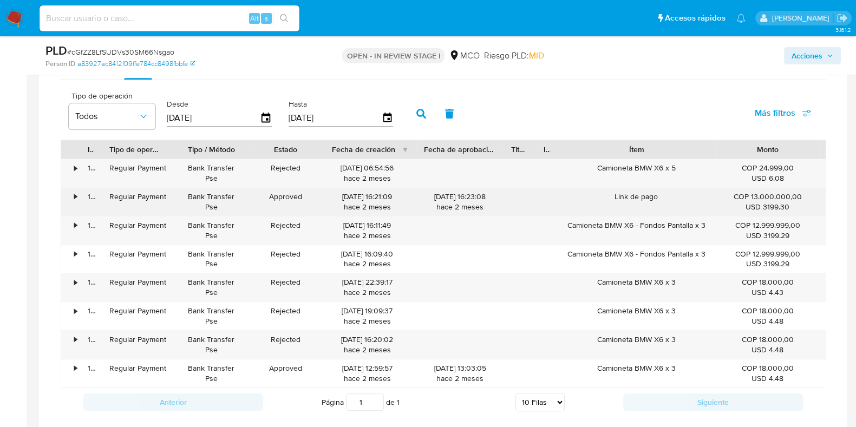
drag, startPoint x: 191, startPoint y: 195, endPoint x: 231, endPoint y: 203, distance: 41.4
click at [231, 203] on div "Bank Transfer Pse" at bounding box center [210, 202] width 69 height 21
drag, startPoint x: 330, startPoint y: 195, endPoint x: 372, endPoint y: 194, distance: 42.2
click at [372, 194] on div "[DATE] 16:21:09 [DATE]" at bounding box center [366, 202] width 83 height 21
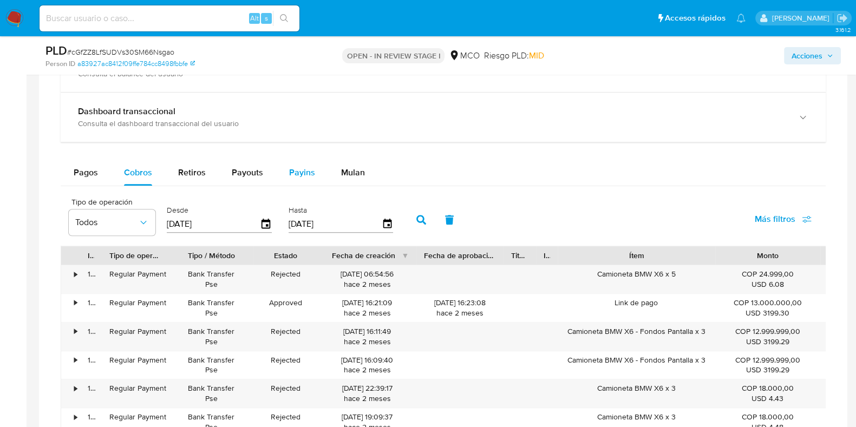
scroll to position [760, 0]
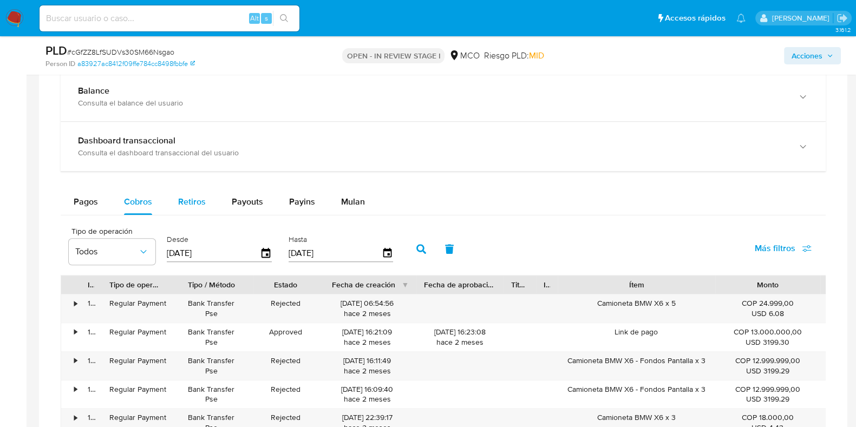
click at [193, 198] on span "Retiros" at bounding box center [192, 201] width 28 height 12
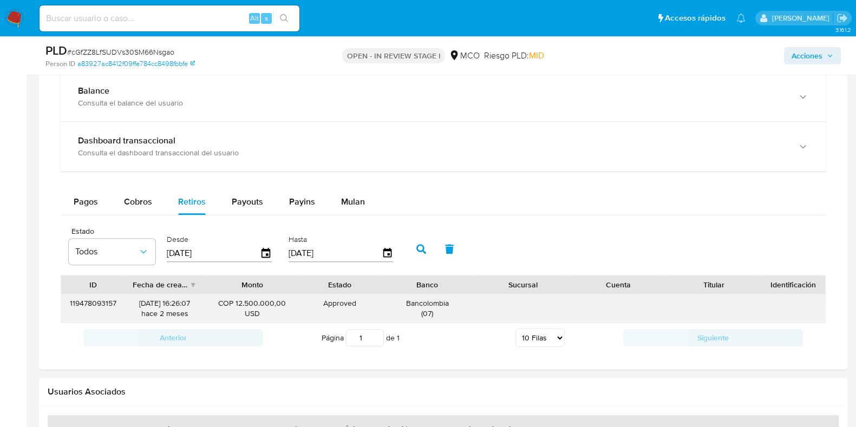
drag, startPoint x: 147, startPoint y: 299, endPoint x: 173, endPoint y: 300, distance: 26.6
click at [173, 300] on div "[DATE] 16:26:07 [DATE]" at bounding box center [165, 308] width 80 height 28
click at [153, 195] on button "Cobros" at bounding box center [138, 202] width 54 height 26
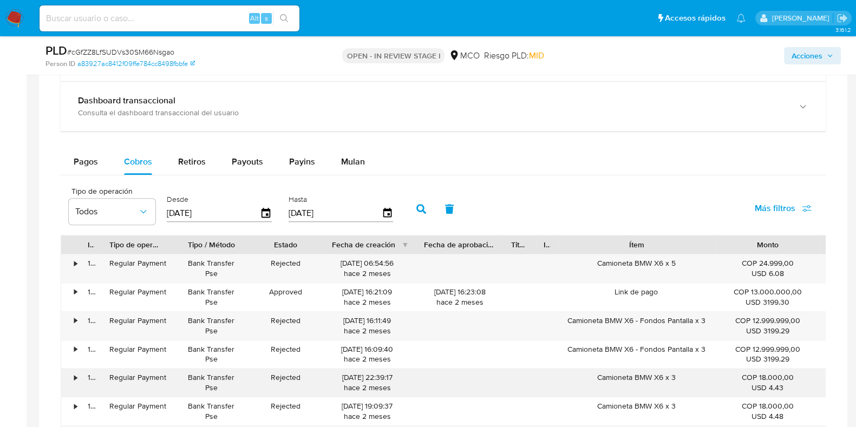
scroll to position [828, 0]
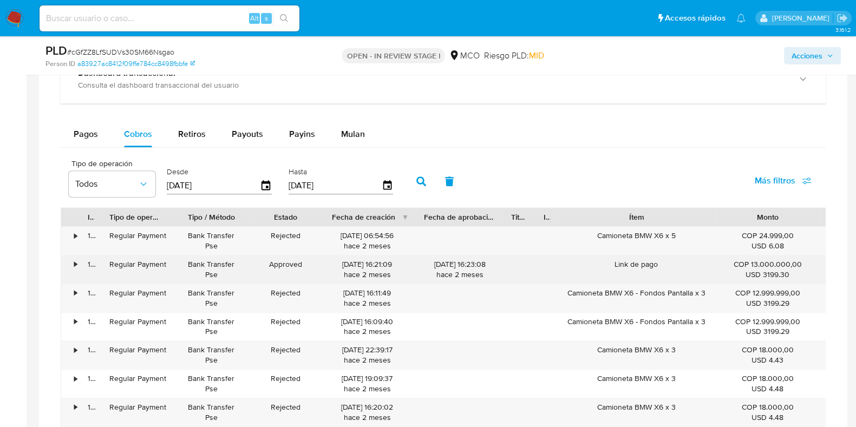
drag, startPoint x: 752, startPoint y: 261, endPoint x: 787, endPoint y: 261, distance: 35.7
click at [787, 261] on div "COP 13.000.000,00 USD 3199.30" at bounding box center [767, 269] width 90 height 21
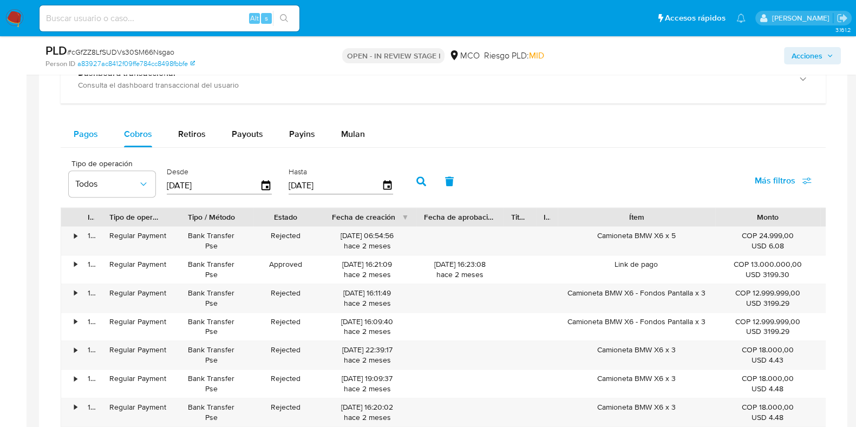
click at [89, 133] on span "Pagos" at bounding box center [86, 134] width 24 height 12
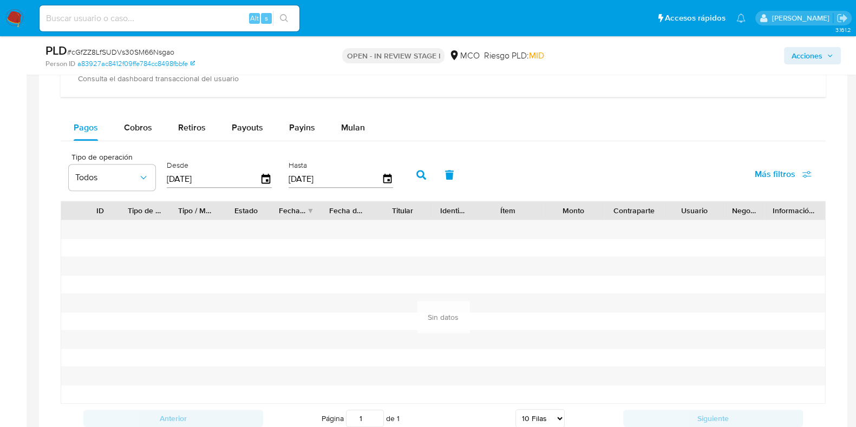
scroll to position [760, 0]
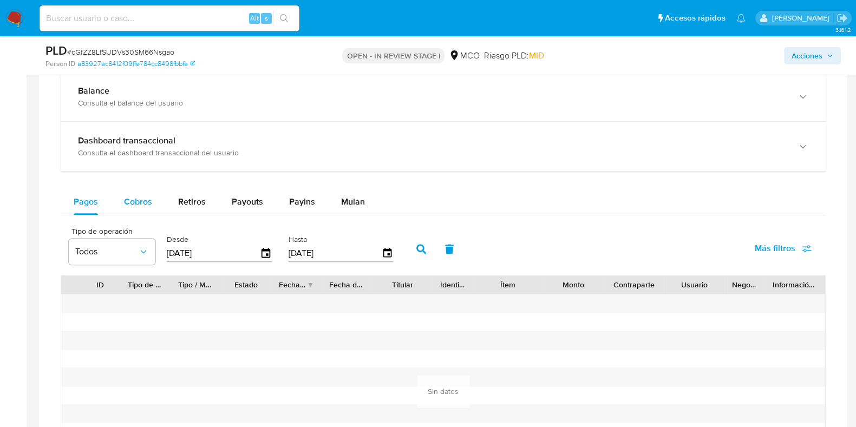
click at [142, 199] on span "Cobros" at bounding box center [138, 201] width 28 height 12
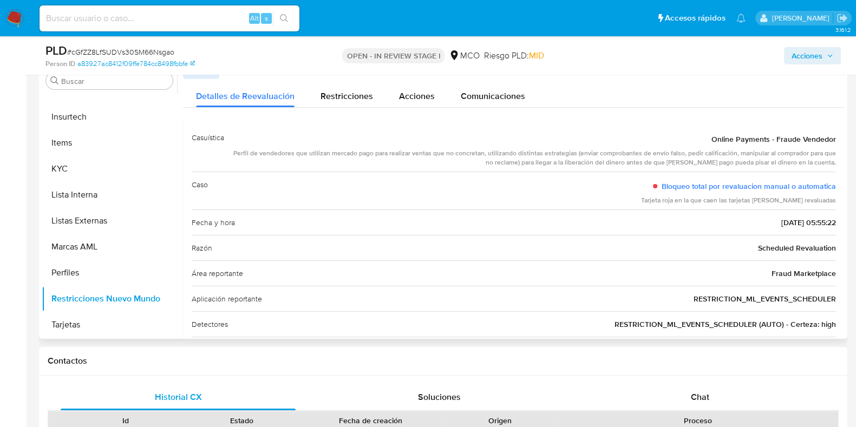
scroll to position [509, 0]
drag, startPoint x: 712, startPoint y: 139, endPoint x: 831, endPoint y: 139, distance: 119.1
click at [831, 139] on span "Online Payments - Fraude Vendedor" at bounding box center [773, 139] width 124 height 11
click at [809, 140] on span "Online Payments - Fraude Vendedor" at bounding box center [773, 139] width 124 height 11
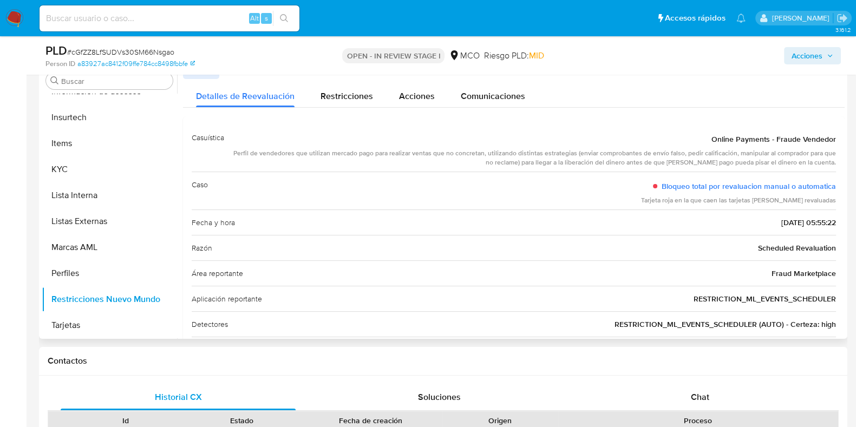
click at [809, 140] on span "Online Payments - Fraude Vendedor" at bounding box center [773, 139] width 124 height 11
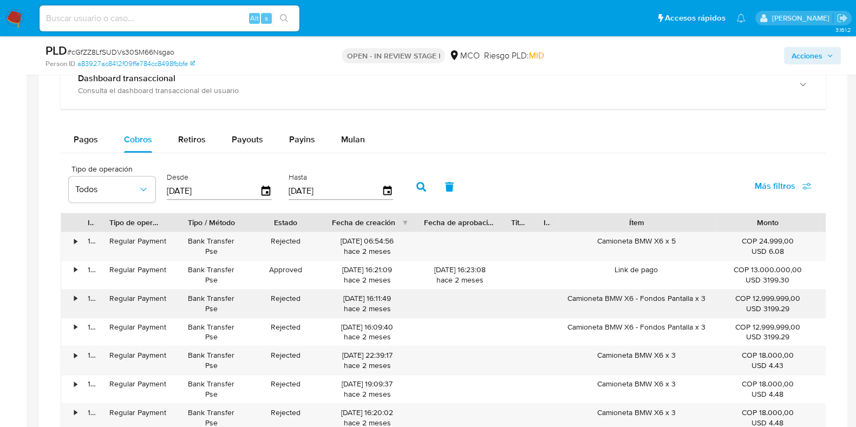
scroll to position [963, 0]
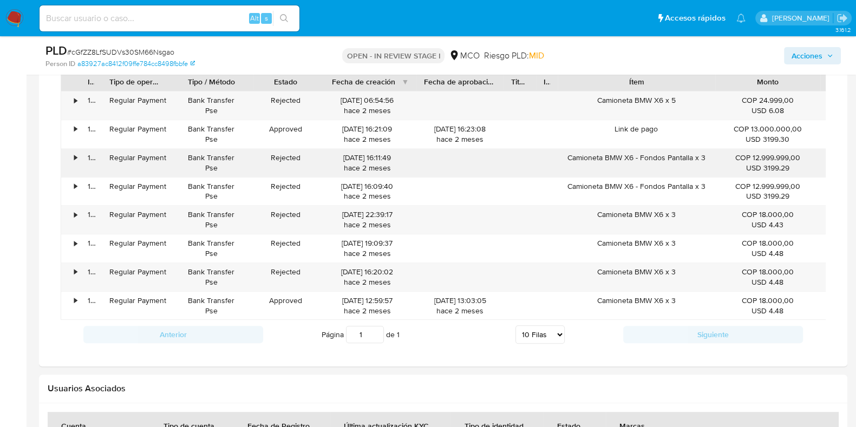
click at [651, 157] on div "Camioneta BMW X6 - Fondos Pantalla x 3" at bounding box center [635, 163] width 157 height 28
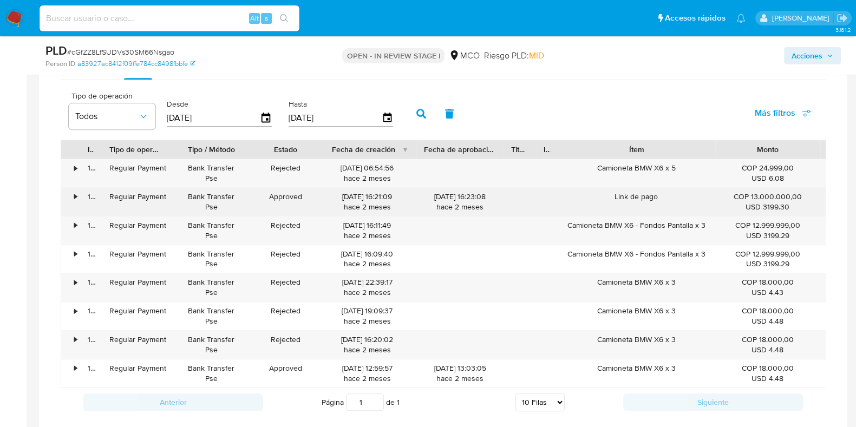
drag, startPoint x: 746, startPoint y: 195, endPoint x: 783, endPoint y: 204, distance: 37.9
click at [783, 204] on div "COP 13.000.000,00 USD 3199.30" at bounding box center [767, 202] width 90 height 21
click at [645, 191] on div "Link de pago" at bounding box center [635, 202] width 157 height 28
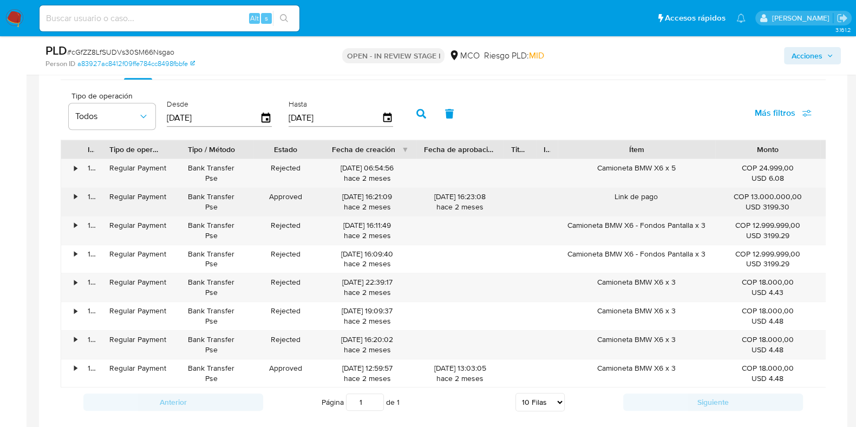
click at [645, 191] on div "Link de pago" at bounding box center [635, 202] width 157 height 28
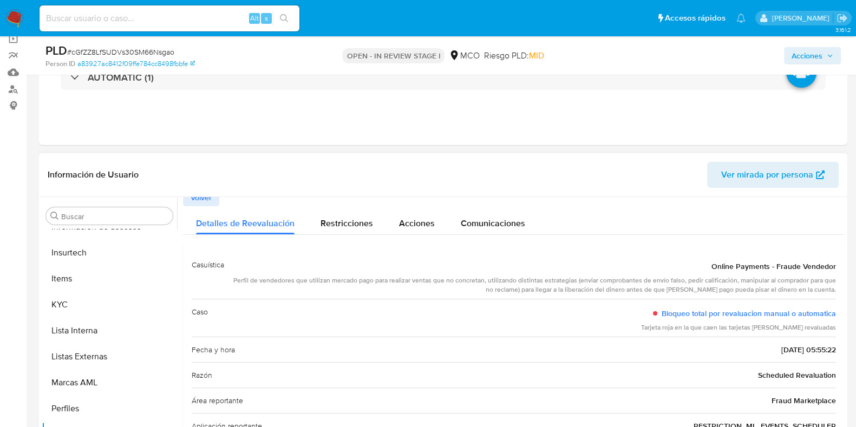
scroll to position [0, 0]
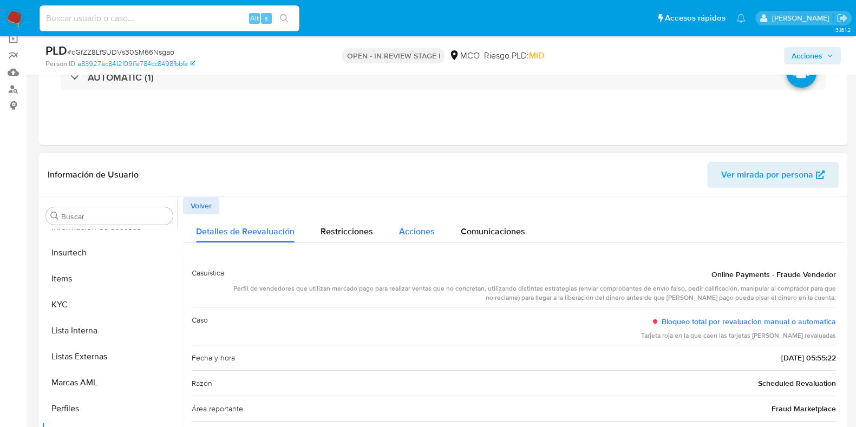
click at [413, 233] on span "Acciones" at bounding box center [417, 231] width 36 height 12
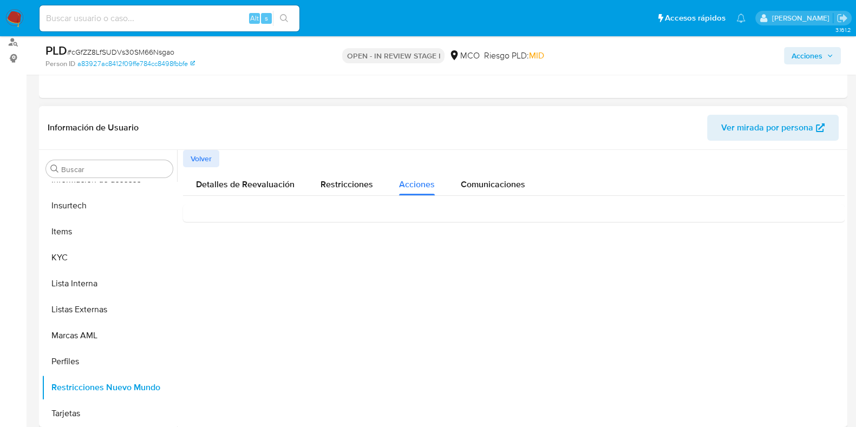
scroll to position [152, 0]
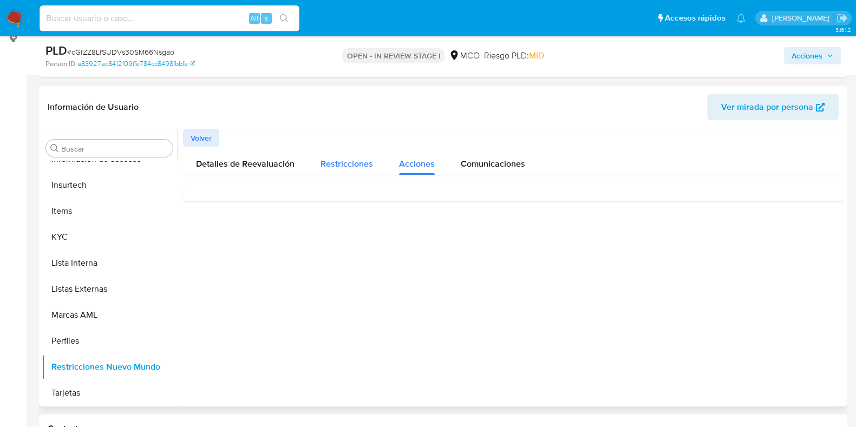
click at [356, 166] on span "Restricciones" at bounding box center [346, 163] width 52 height 12
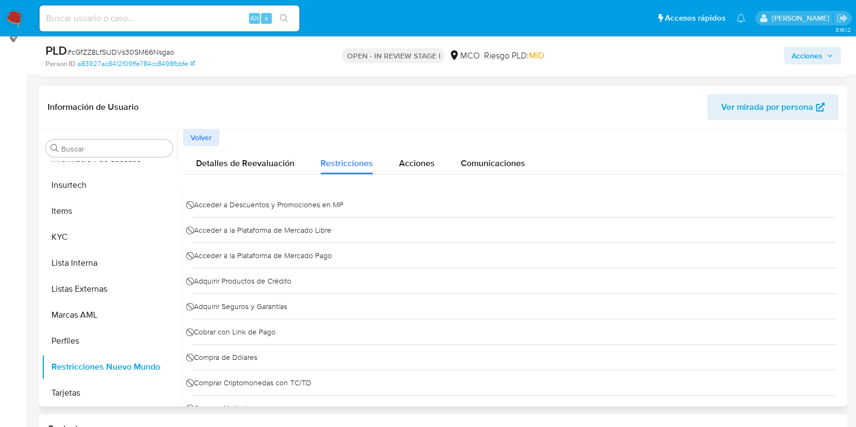
scroll to position [0, 0]
click at [503, 168] on span "Comunicaciones" at bounding box center [493, 163] width 64 height 12
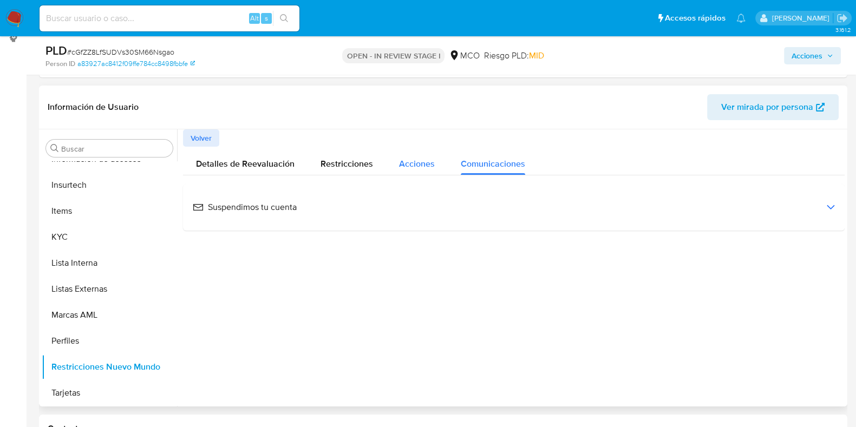
click at [424, 164] on span "Acciones" at bounding box center [417, 163] width 36 height 12
click at [340, 163] on span "Restricciones" at bounding box center [346, 163] width 52 height 12
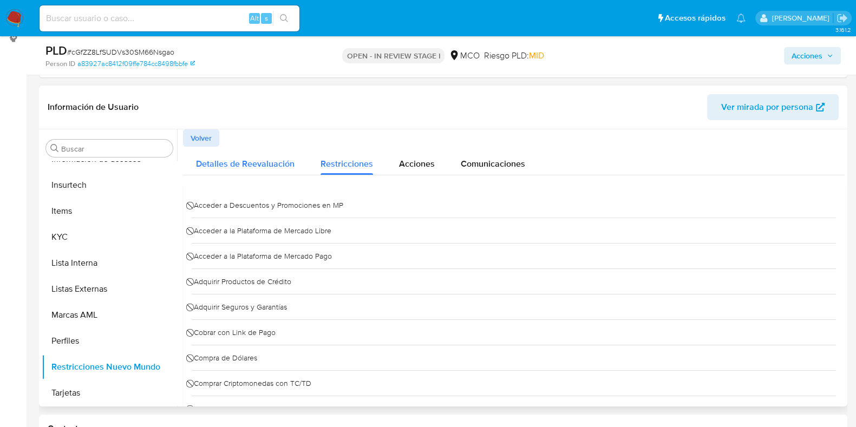
click at [265, 162] on span "Detalles de Reevaluación" at bounding box center [245, 163] width 99 height 12
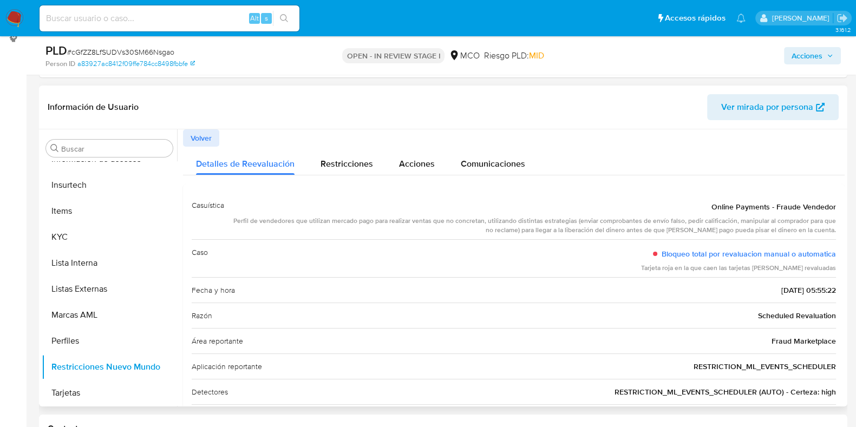
drag, startPoint x: 246, startPoint y: 220, endPoint x: 705, endPoint y: 237, distance: 459.2
click at [705, 237] on div "Casuística Online Payments - Fraude Vendedor Perfil de vendedores que utilizan …" at bounding box center [514, 216] width 644 height 47
click at [544, 233] on div "Perfil de vendedores que utilizan mercado pago para realizar ventas que no conc…" at bounding box center [534, 225] width 603 height 18
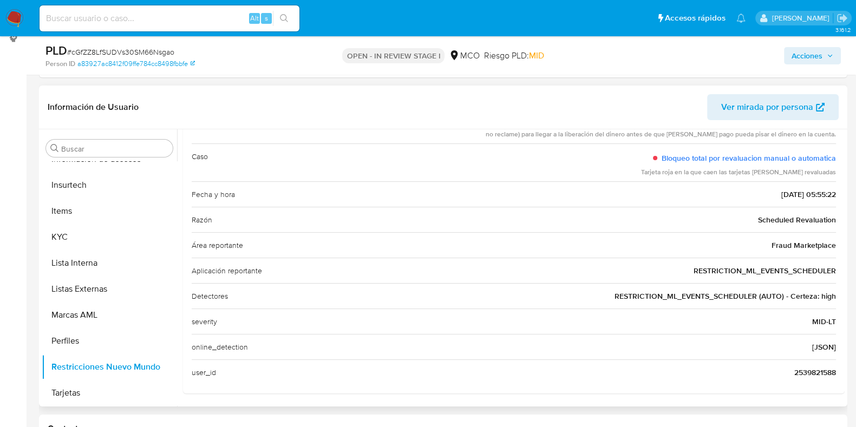
scroll to position [219, 0]
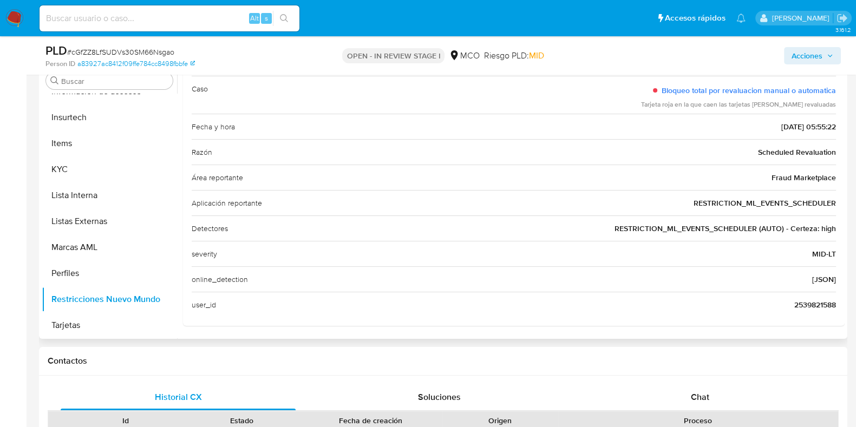
click at [234, 280] on h3 "online_detection" at bounding box center [220, 279] width 56 height 16
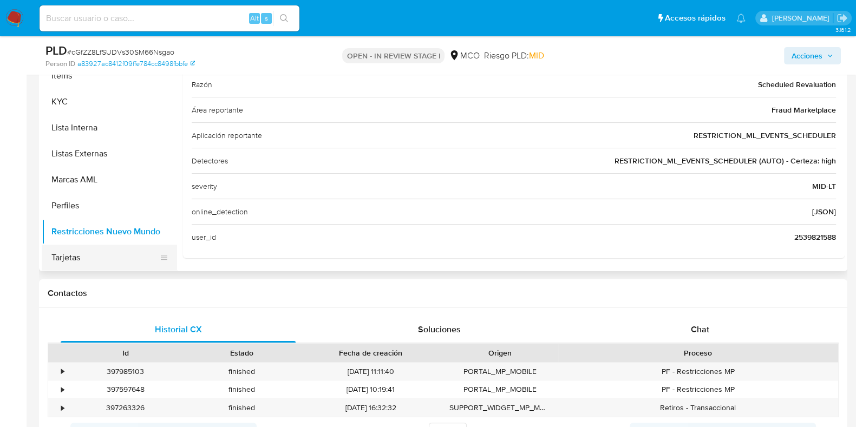
scroll to position [509, 0]
click at [93, 254] on button "Tarjetas" at bounding box center [105, 257] width 127 height 26
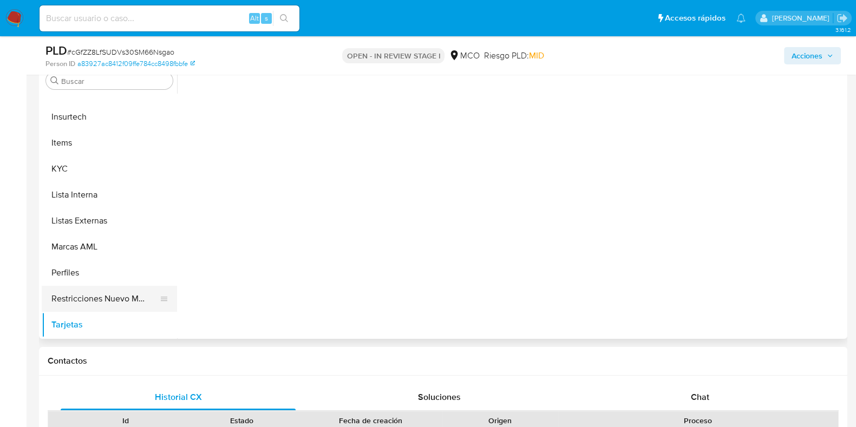
click at [92, 296] on button "Restricciones Nuevo Mundo" at bounding box center [105, 299] width 127 height 26
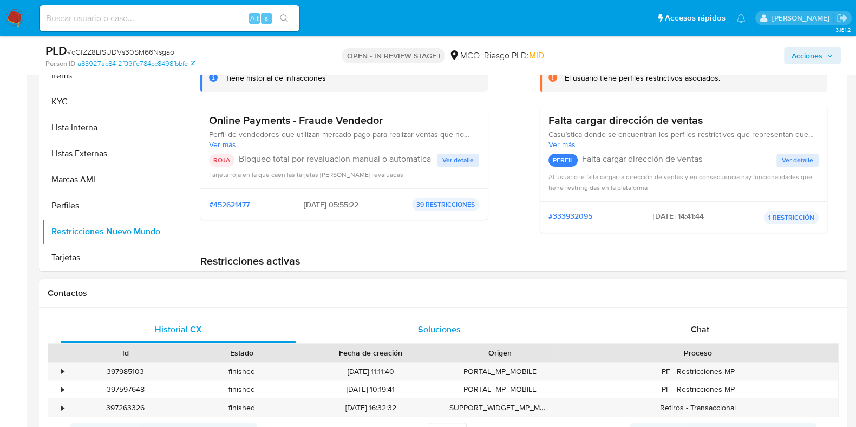
scroll to position [355, 0]
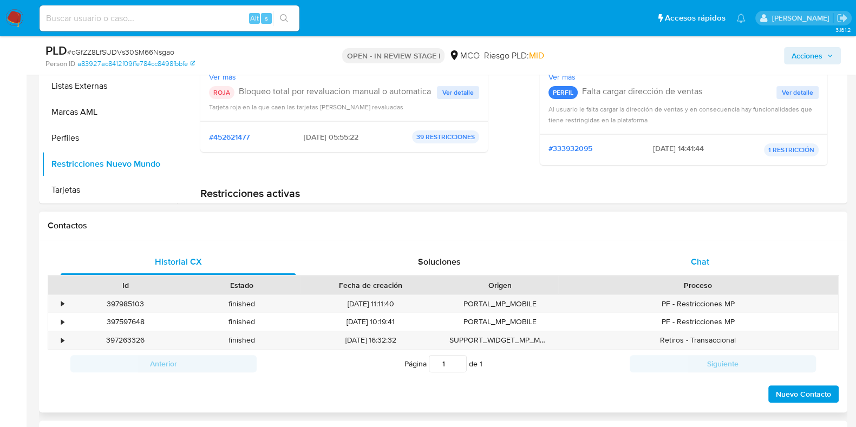
click at [697, 259] on span "Chat" at bounding box center [700, 261] width 18 height 12
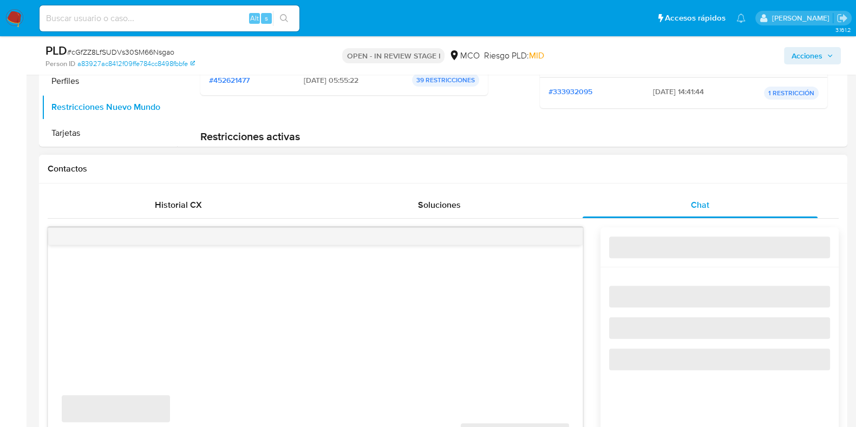
scroll to position [490, 0]
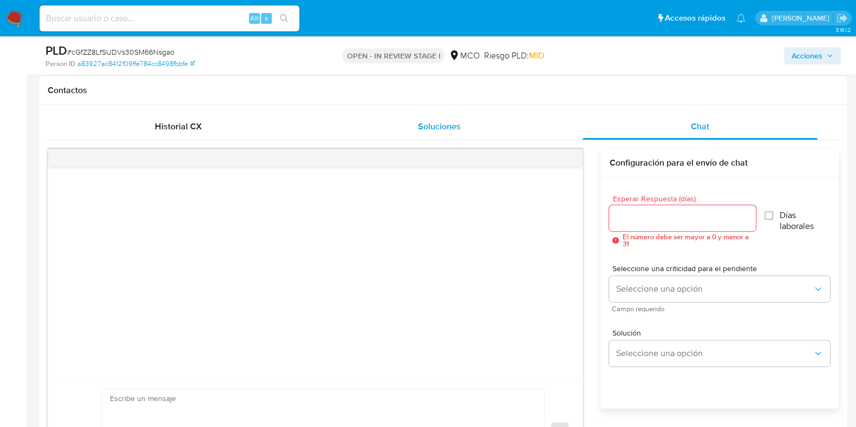
click at [426, 127] on span "Soluciones" at bounding box center [439, 126] width 43 height 12
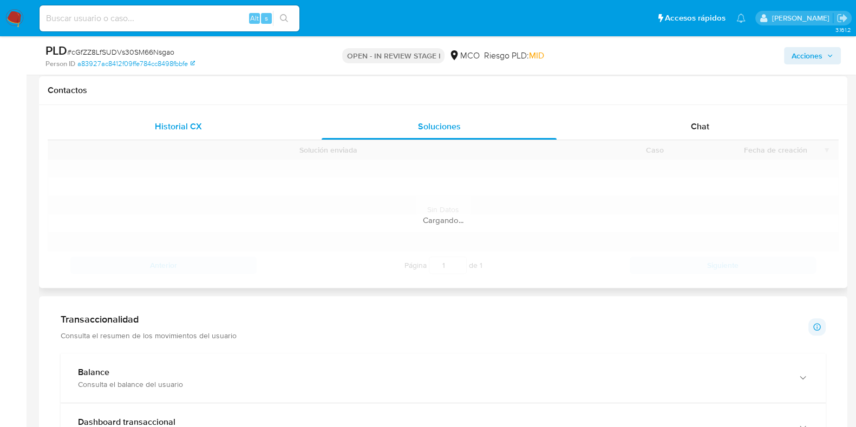
click at [220, 124] on div "Historial CX" at bounding box center [178, 127] width 235 height 26
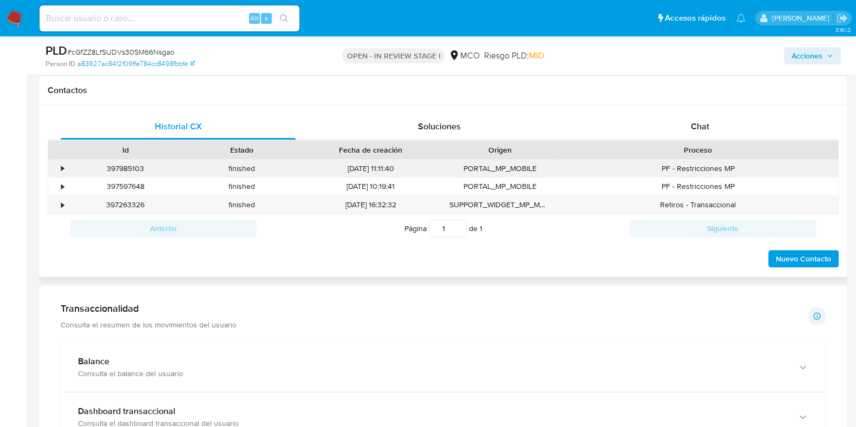
click at [495, 166] on div "PORTAL_MP_MOBILE" at bounding box center [500, 169] width 116 height 18
click at [445, 125] on span "Soluciones" at bounding box center [439, 126] width 43 height 12
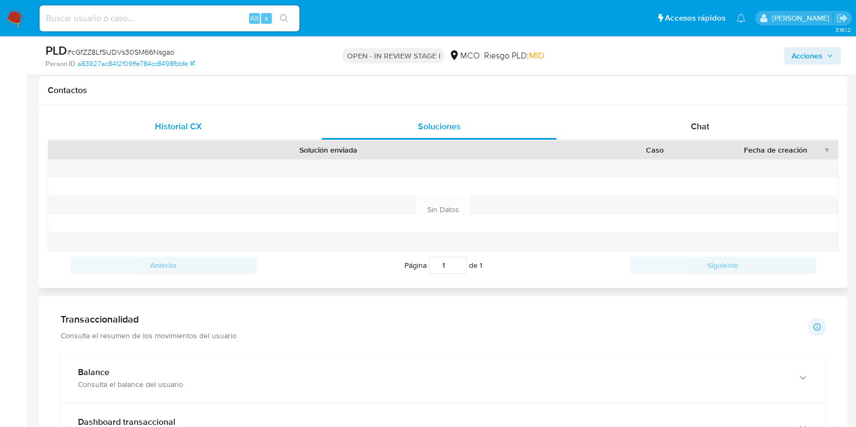
click at [220, 127] on div "Historial CX" at bounding box center [178, 127] width 235 height 26
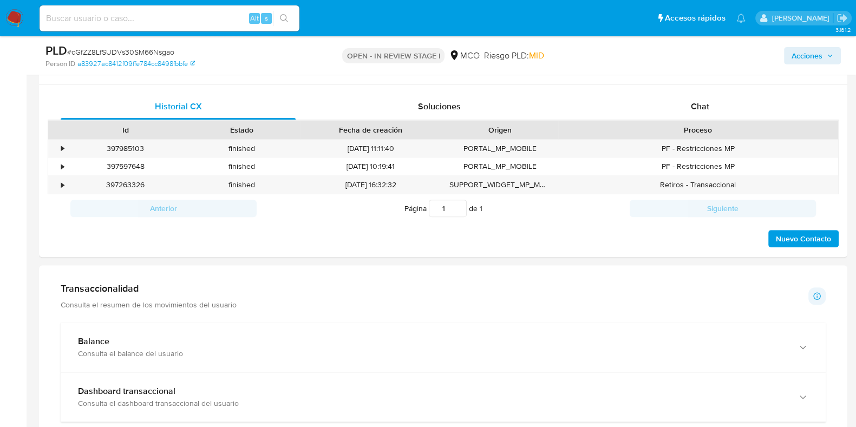
scroll to position [489, 0]
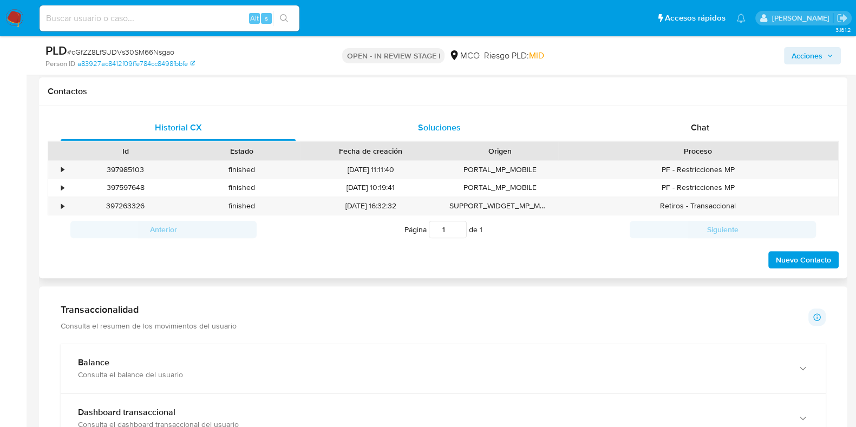
click at [445, 129] on span "Soluciones" at bounding box center [439, 127] width 43 height 12
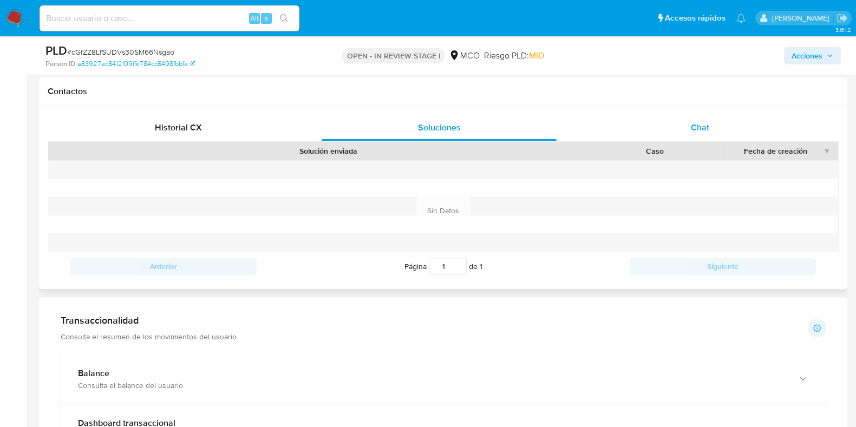
click at [732, 127] on div "Chat" at bounding box center [699, 128] width 235 height 26
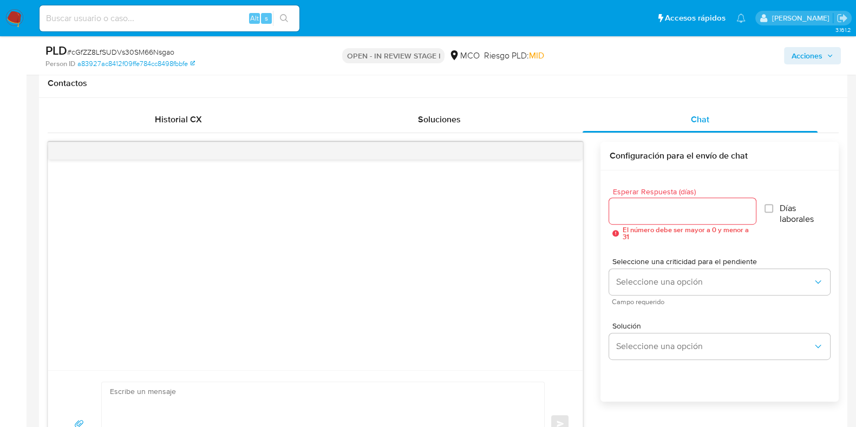
scroll to position [353, 0]
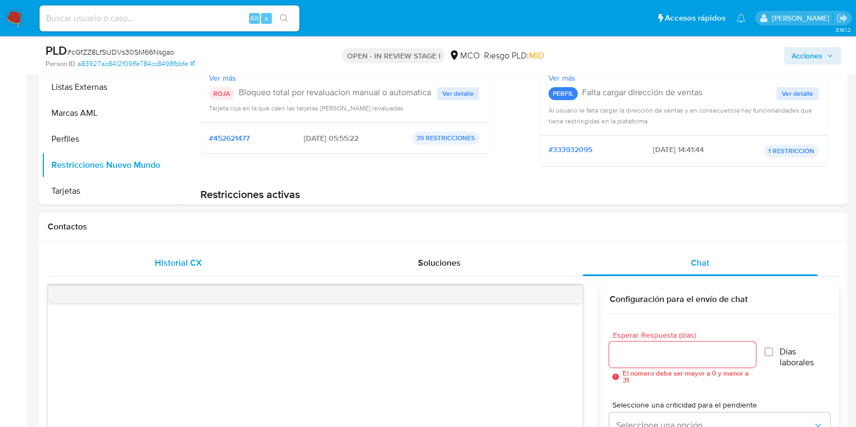
click at [201, 261] on div "Historial CX" at bounding box center [178, 263] width 235 height 26
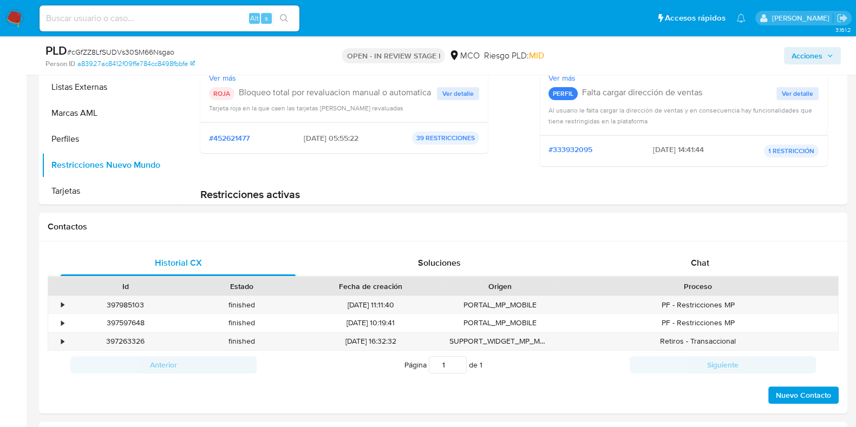
scroll to position [421, 0]
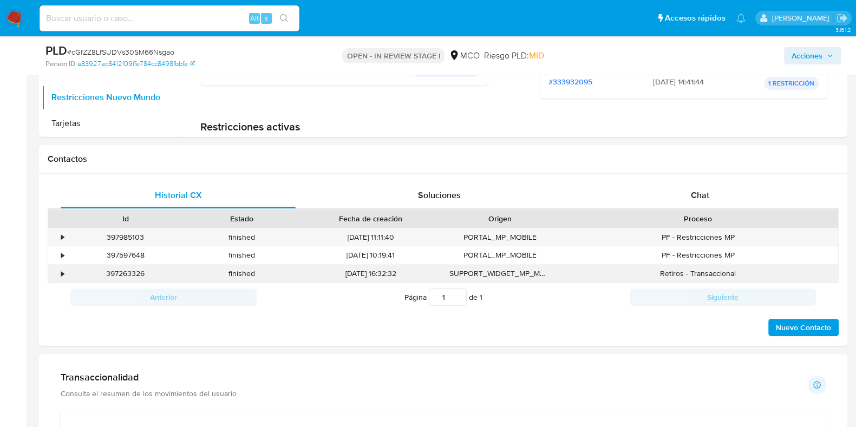
click at [487, 268] on div "SUPPORT_WIDGET_MP_MOBILE" at bounding box center [500, 274] width 116 height 18
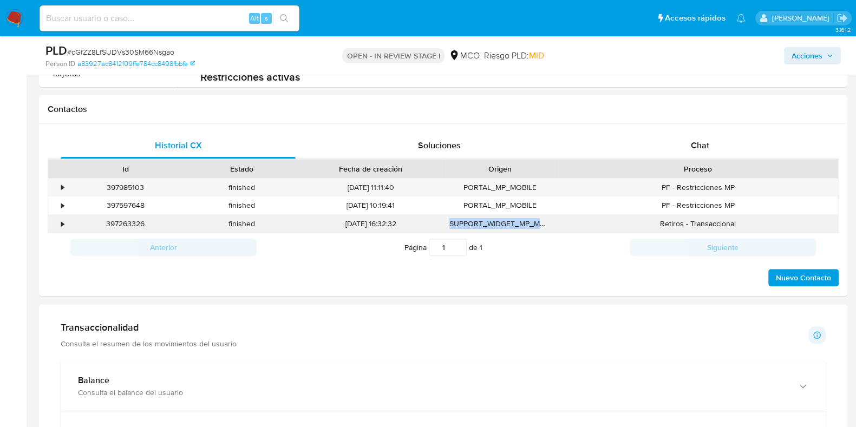
scroll to position [489, 0]
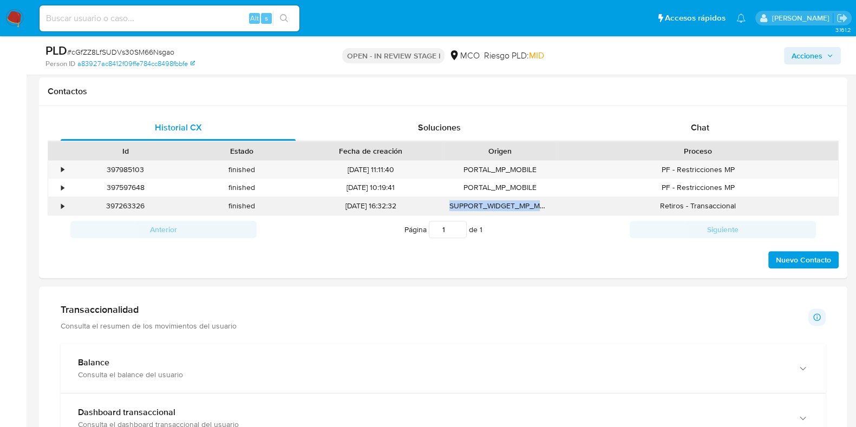
click at [514, 206] on div "SUPPORT_WIDGET_MP_MOBILE" at bounding box center [500, 206] width 116 height 18
click at [379, 207] on div "[DATE] 16:32:32" at bounding box center [371, 206] width 142 height 18
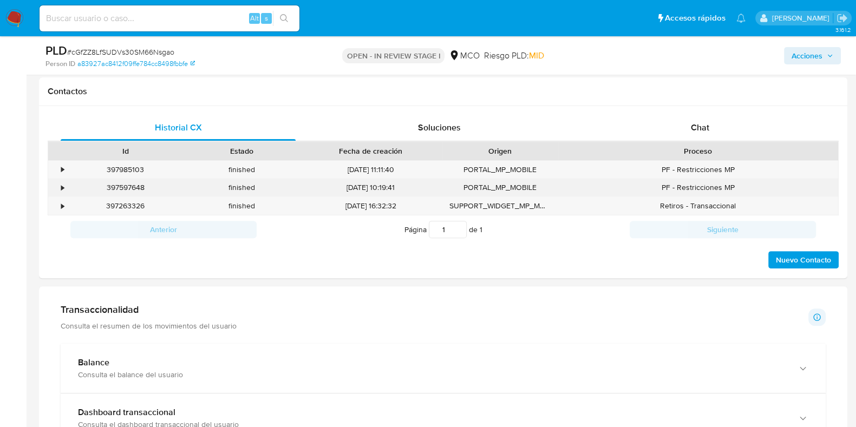
click at [372, 179] on div "[DATE] 10:19:41" at bounding box center [371, 188] width 142 height 18
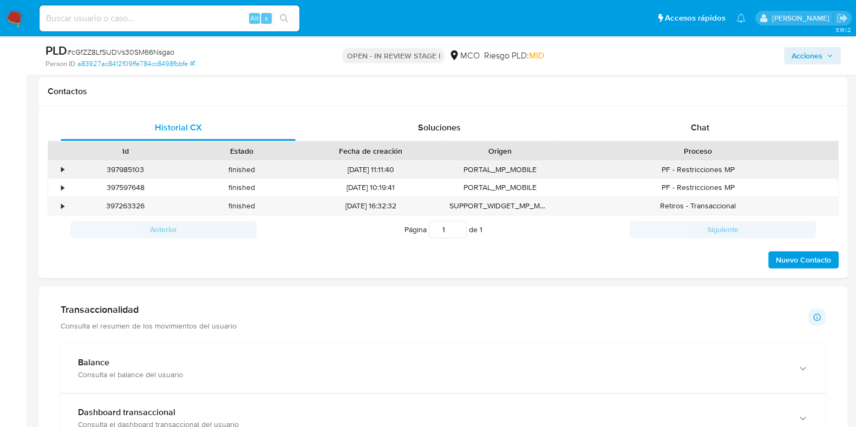
click at [366, 168] on div "[DATE] 11:11:40" at bounding box center [371, 170] width 142 height 18
drag, startPoint x: 653, startPoint y: 165, endPoint x: 748, endPoint y: 169, distance: 95.3
click at [748, 169] on div "PF - Restricciones MP" at bounding box center [698, 170] width 280 height 18
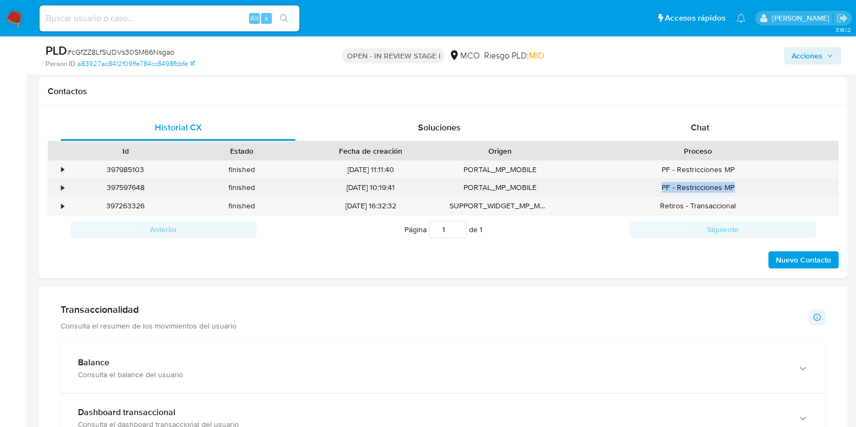
drag, startPoint x: 655, startPoint y: 188, endPoint x: 753, endPoint y: 187, distance: 98.0
click at [753, 187] on div "PF - Restricciones MP" at bounding box center [698, 188] width 280 height 18
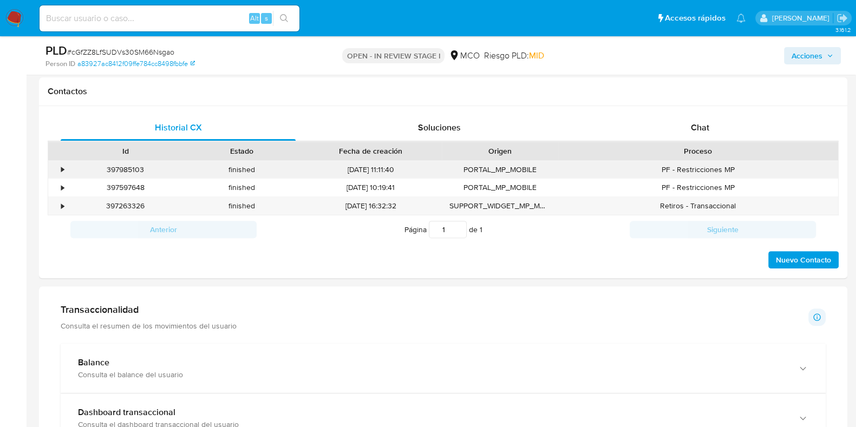
click at [529, 165] on div "PORTAL_MP_MOBILE" at bounding box center [500, 170] width 116 height 18
click at [63, 166] on div "•" at bounding box center [62, 170] width 3 height 10
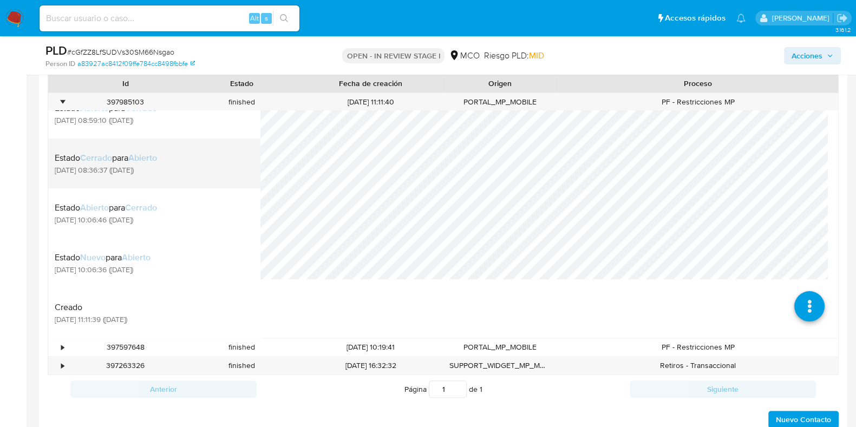
scroll to position [624, 0]
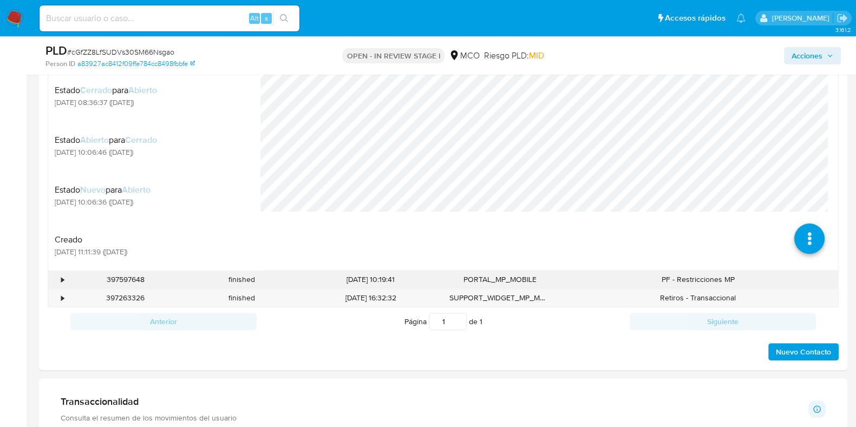
click at [61, 279] on div "•" at bounding box center [62, 279] width 3 height 10
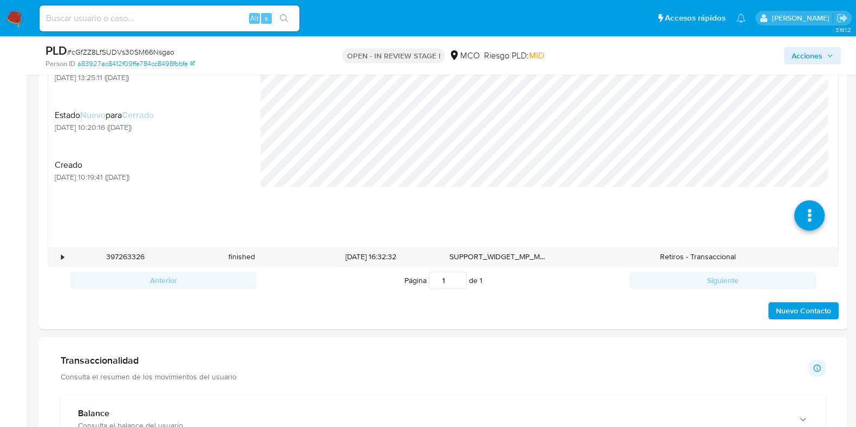
scroll to position [895, 0]
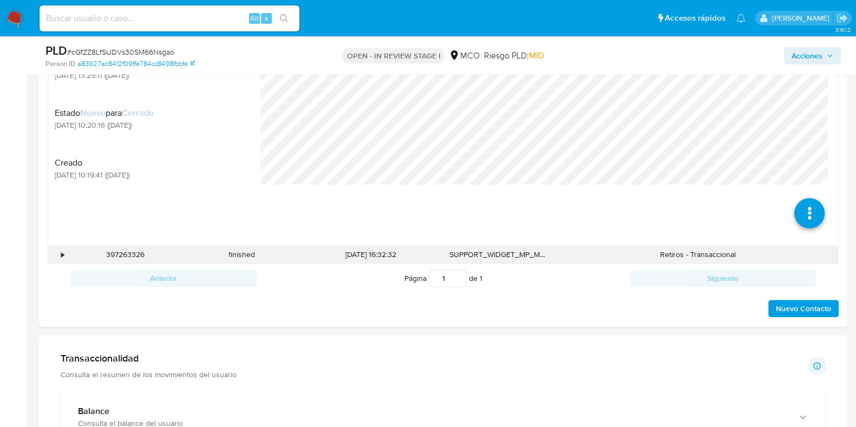
click at [64, 254] on div "•" at bounding box center [57, 255] width 19 height 18
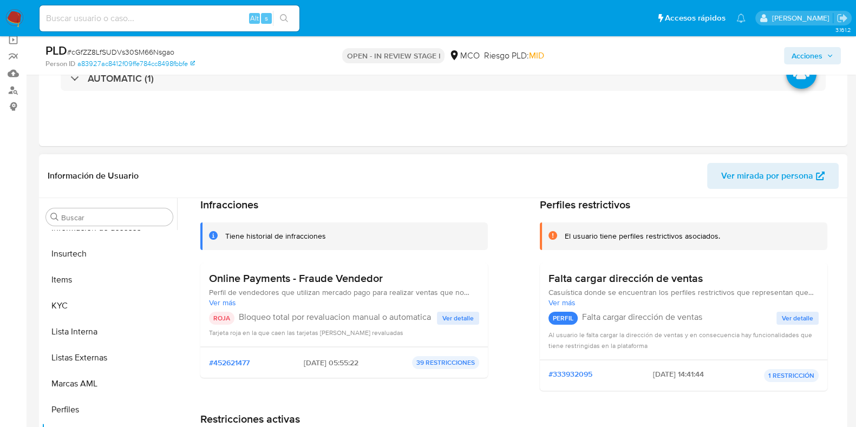
scroll to position [67, 0]
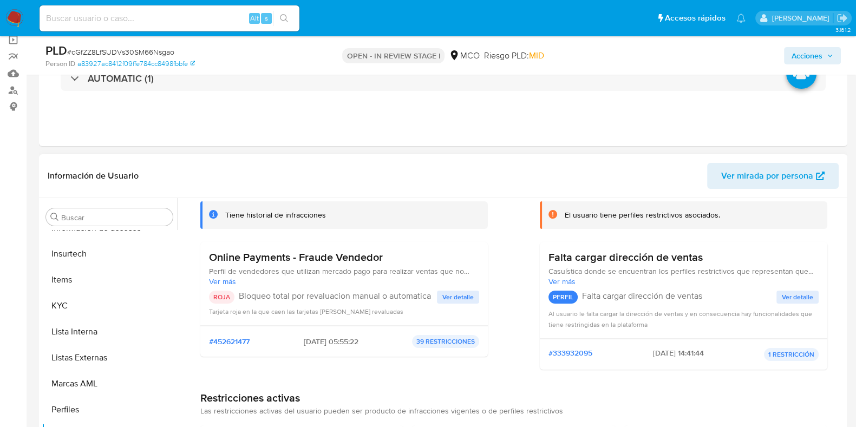
drag, startPoint x: 238, startPoint y: 295, endPoint x: 430, endPoint y: 296, distance: 191.6
click at [430, 296] on p "Bloqueo total por revaluacion manual o automatica" at bounding box center [338, 296] width 198 height 11
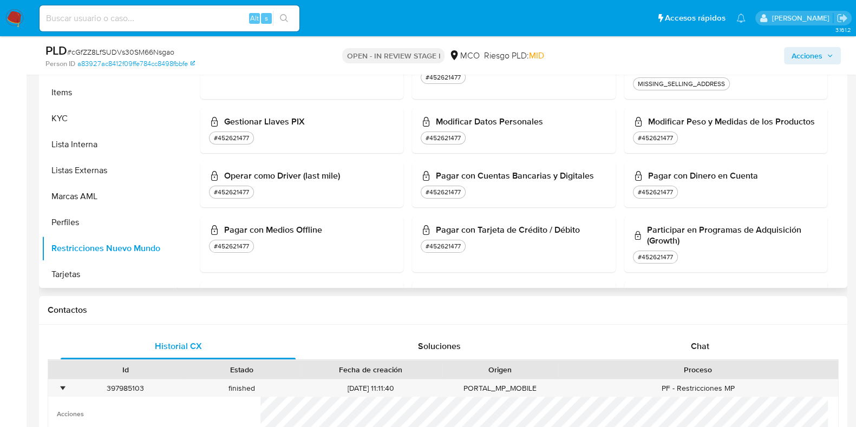
scroll to position [411, 0]
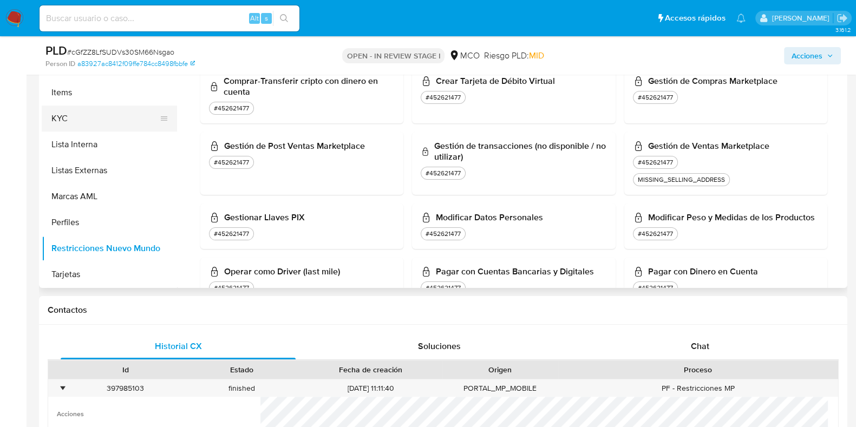
click at [77, 121] on button "KYC" at bounding box center [105, 119] width 127 height 26
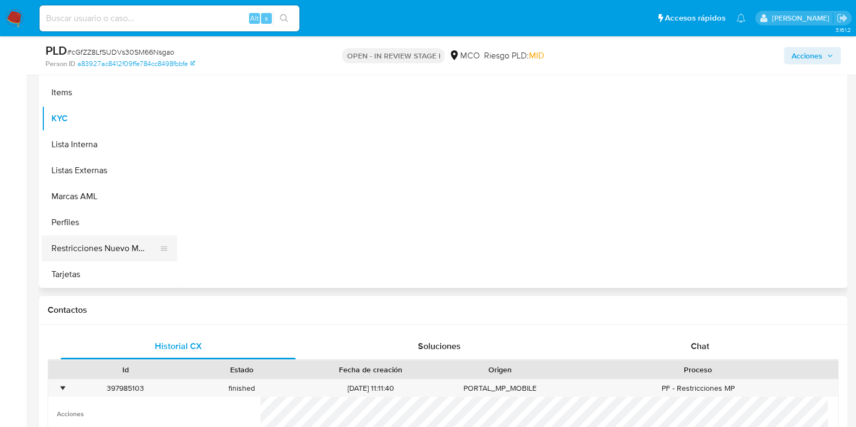
click at [98, 242] on button "Restricciones Nuevo Mundo" at bounding box center [105, 248] width 127 height 26
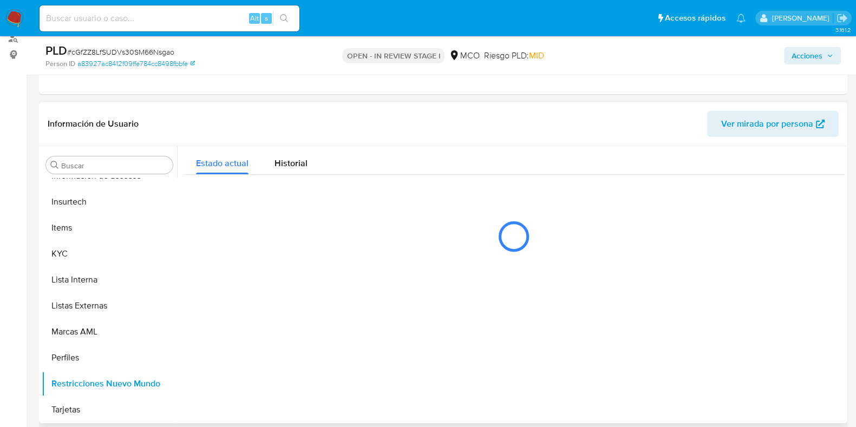
scroll to position [203, 0]
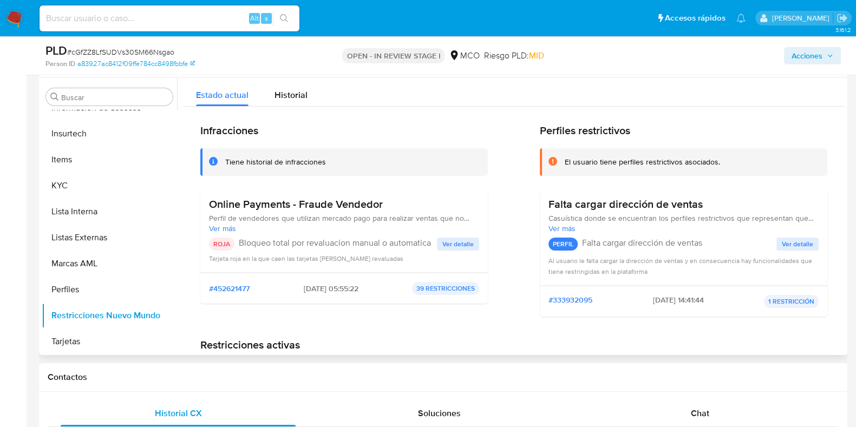
drag, startPoint x: 292, startPoint y: 286, endPoint x: 333, endPoint y: 288, distance: 41.7
click at [333, 288] on span "[DATE] 05:55:22" at bounding box center [331, 289] width 55 height 10
